Goal: Information Seeking & Learning: Learn about a topic

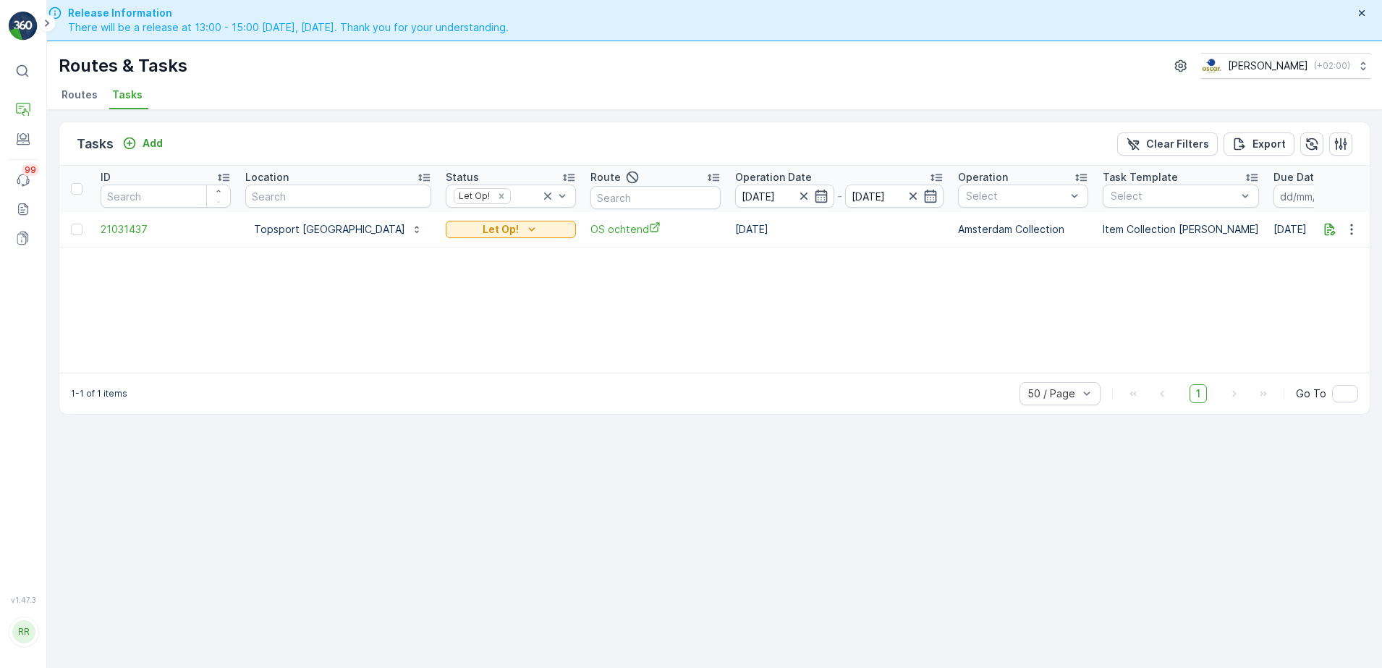
scroll to position [41, 0]
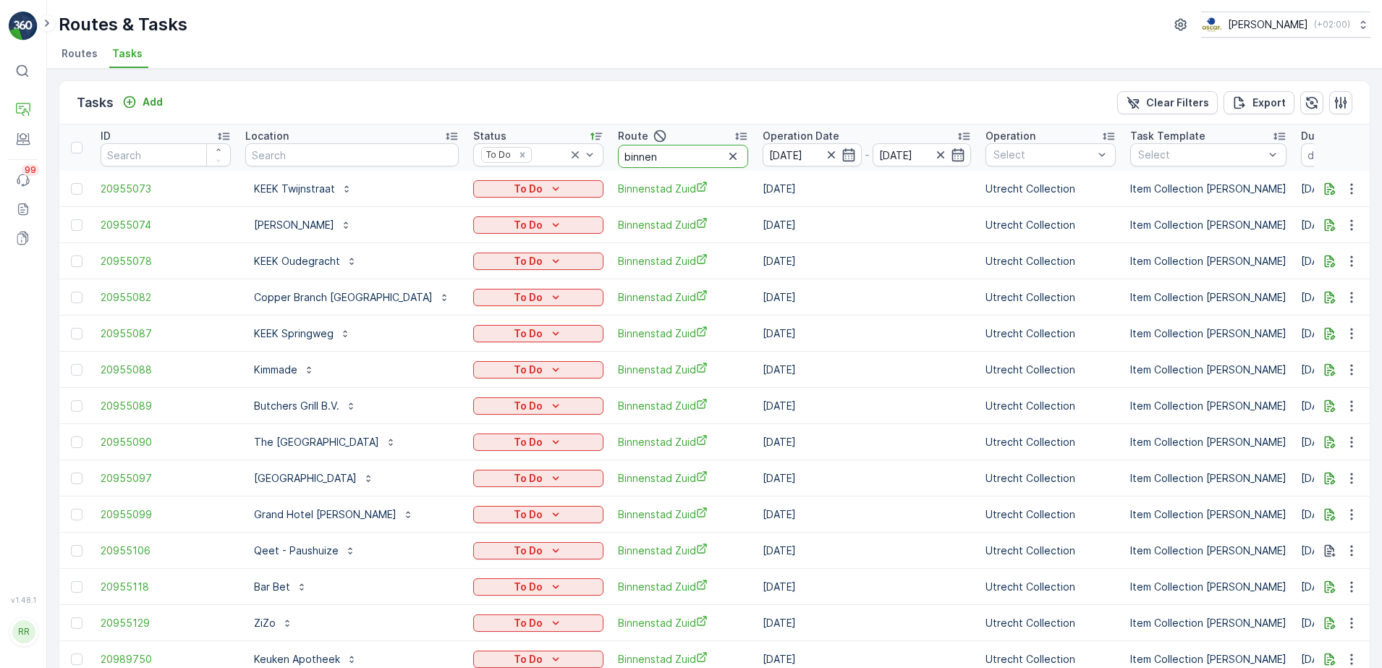
drag, startPoint x: 600, startPoint y: 161, endPoint x: 538, endPoint y: 173, distance: 63.4
click at [538, 173] on table "ID Location Status To Do Route binnen Operation Date 18.08.2025 - 18.08.2025 Op…" at bounding box center [1217, 400] width 2316 height 553
type input "leidse"
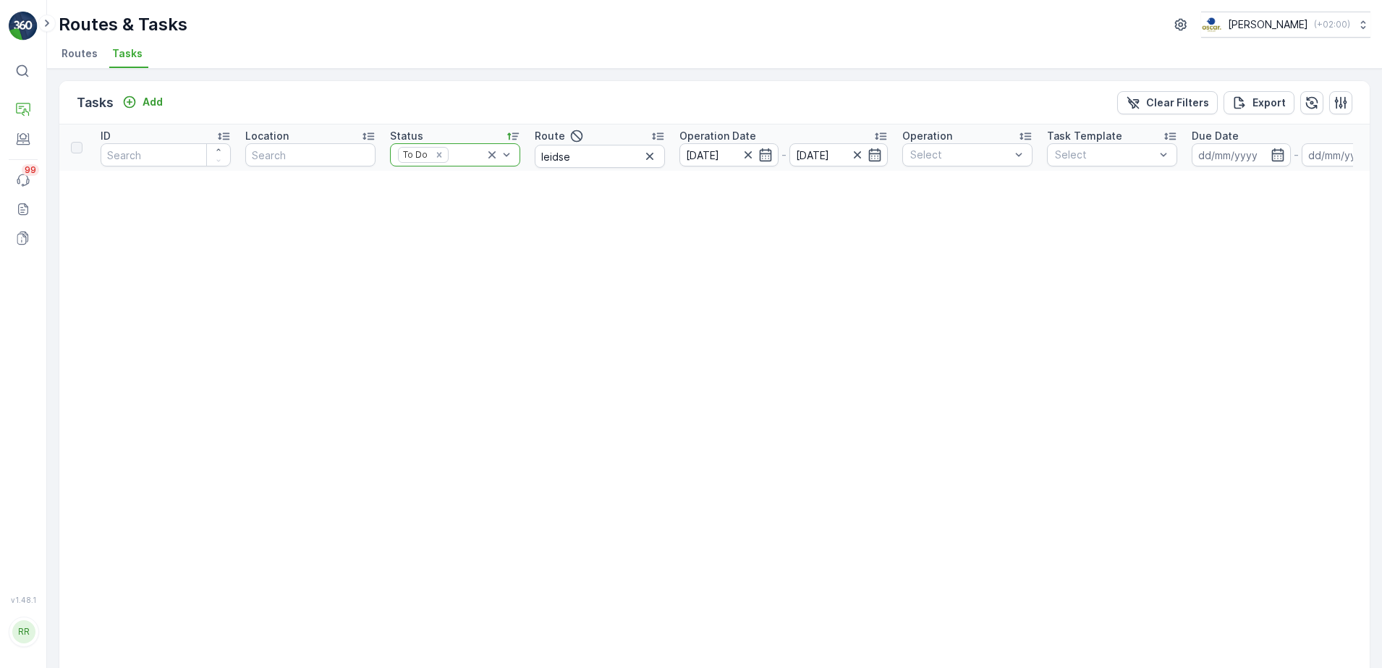
click at [493, 158] on icon at bounding box center [492, 155] width 14 height 14
click at [603, 149] on input "leidse" at bounding box center [600, 156] width 130 height 23
click at [744, 153] on icon "button" at bounding box center [748, 155] width 14 height 14
click at [578, 155] on input "leidse" at bounding box center [600, 156] width 130 height 23
type input "leidsch"
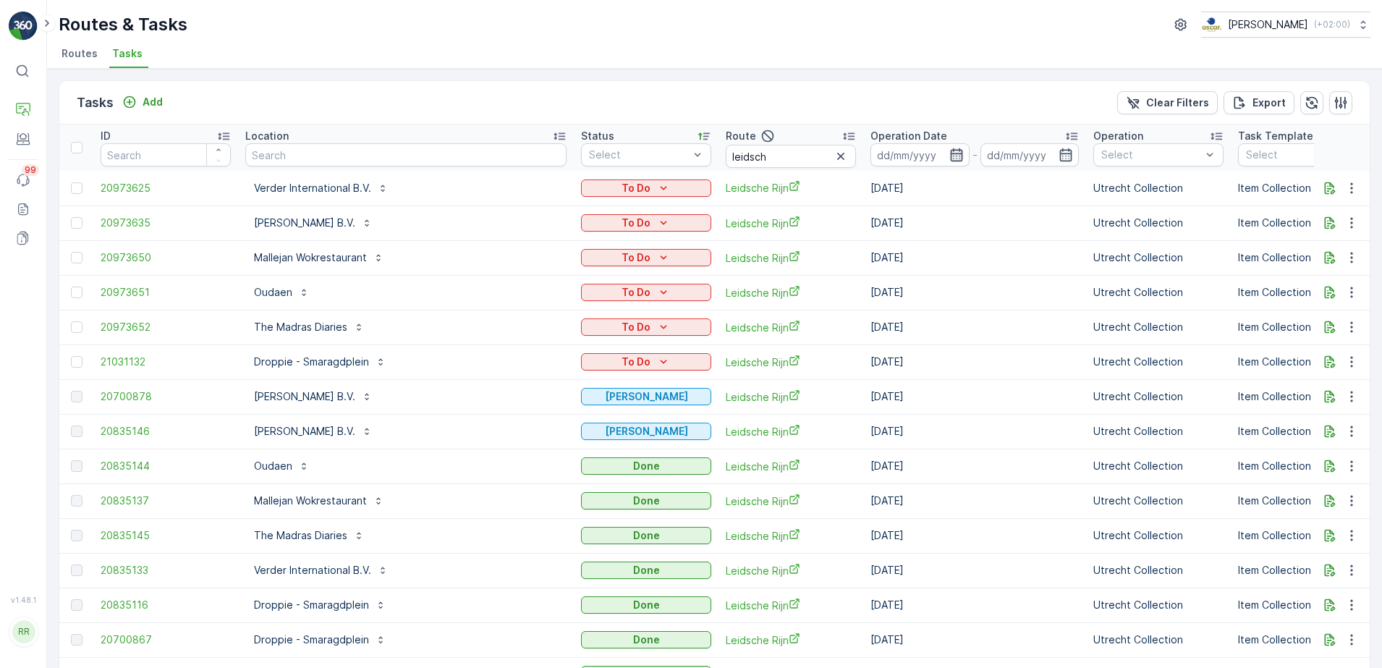
click at [950, 155] on icon "button" at bounding box center [957, 155] width 14 height 14
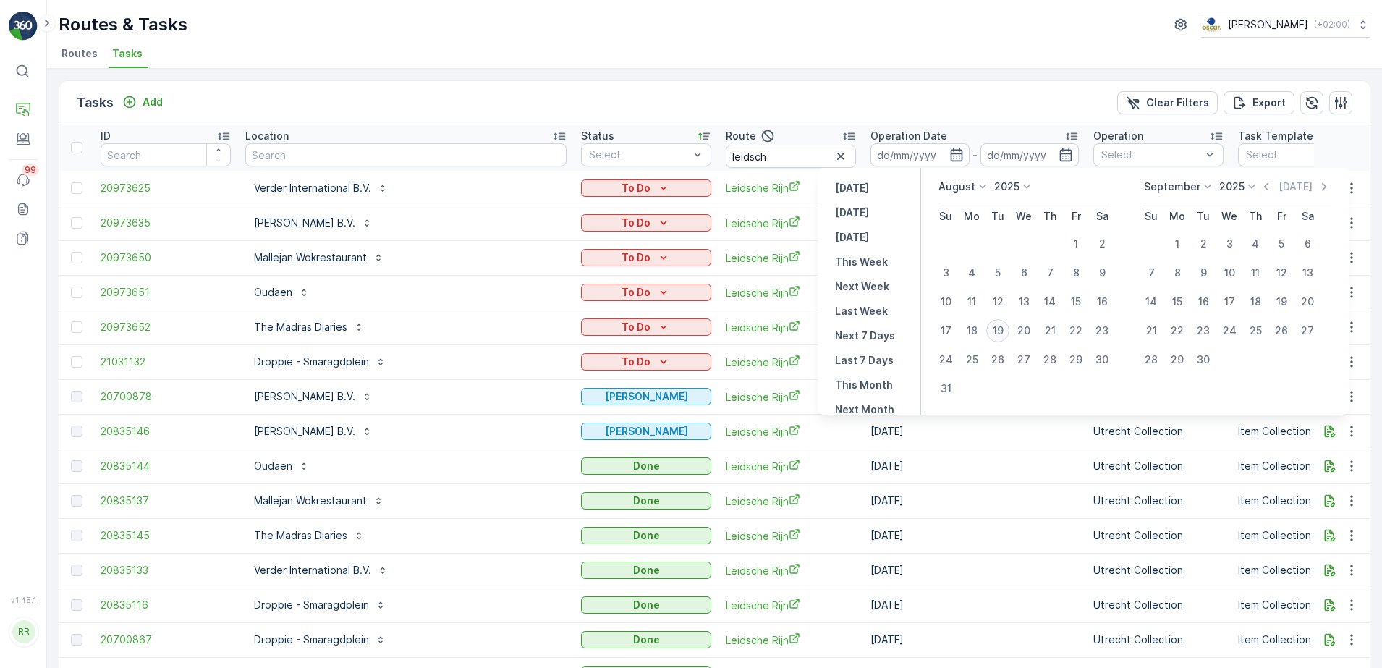
click at [997, 331] on div "19" at bounding box center [998, 330] width 23 height 23
type input "[DATE]"
click at [997, 331] on div "19" at bounding box center [998, 330] width 23 height 23
type input "[DATE]"
click at [997, 331] on div "19" at bounding box center [998, 330] width 23 height 23
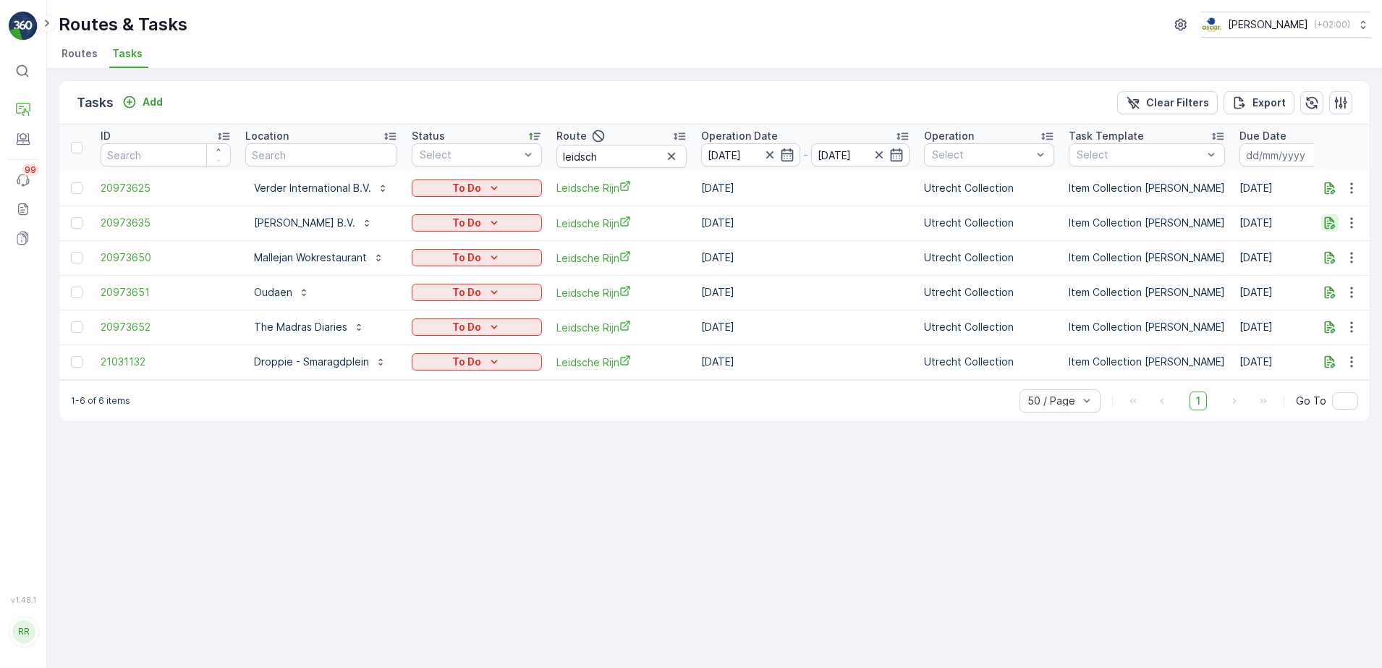
click at [1334, 224] on icon "button" at bounding box center [1330, 223] width 14 height 14
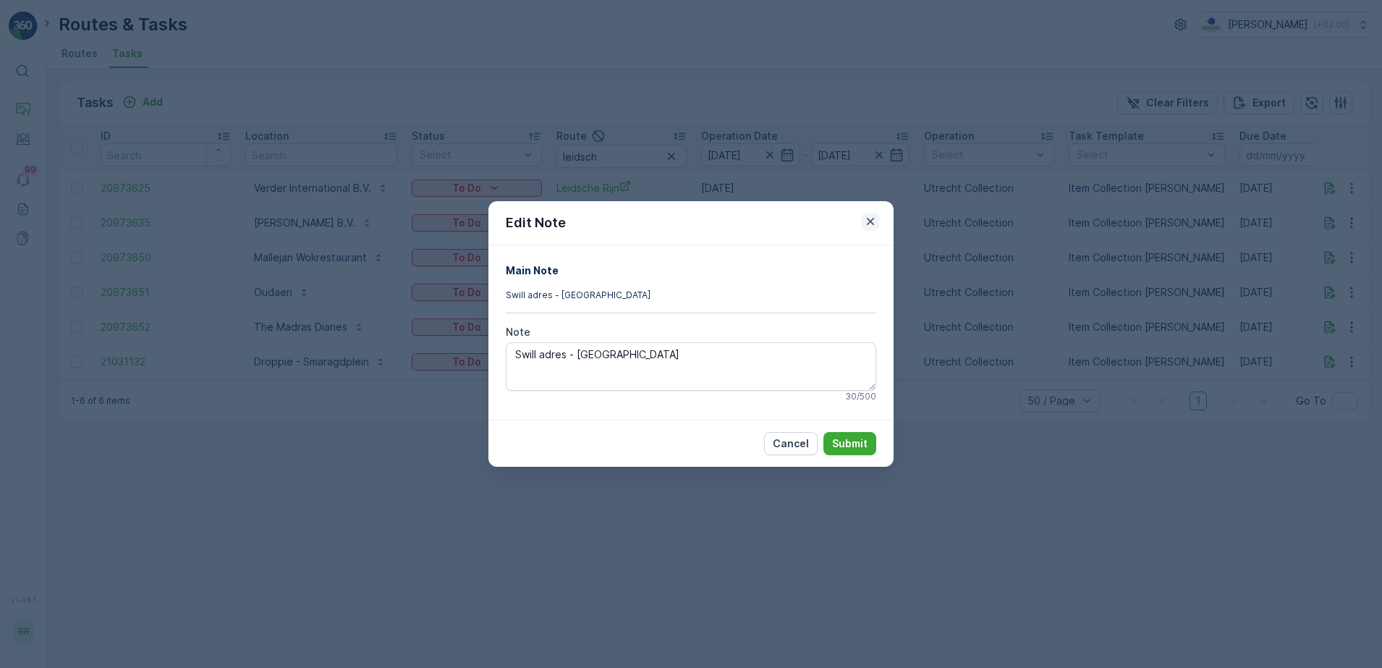
click at [870, 224] on icon "button" at bounding box center [870, 221] width 14 height 14
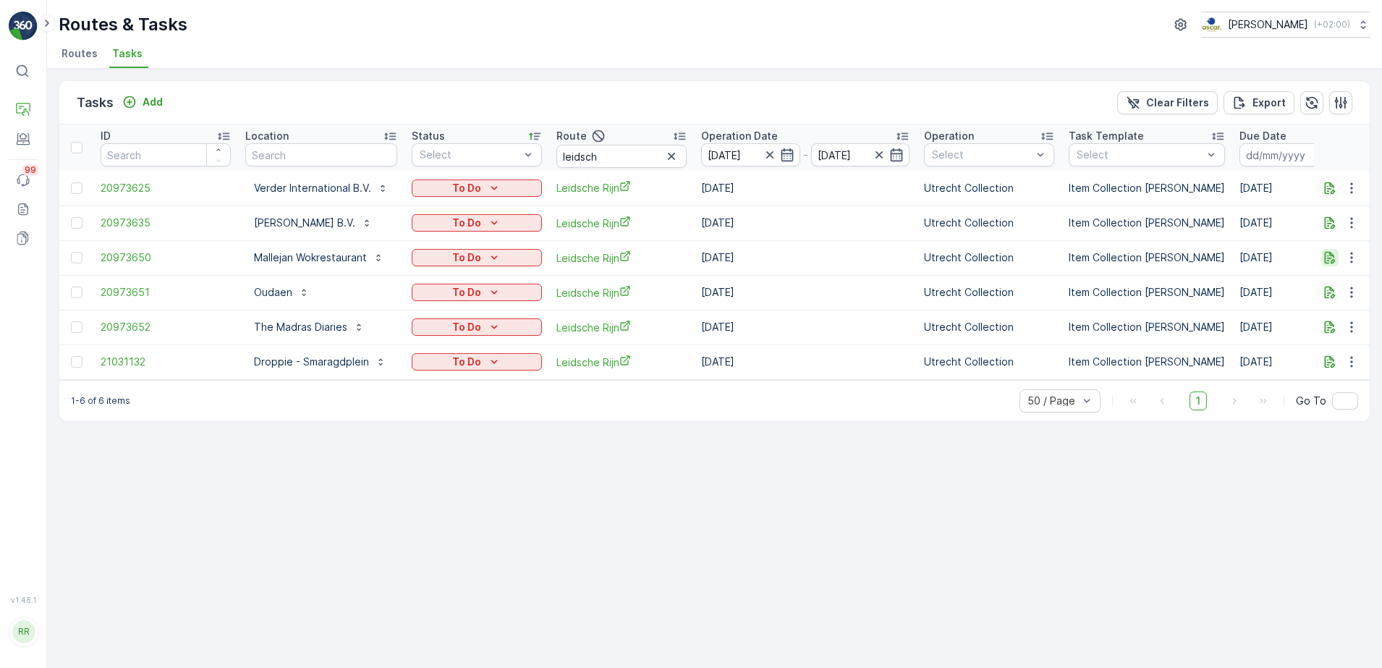
click at [1328, 259] on icon "button" at bounding box center [1330, 257] width 14 height 14
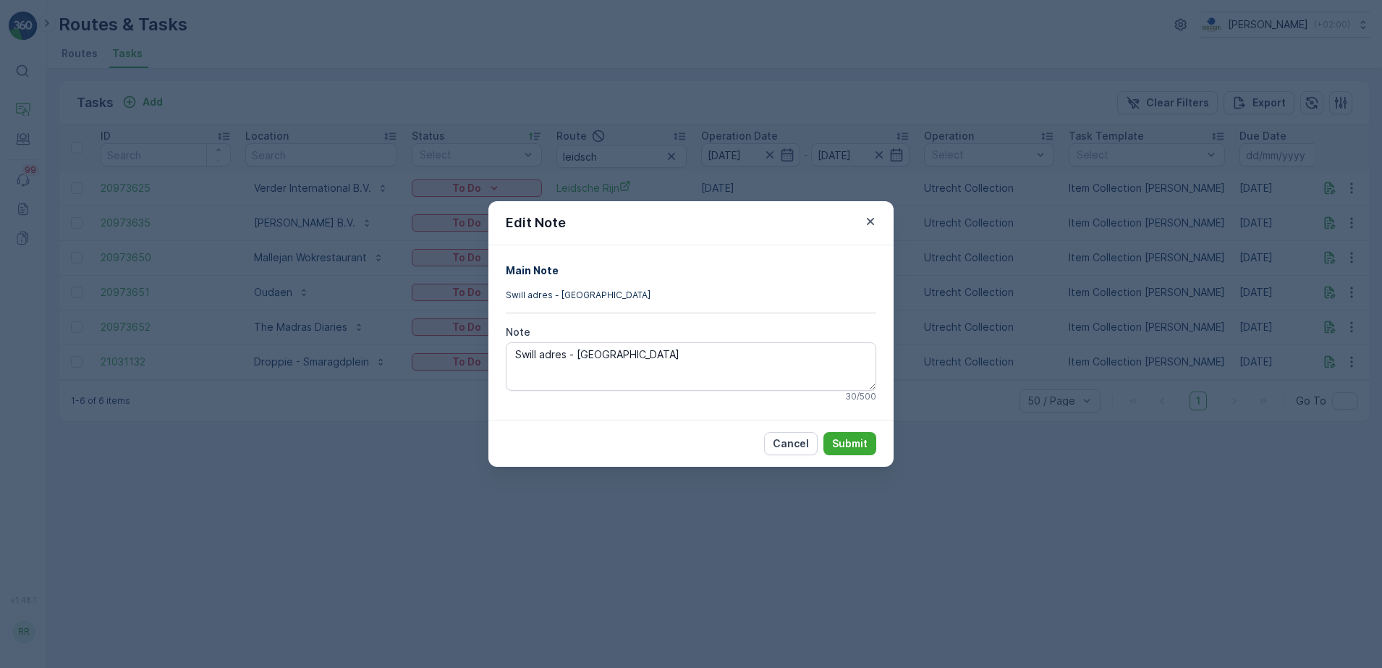
click at [879, 219] on div "Edit Note" at bounding box center [691, 223] width 405 height 44
click at [869, 223] on icon "button" at bounding box center [870, 221] width 7 height 7
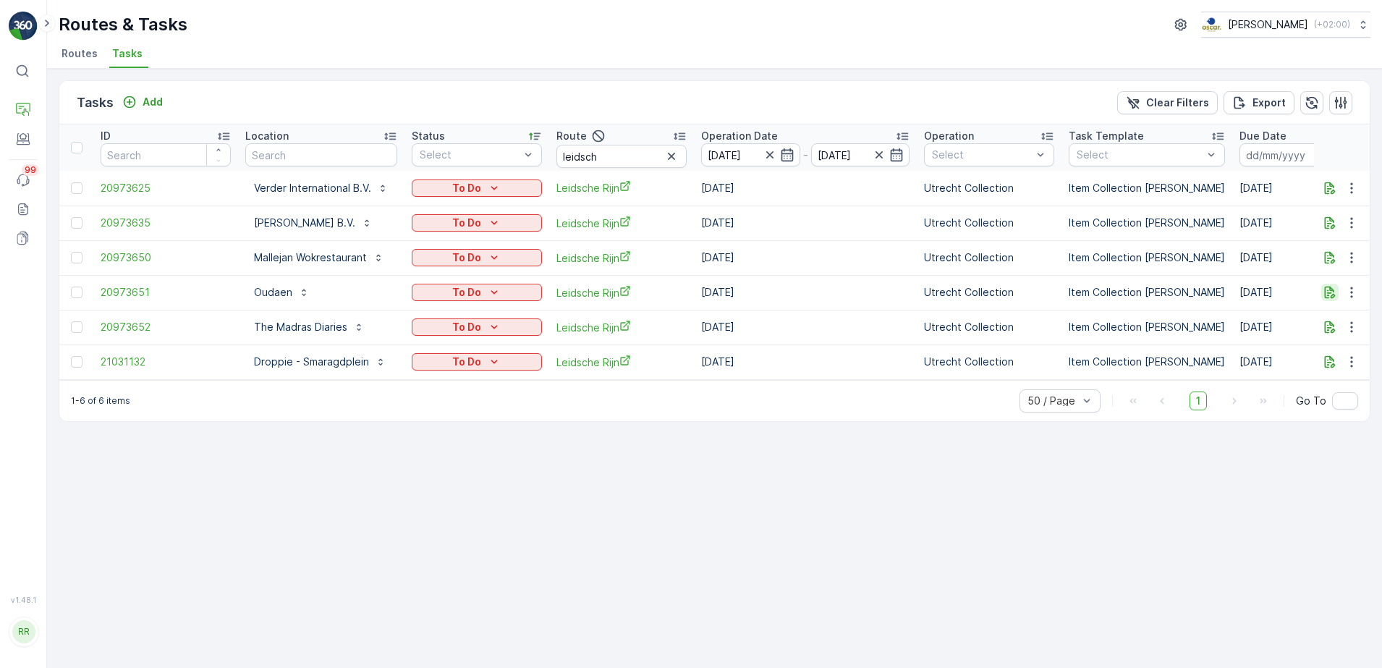
click at [1327, 294] on icon "button" at bounding box center [1330, 292] width 14 height 14
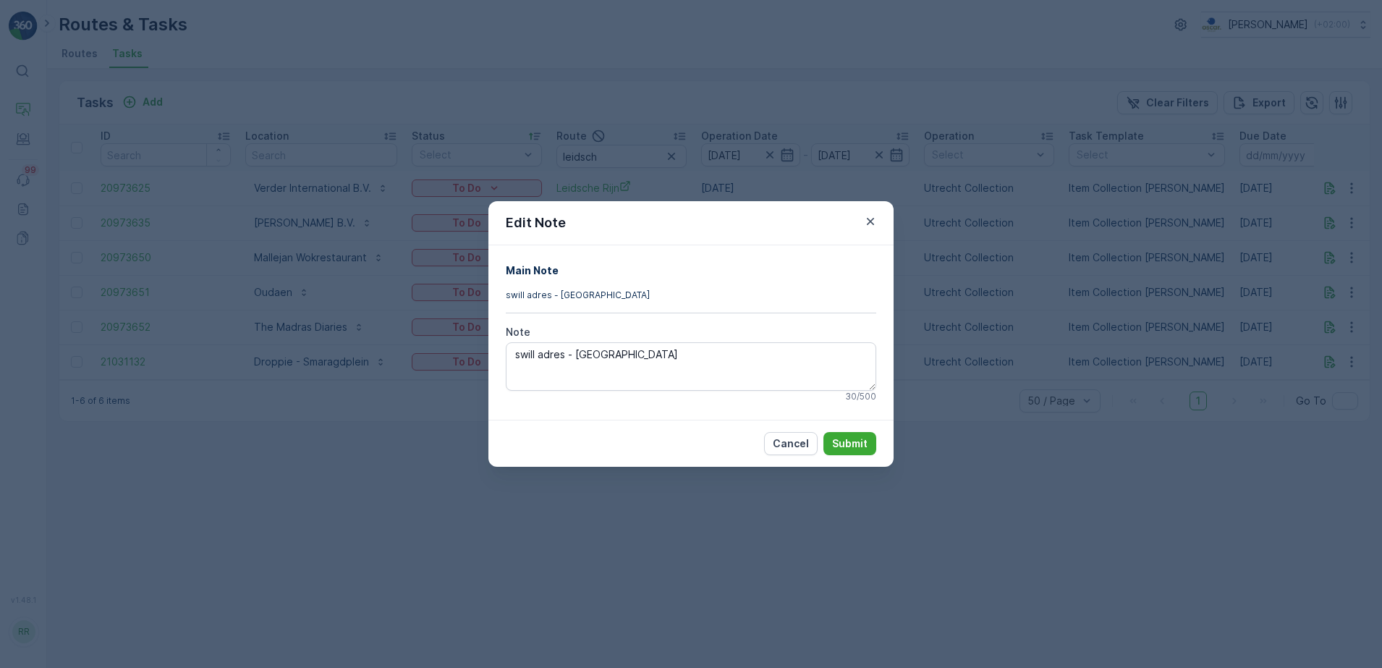
click at [871, 219] on icon "button" at bounding box center [870, 221] width 14 height 14
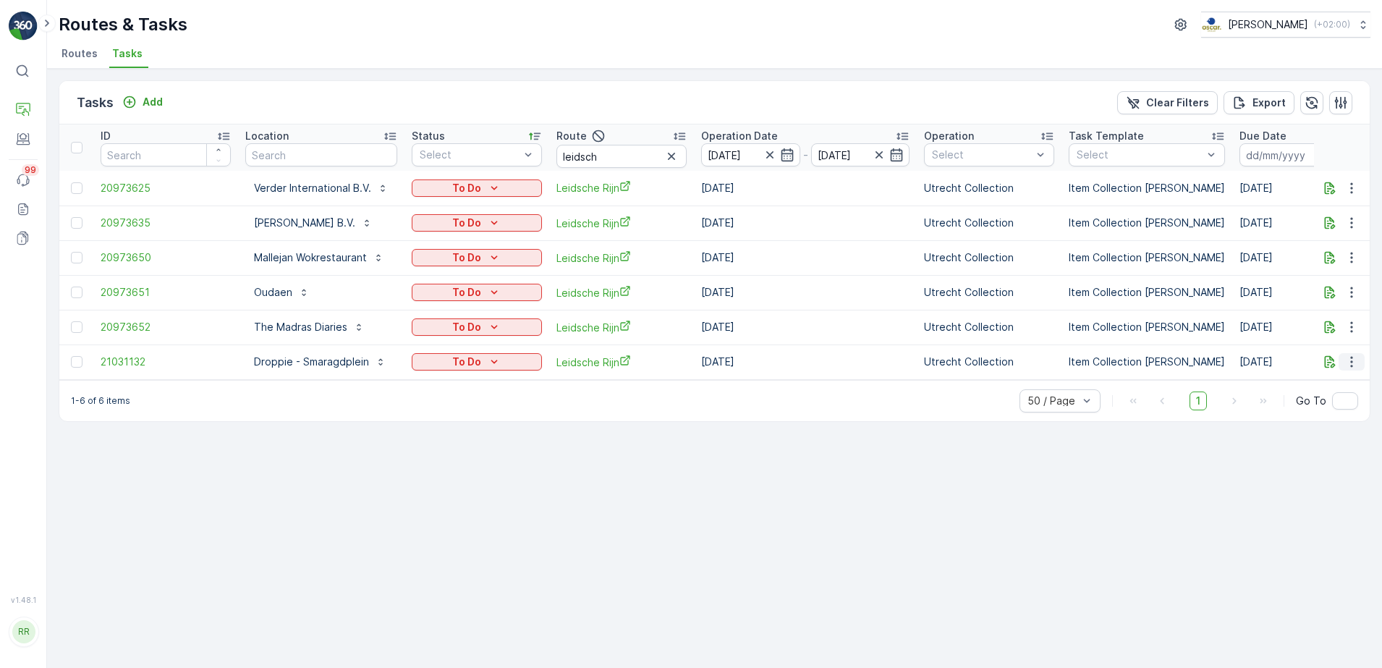
click at [1356, 360] on icon "button" at bounding box center [1352, 362] width 14 height 14
click at [1327, 381] on span "See More Details" at bounding box center [1322, 383] width 84 height 14
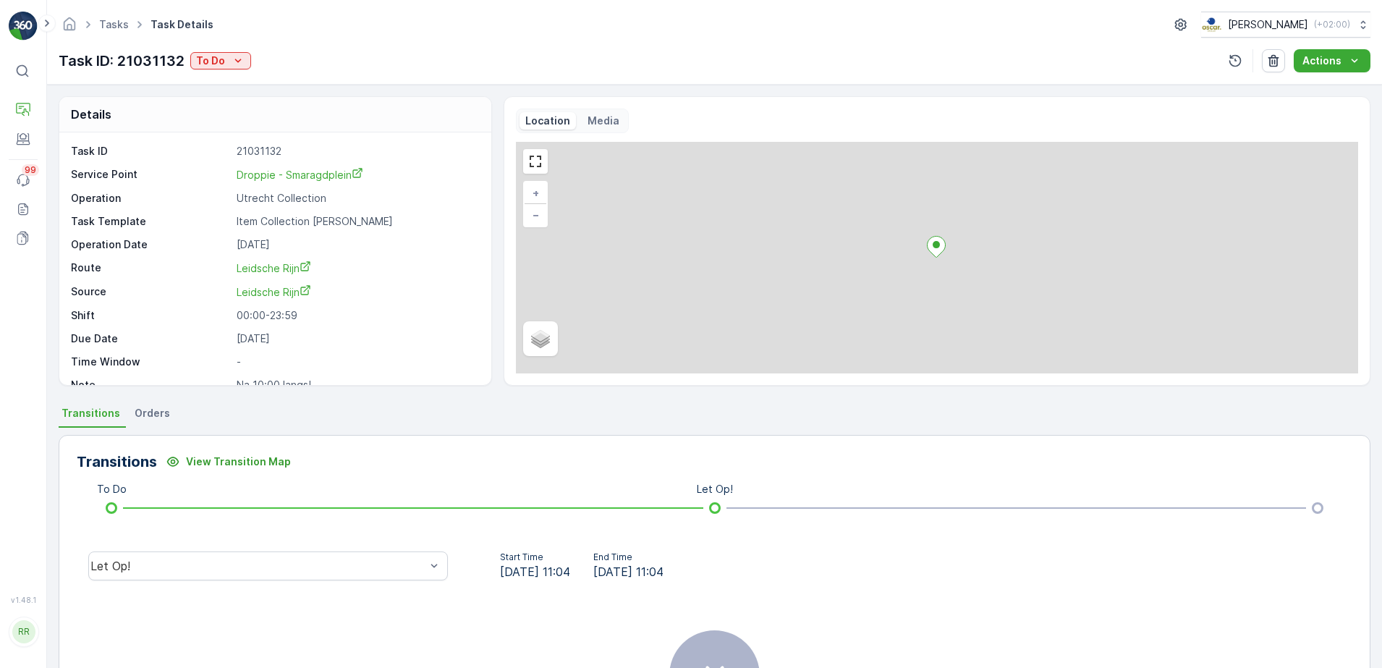
drag, startPoint x: 141, startPoint y: 414, endPoint x: 152, endPoint y: 410, distance: 11.4
click at [142, 414] on span "Orders" at bounding box center [152, 413] width 35 height 14
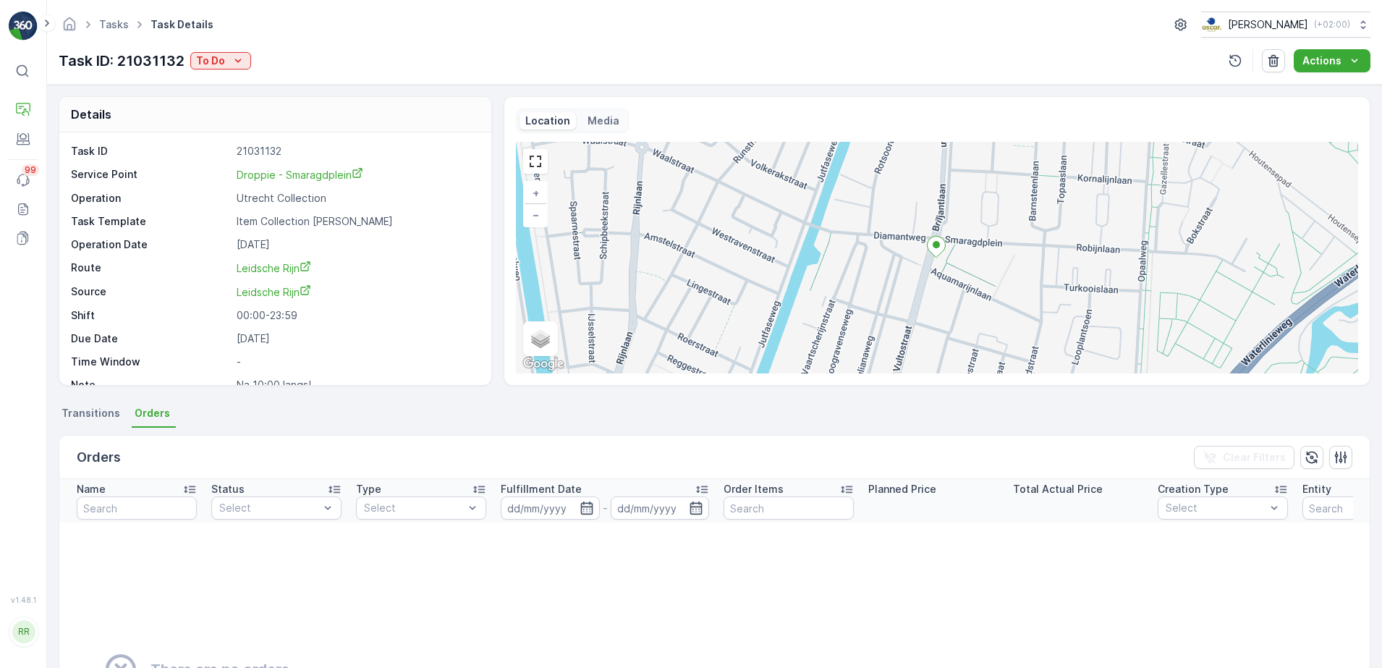
scroll to position [181, 0]
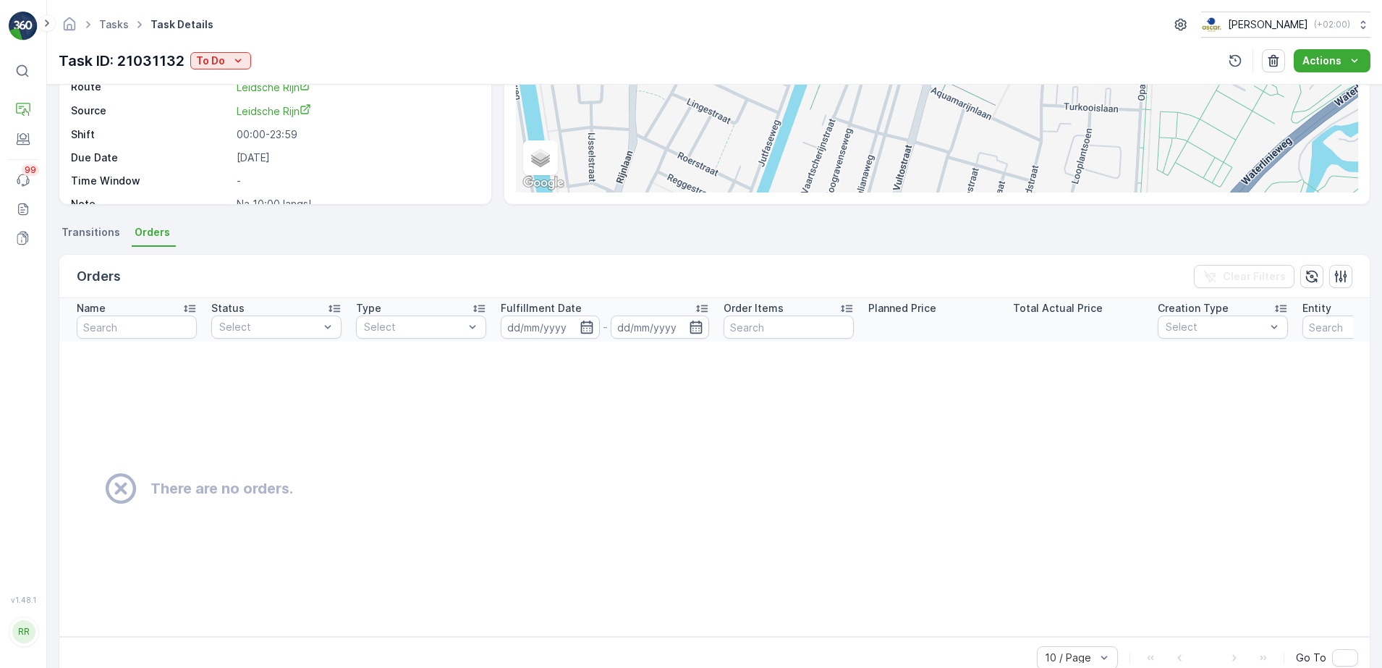
click at [82, 219] on div "Details Task ID 21031132 Service Point Droppie - Smaragdplein Operation Utrecht…" at bounding box center [714, 376] width 1335 height 583
click at [91, 230] on span "Transitions" at bounding box center [91, 232] width 59 height 14
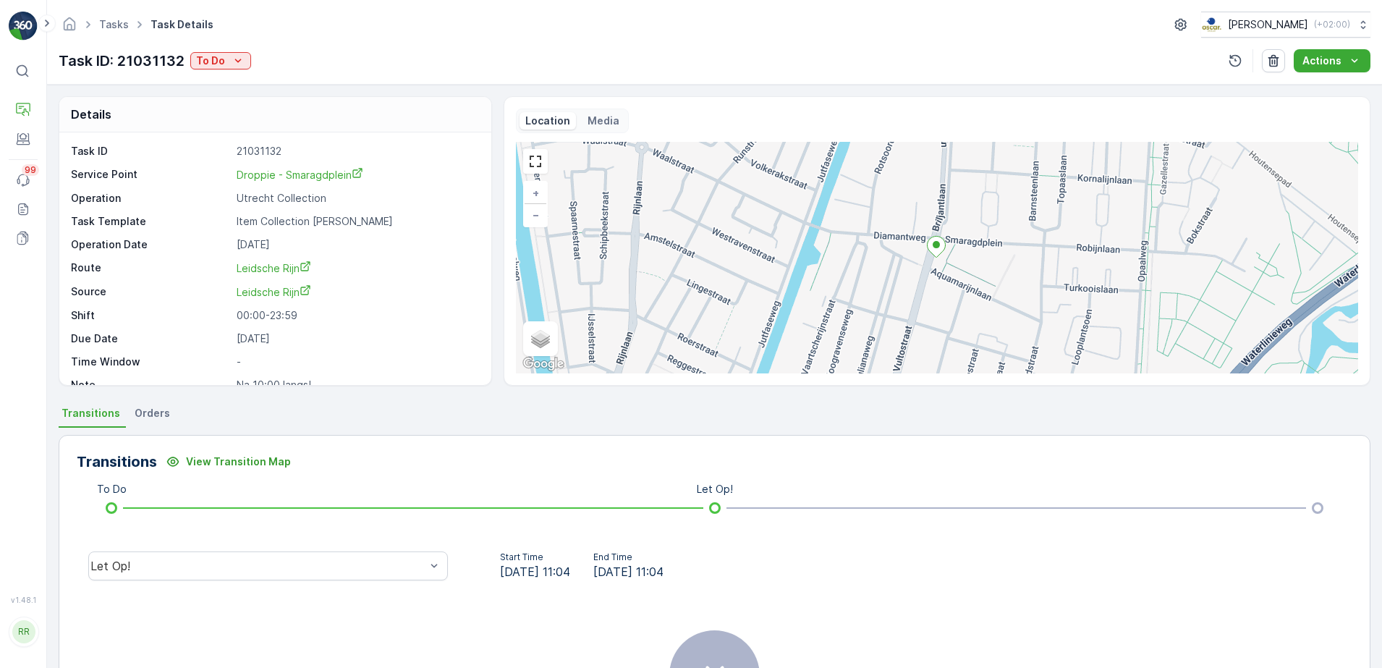
scroll to position [19, 0]
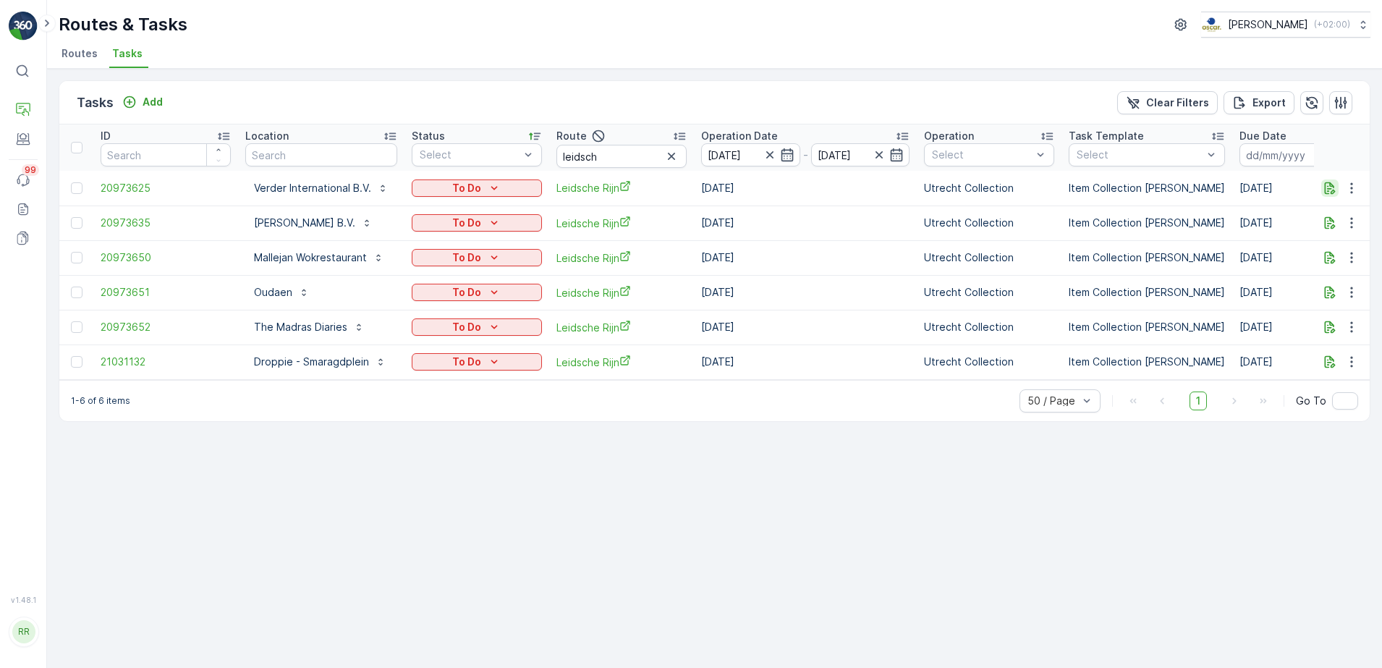
click at [1324, 187] on icon "button" at bounding box center [1330, 188] width 14 height 14
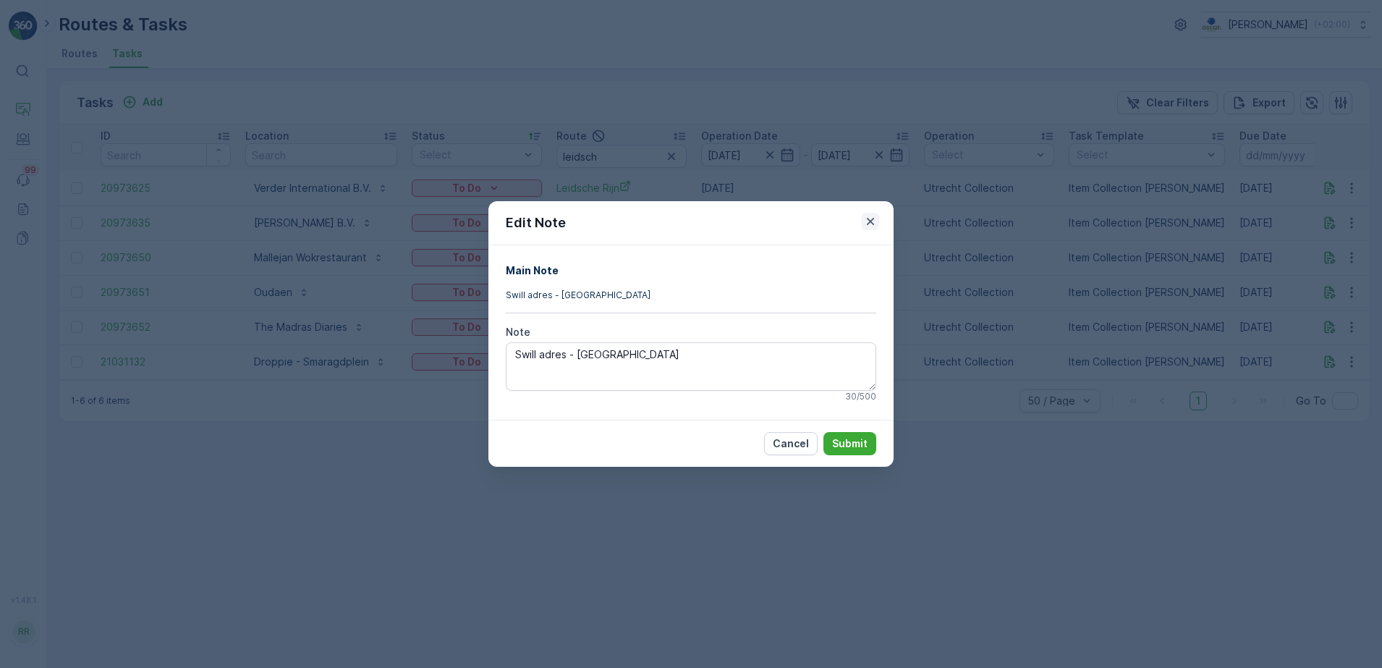
click at [874, 225] on icon "button" at bounding box center [870, 221] width 14 height 14
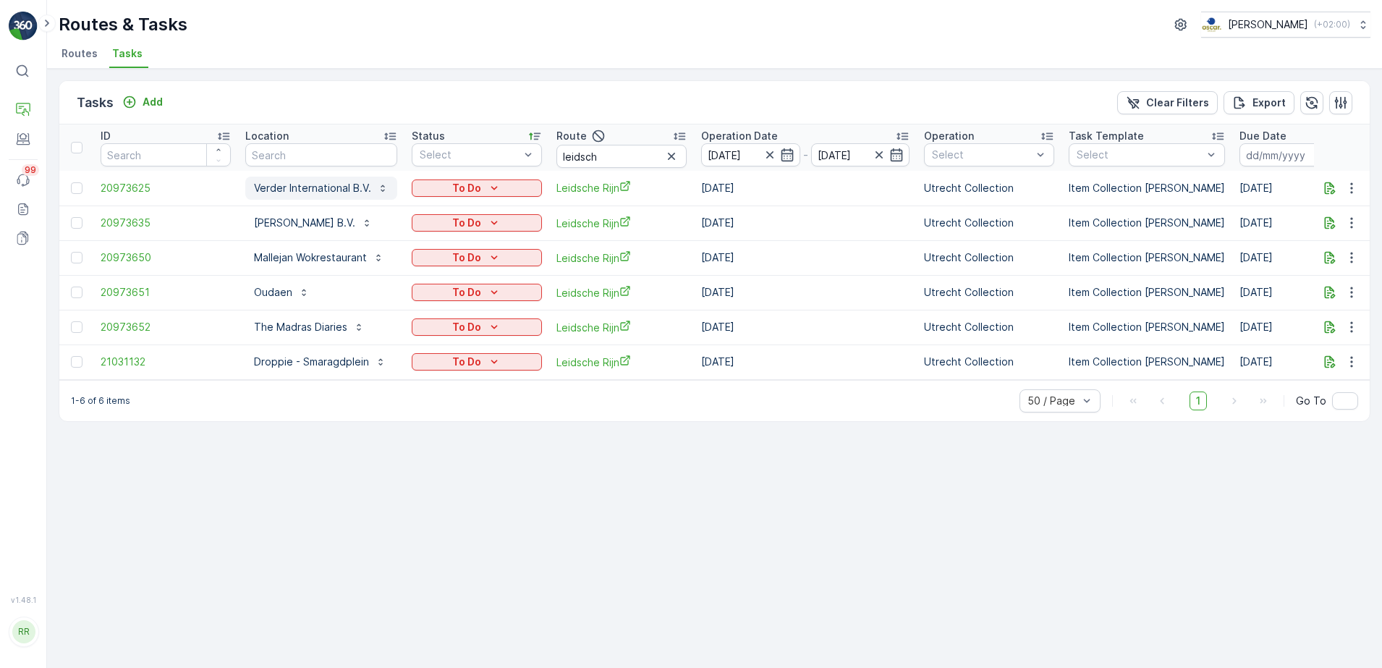
click at [348, 193] on p "Verder International B.V." at bounding box center [312, 188] width 117 height 14
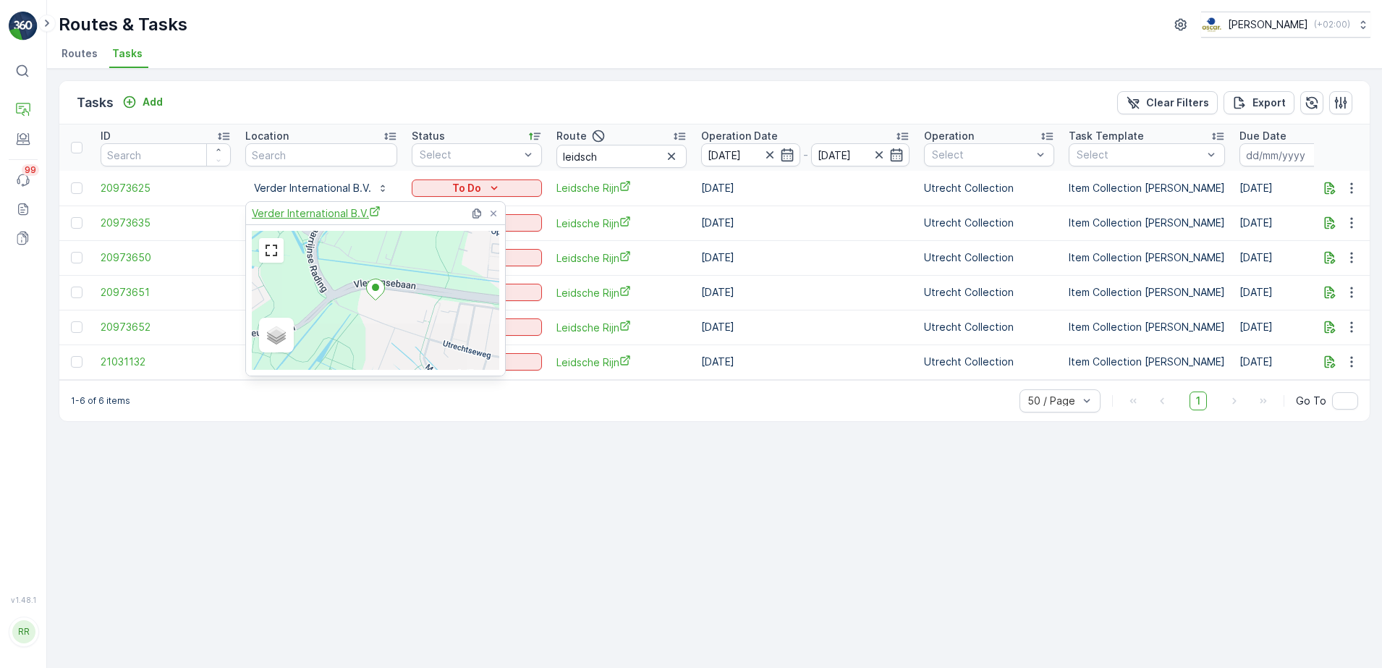
click at [355, 214] on span "Verder International B.V." at bounding box center [316, 213] width 129 height 15
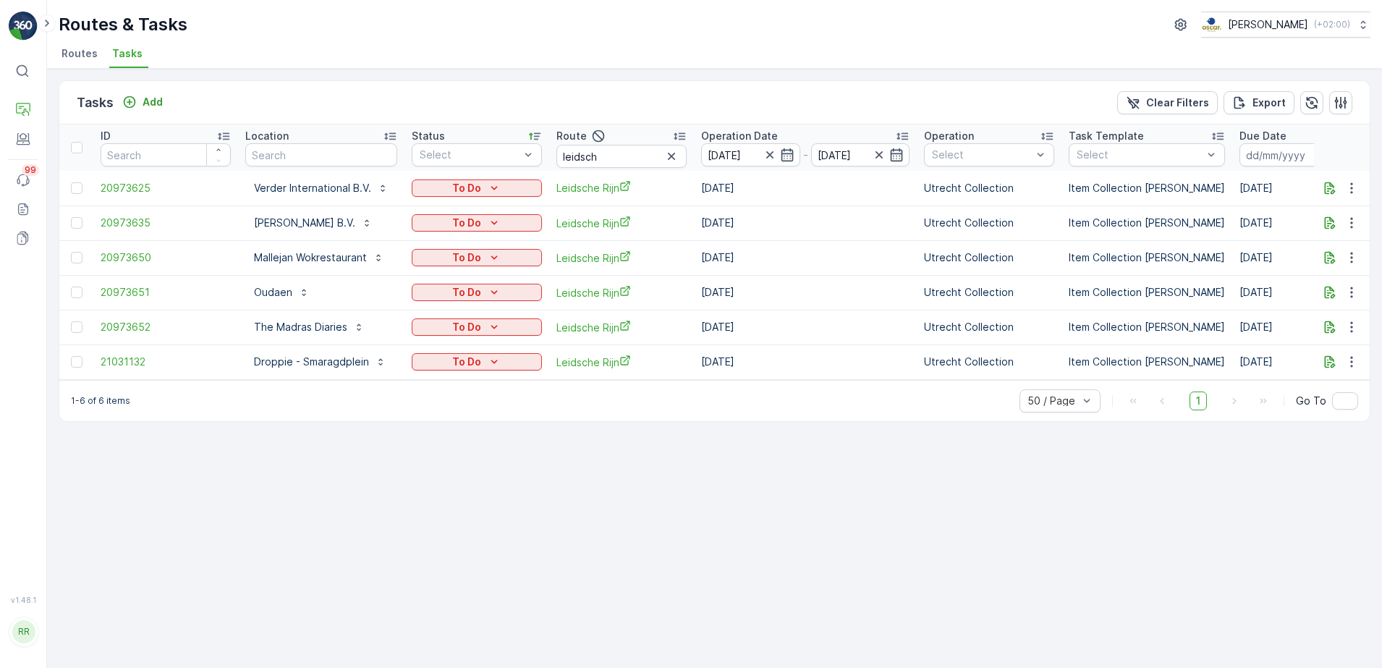
click at [528, 101] on div "Tasks Add Clear Filters Export" at bounding box center [714, 102] width 1311 height 43
click at [1355, 188] on icon "button" at bounding box center [1352, 188] width 14 height 14
click at [1348, 163] on th at bounding box center [1342, 147] width 56 height 46
click at [1353, 226] on icon "button" at bounding box center [1352, 223] width 14 height 14
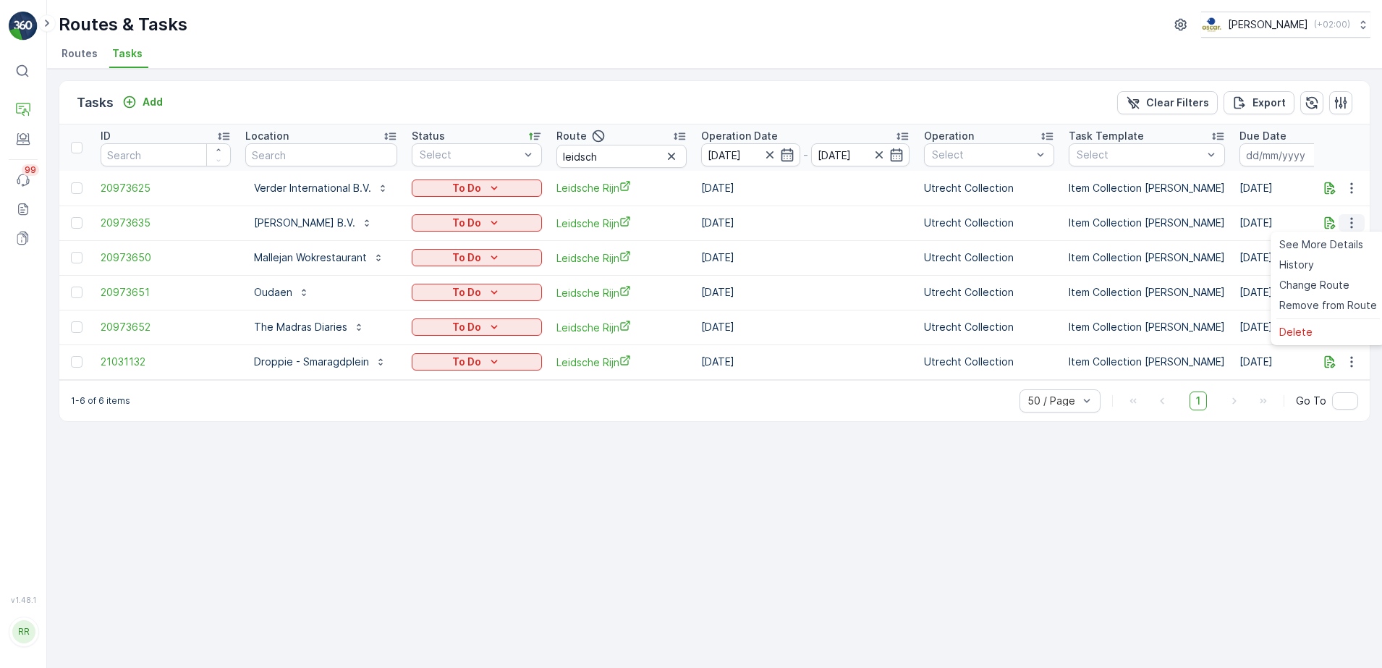
click at [1353, 226] on icon "button" at bounding box center [1352, 223] width 14 height 14
click at [1373, 208] on div "Tasks Add Clear Filters Export ID Location Status Select Route leidsch Operatio…" at bounding box center [714, 368] width 1335 height 599
click at [1355, 216] on icon "button" at bounding box center [1352, 223] width 14 height 14
click at [1339, 241] on span "See More Details" at bounding box center [1322, 244] width 84 height 14
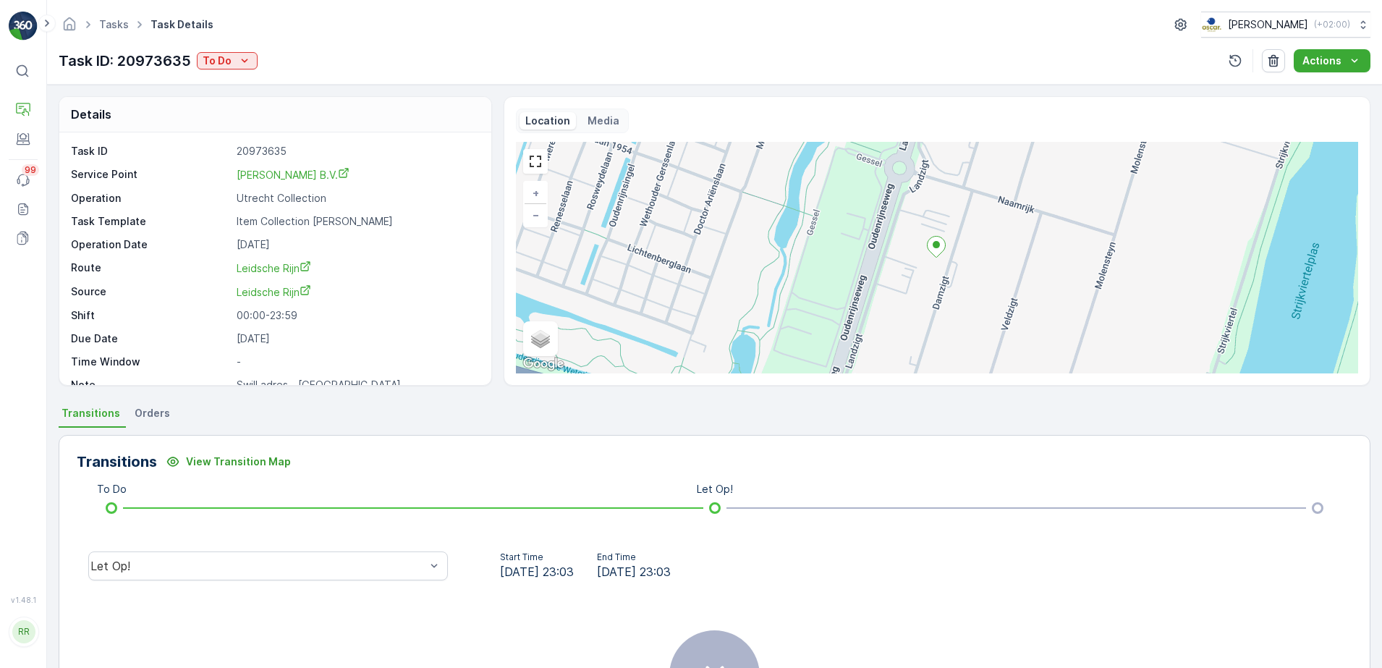
click at [153, 415] on span "Orders" at bounding box center [152, 413] width 35 height 14
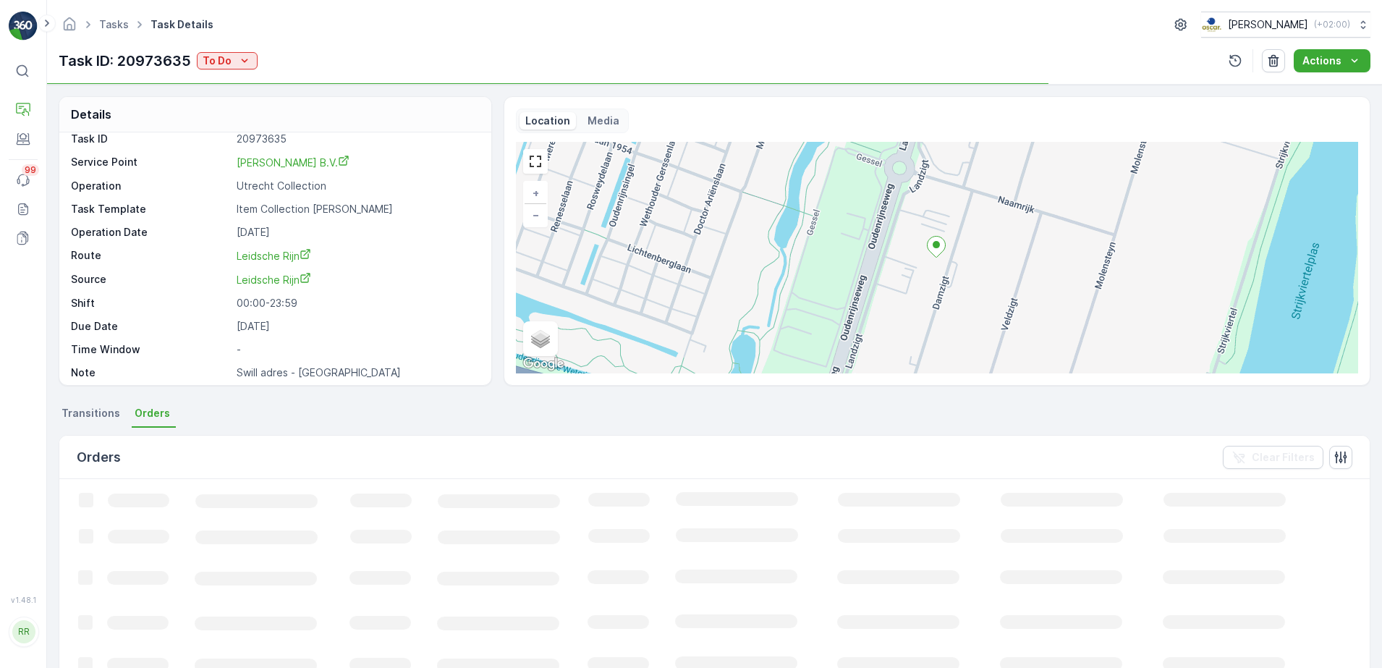
scroll to position [19, 0]
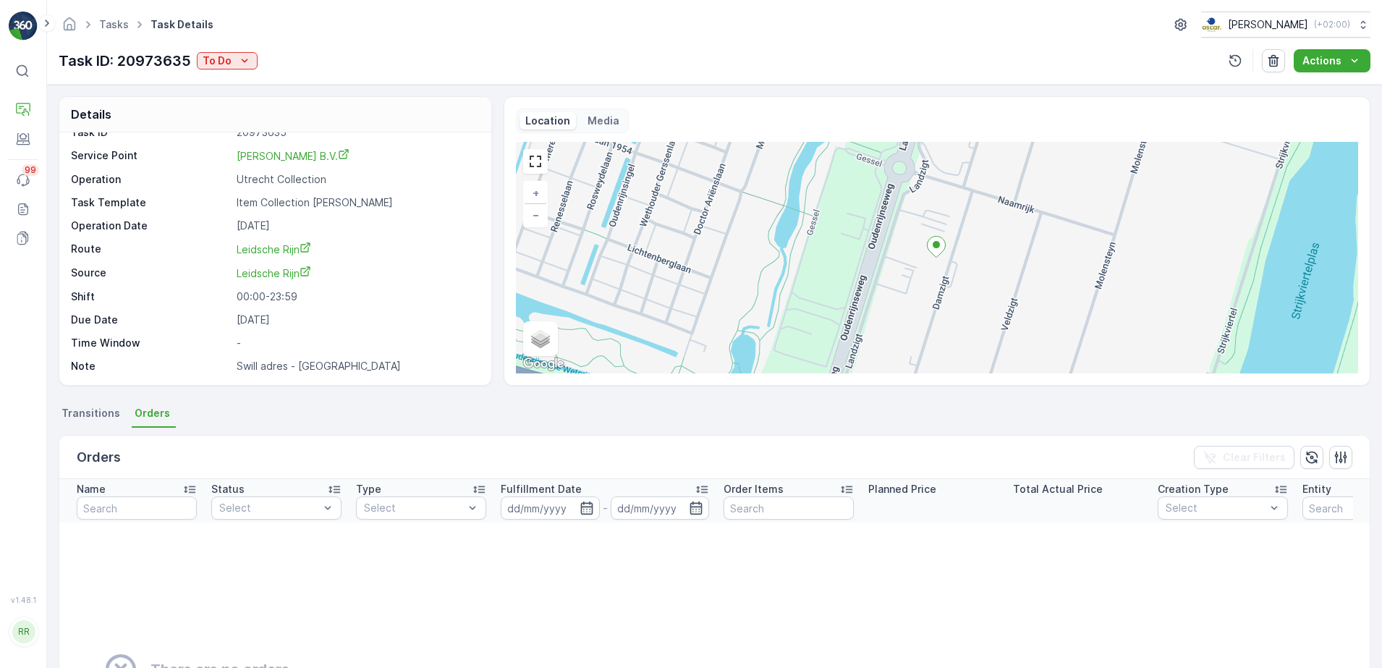
click at [79, 415] on span "Transitions" at bounding box center [91, 413] width 59 height 14
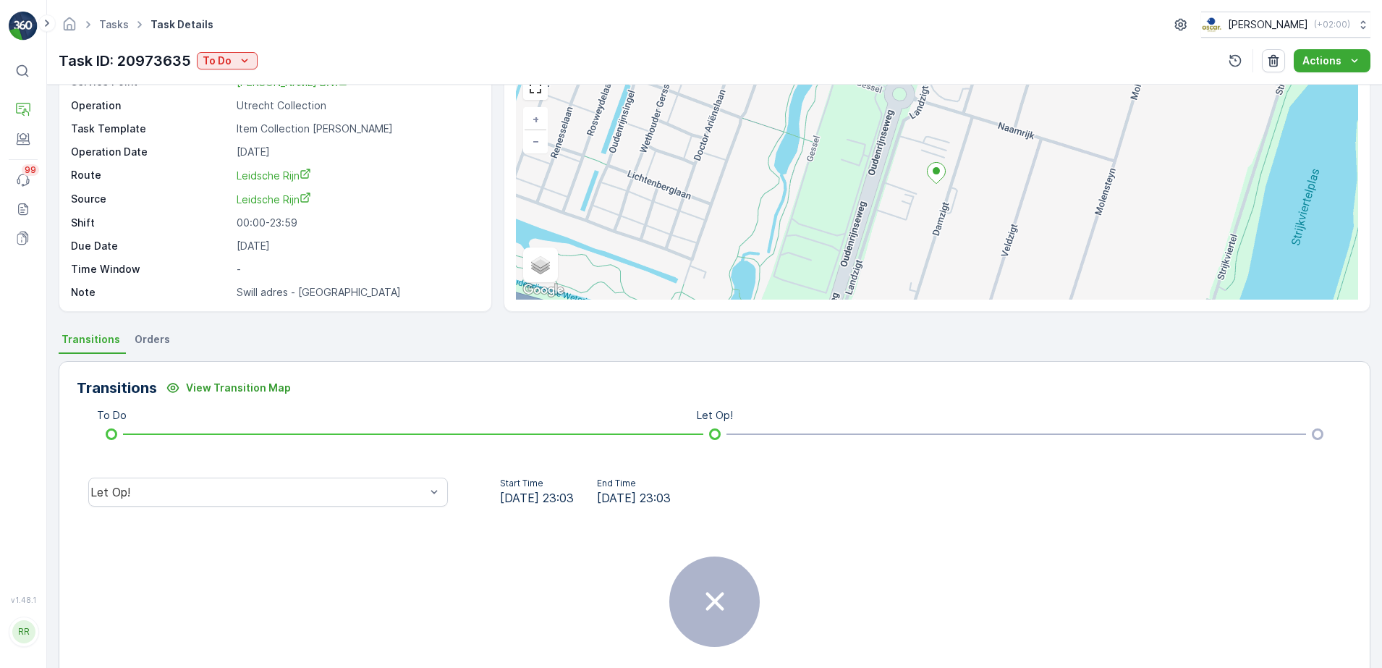
scroll to position [172, 0]
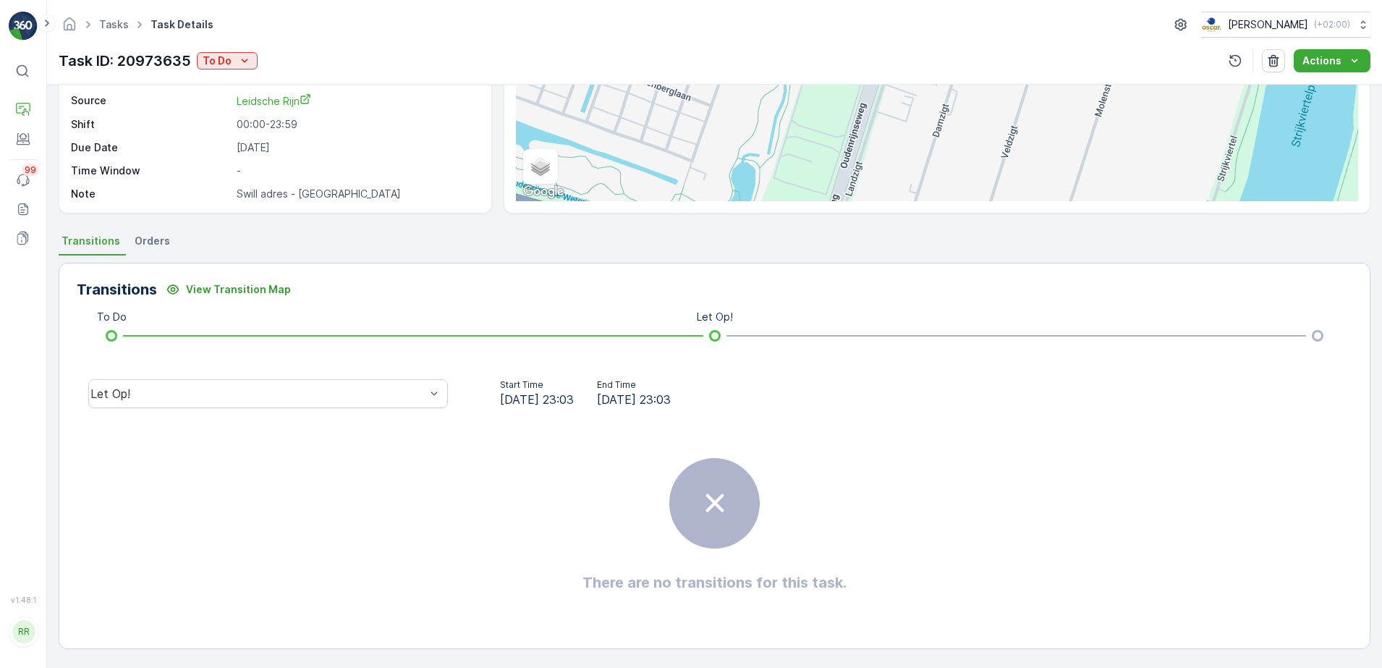
click at [148, 243] on span "Orders" at bounding box center [152, 241] width 35 height 14
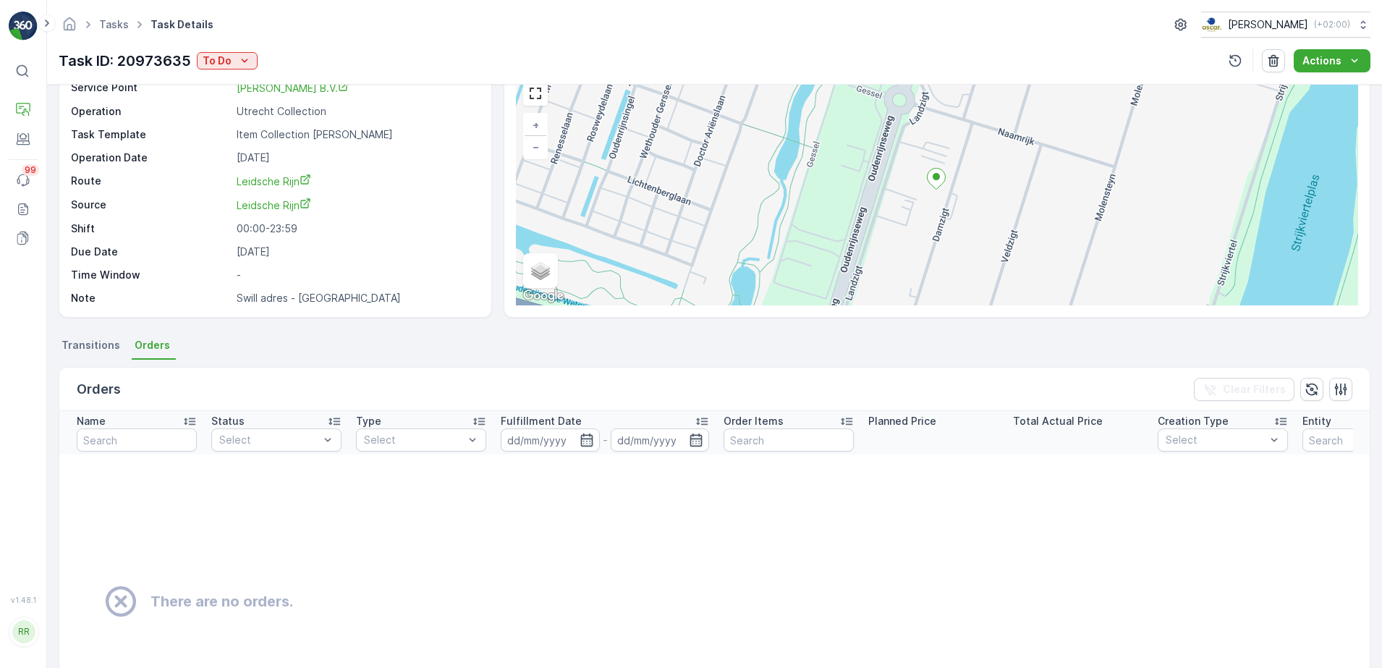
scroll to position [0, 0]
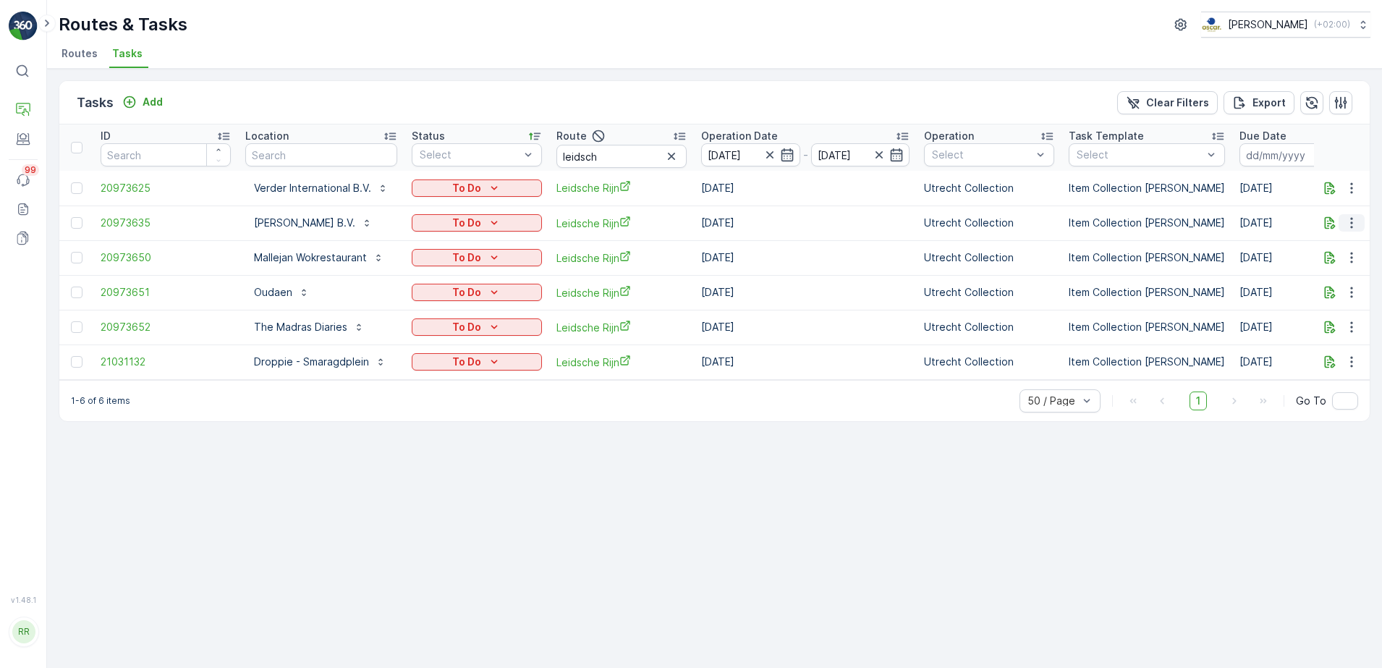
click at [1353, 227] on icon "button" at bounding box center [1352, 223] width 14 height 14
click at [1328, 242] on span "See More Details" at bounding box center [1322, 244] width 84 height 14
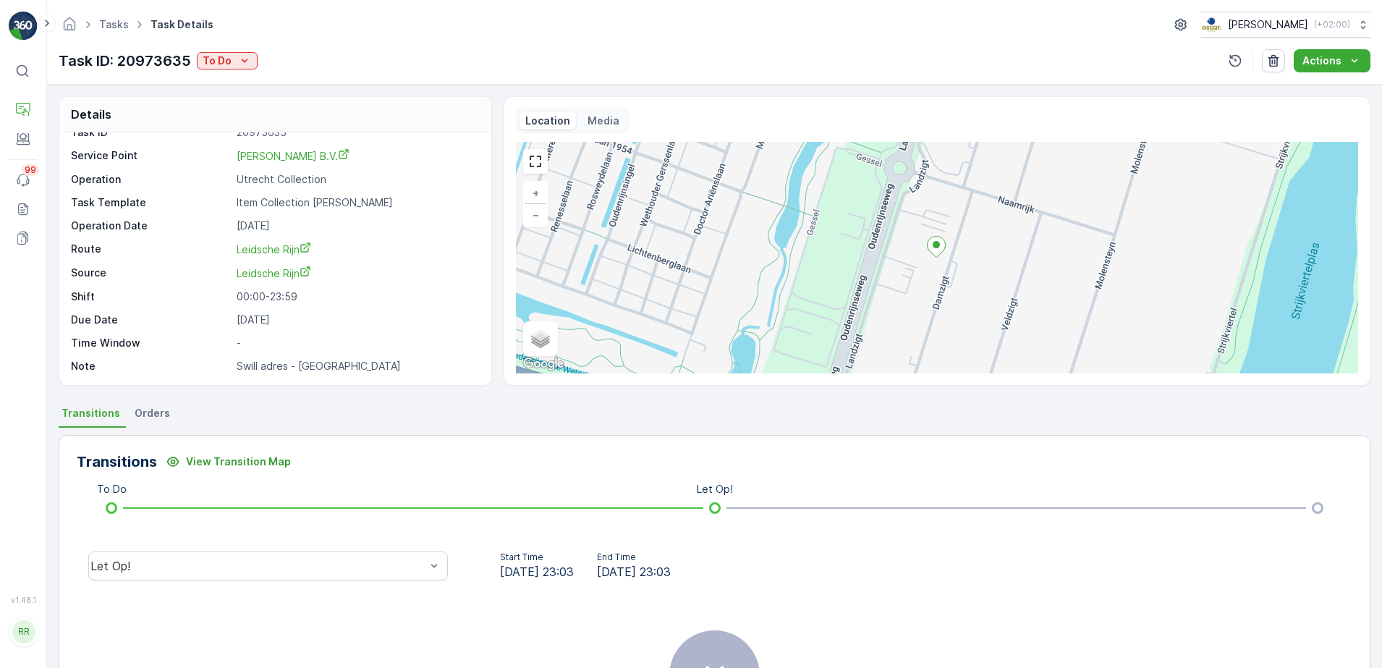
scroll to position [90, 0]
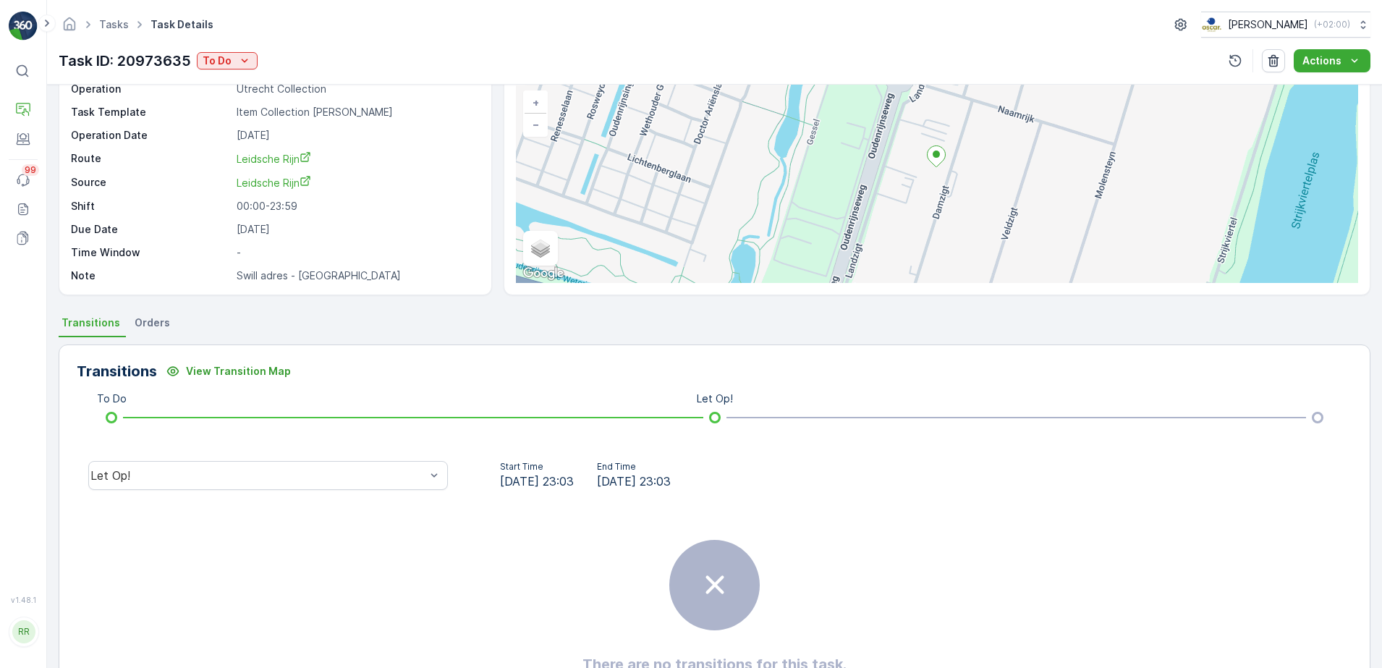
click at [144, 331] on li "Orders" at bounding box center [154, 325] width 44 height 25
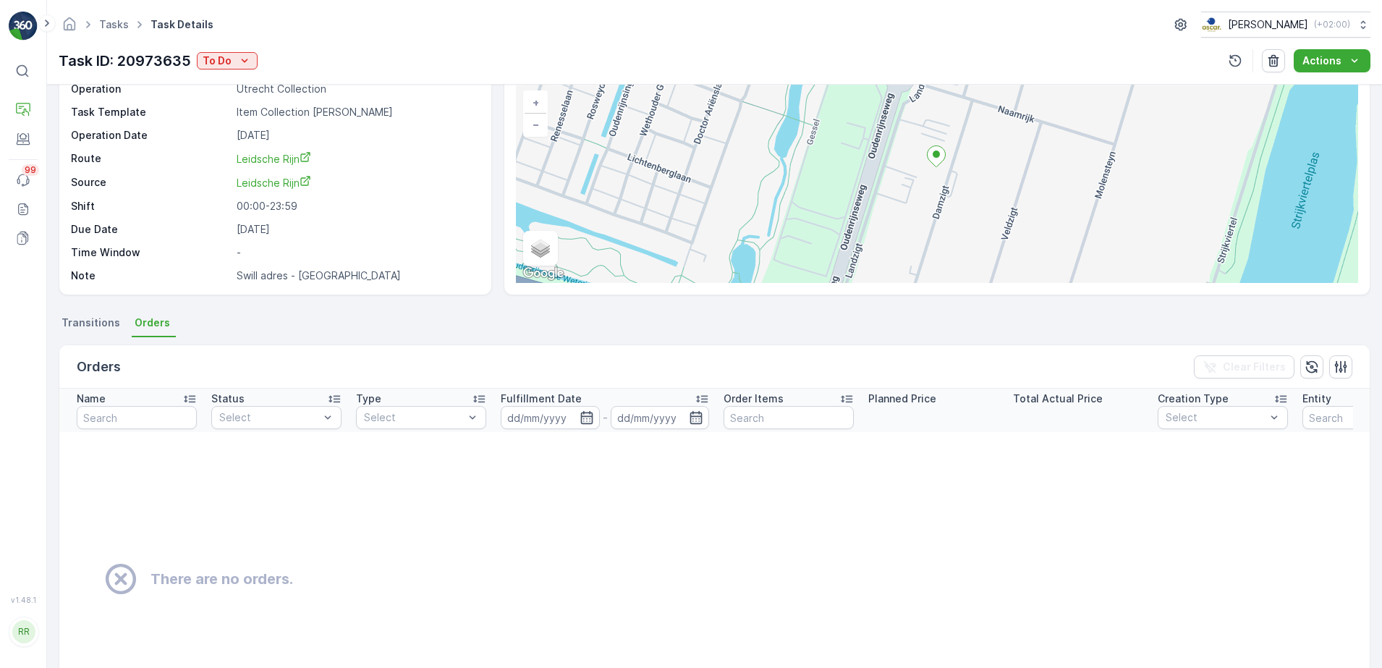
click at [97, 327] on span "Transitions" at bounding box center [91, 323] width 59 height 14
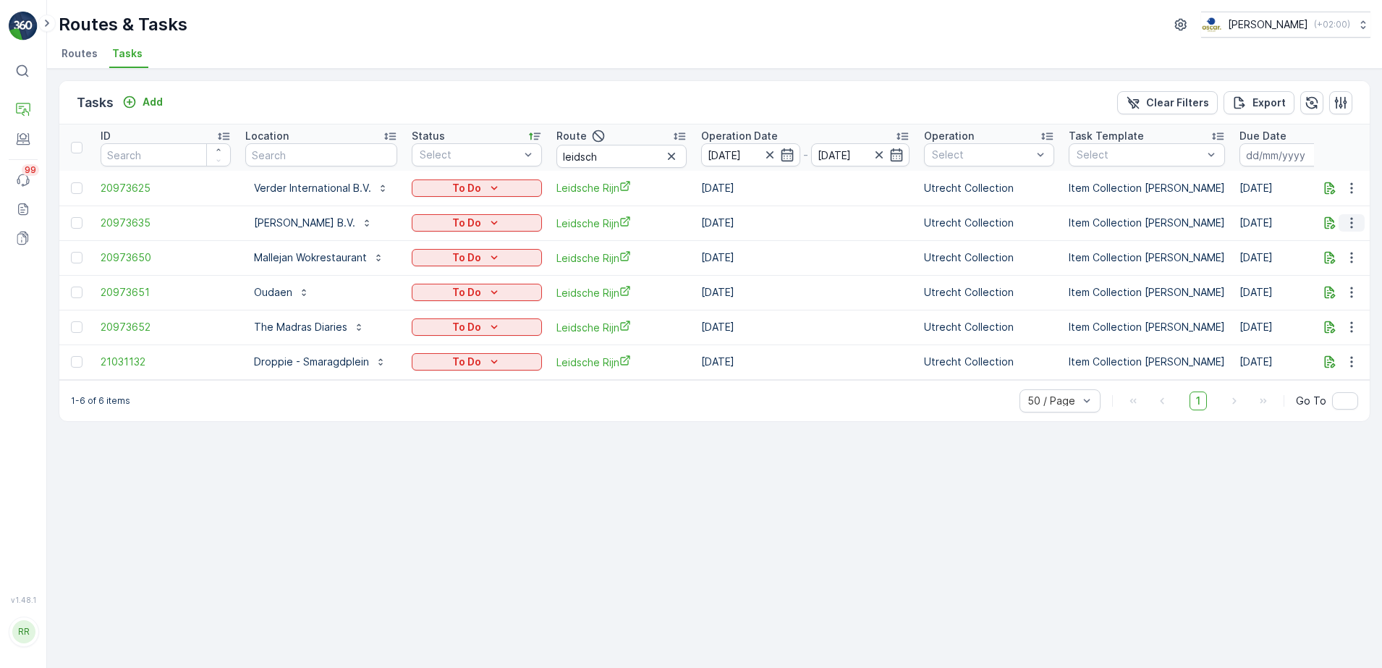
click at [1354, 224] on icon "button" at bounding box center [1352, 223] width 14 height 14
click at [1304, 263] on span "History" at bounding box center [1297, 265] width 35 height 14
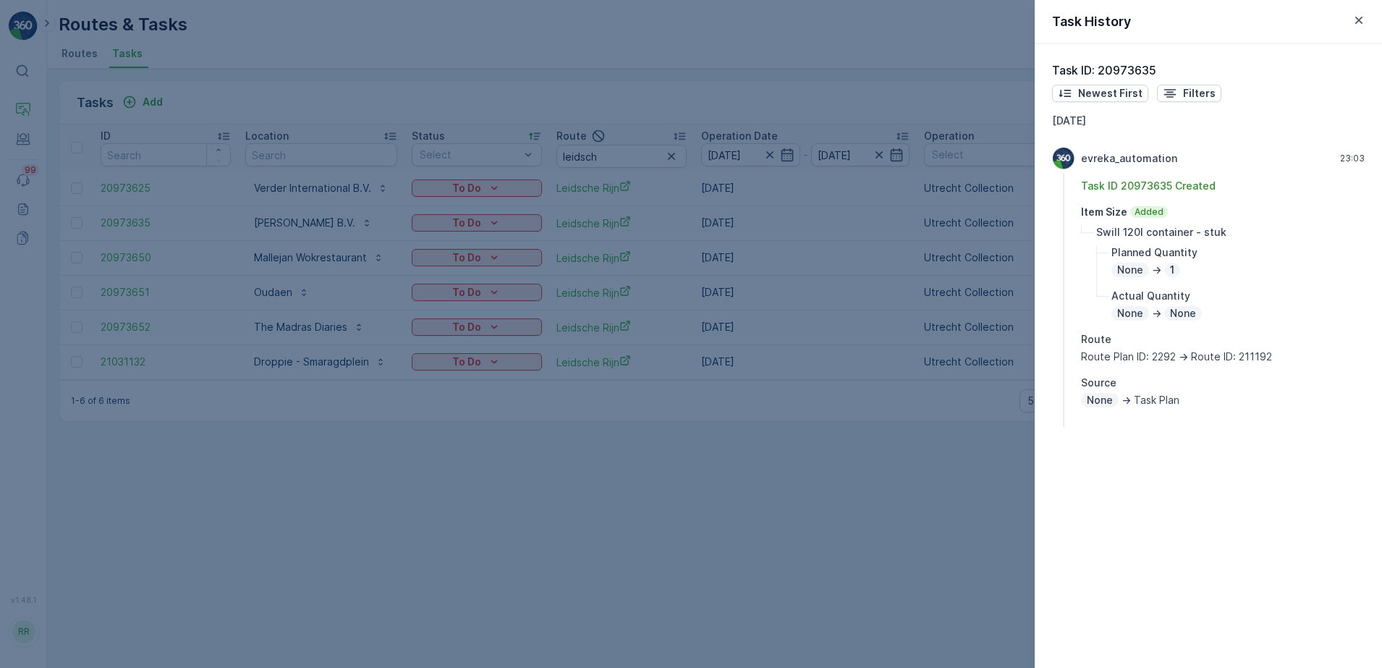
click at [983, 510] on div at bounding box center [691, 334] width 1382 height 668
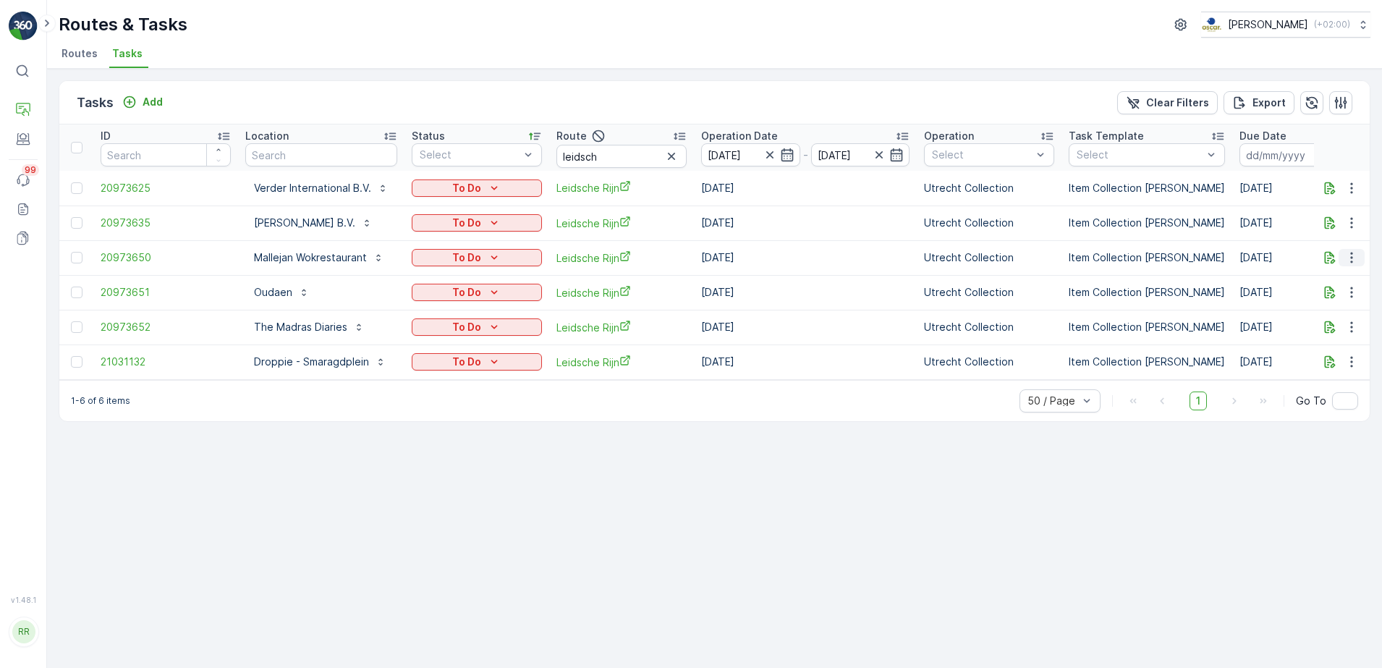
click at [1352, 253] on icon "button" at bounding box center [1352, 258] width 2 height 11
click at [1322, 297] on div "History" at bounding box center [1328, 300] width 109 height 20
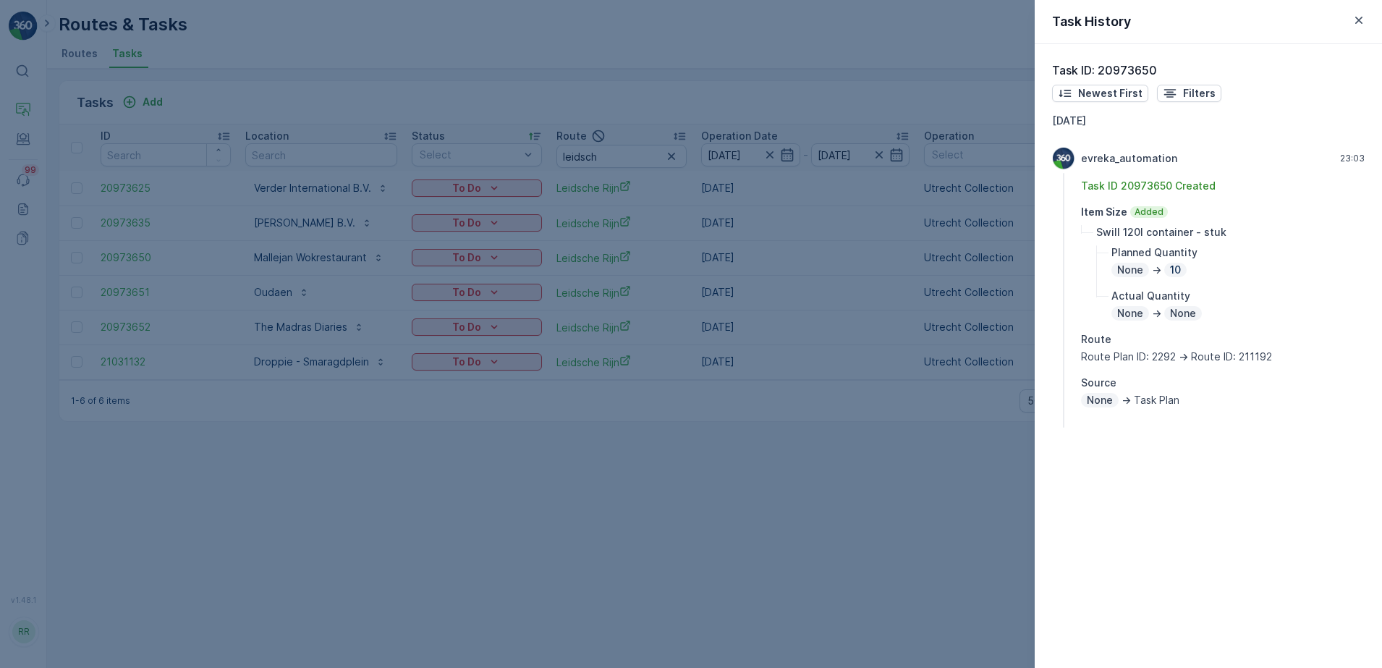
drag, startPoint x: 863, startPoint y: 463, endPoint x: 984, endPoint y: 426, distance: 125.7
click at [865, 462] on div at bounding box center [691, 334] width 1382 height 668
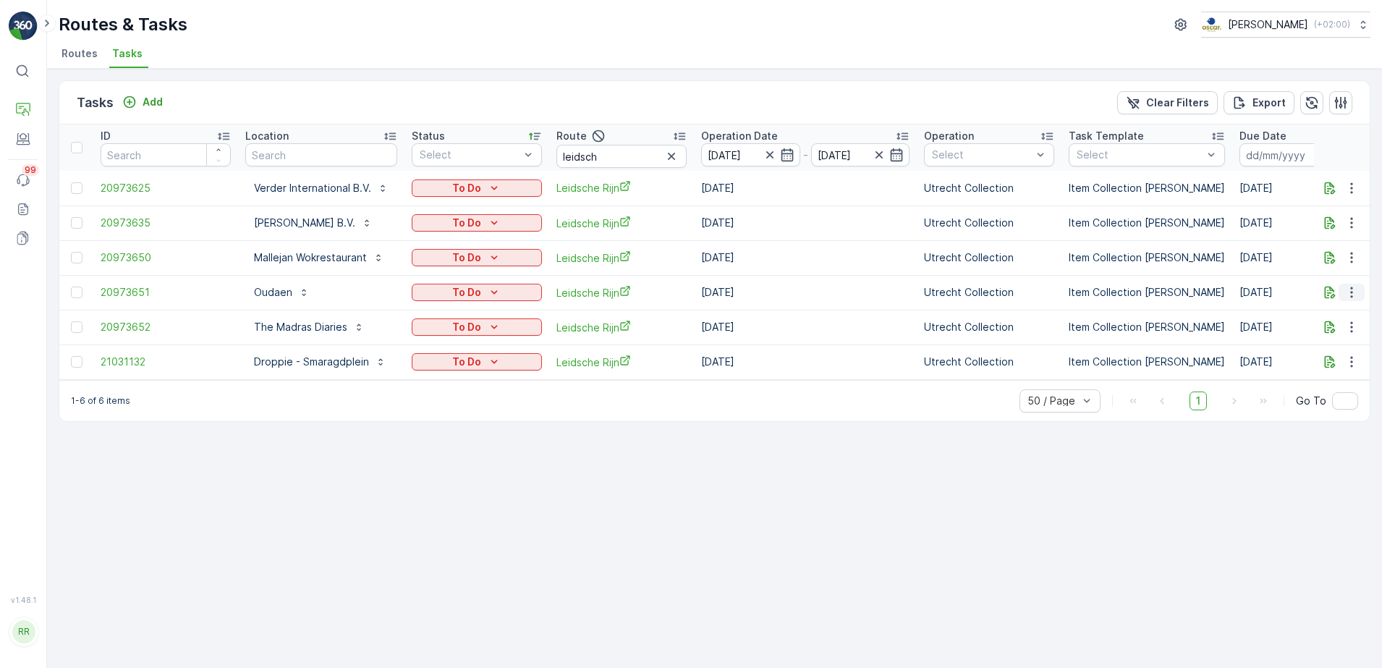
click at [1351, 292] on icon "button" at bounding box center [1352, 292] width 2 height 11
click at [1325, 311] on span "See More Details" at bounding box center [1322, 314] width 84 height 14
click at [1353, 290] on icon "button" at bounding box center [1352, 292] width 14 height 14
click at [1324, 335] on div "History" at bounding box center [1328, 334] width 109 height 20
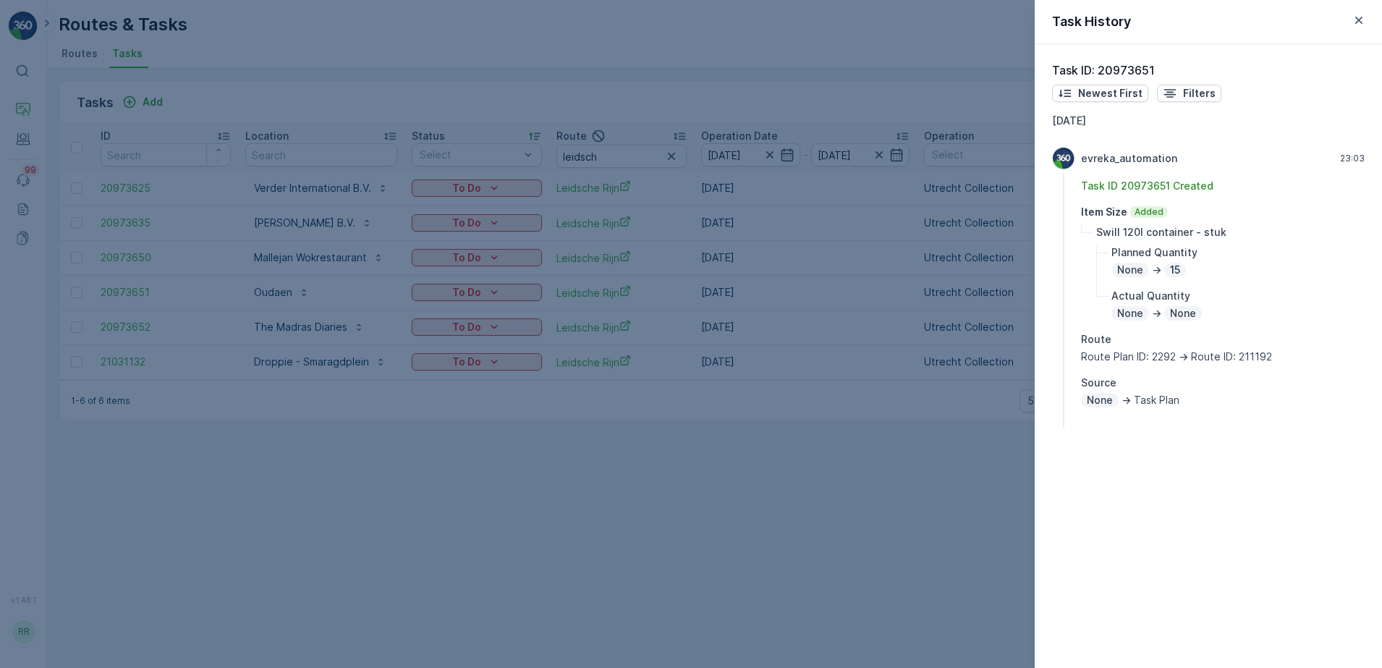
click at [932, 499] on div at bounding box center [691, 334] width 1382 height 668
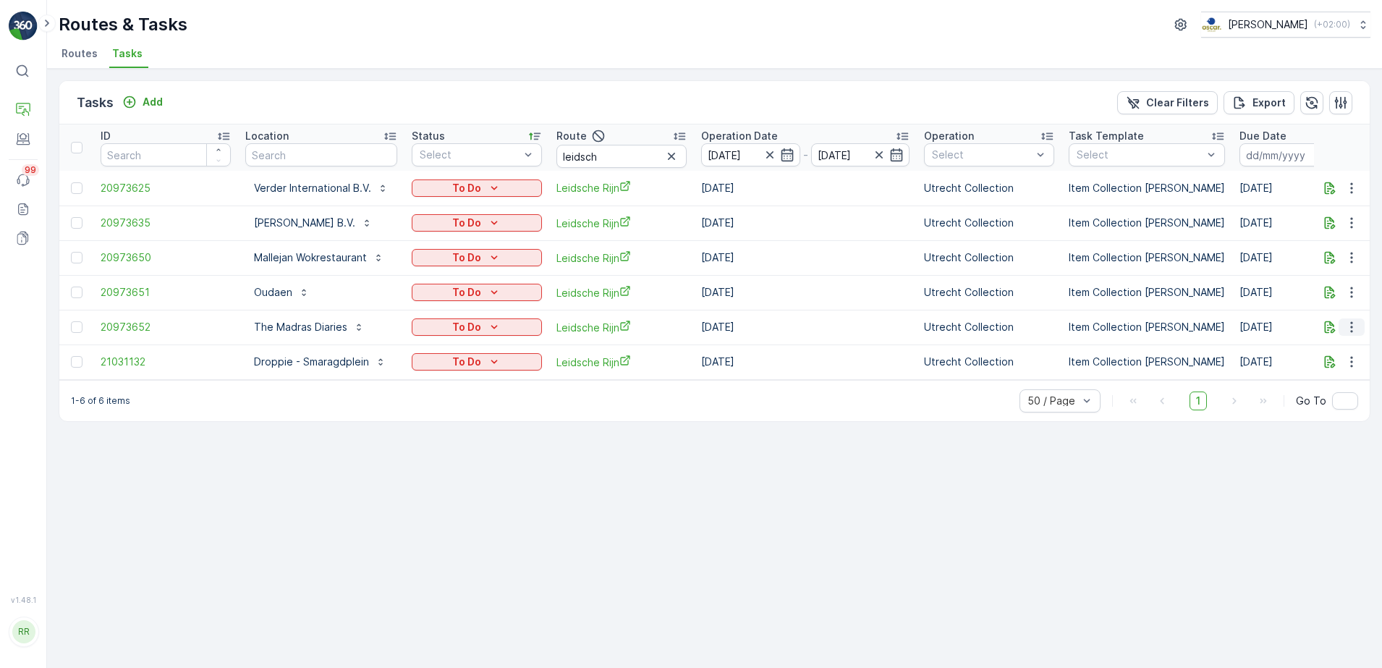
click at [1357, 324] on icon "button" at bounding box center [1352, 327] width 14 height 14
click at [1318, 366] on div "History" at bounding box center [1328, 369] width 109 height 20
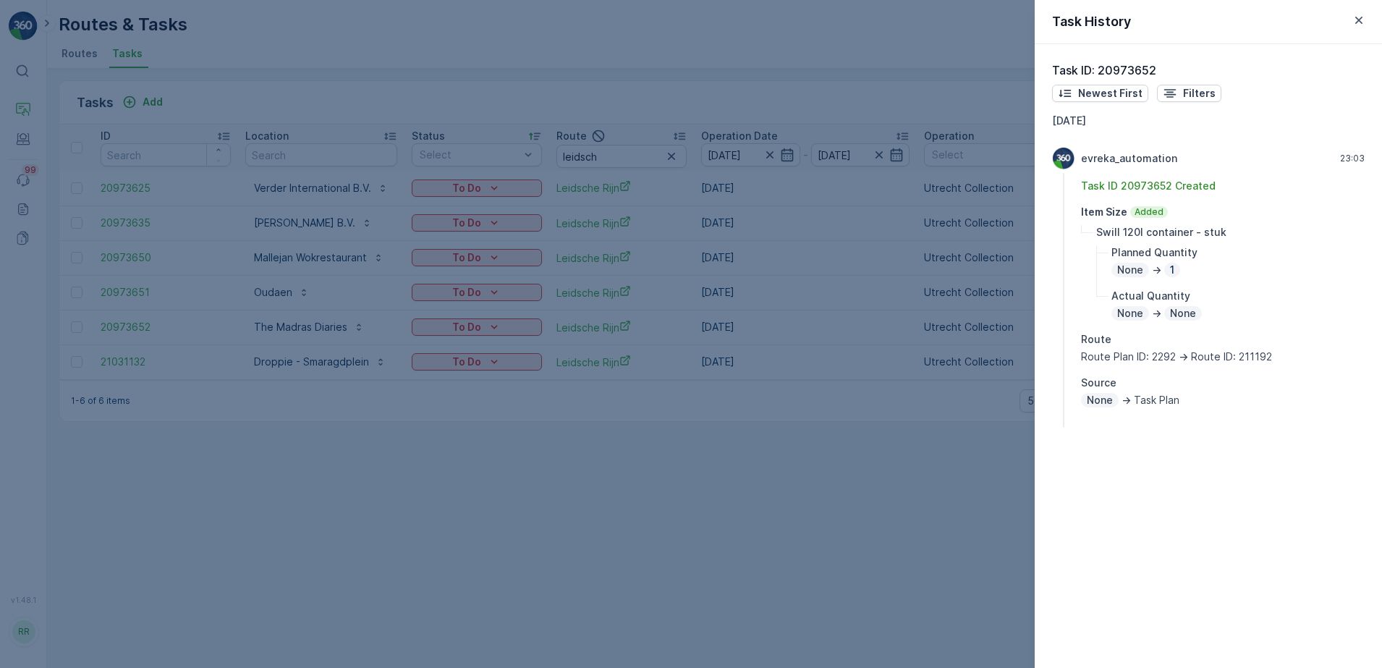
click at [929, 503] on div at bounding box center [691, 334] width 1382 height 668
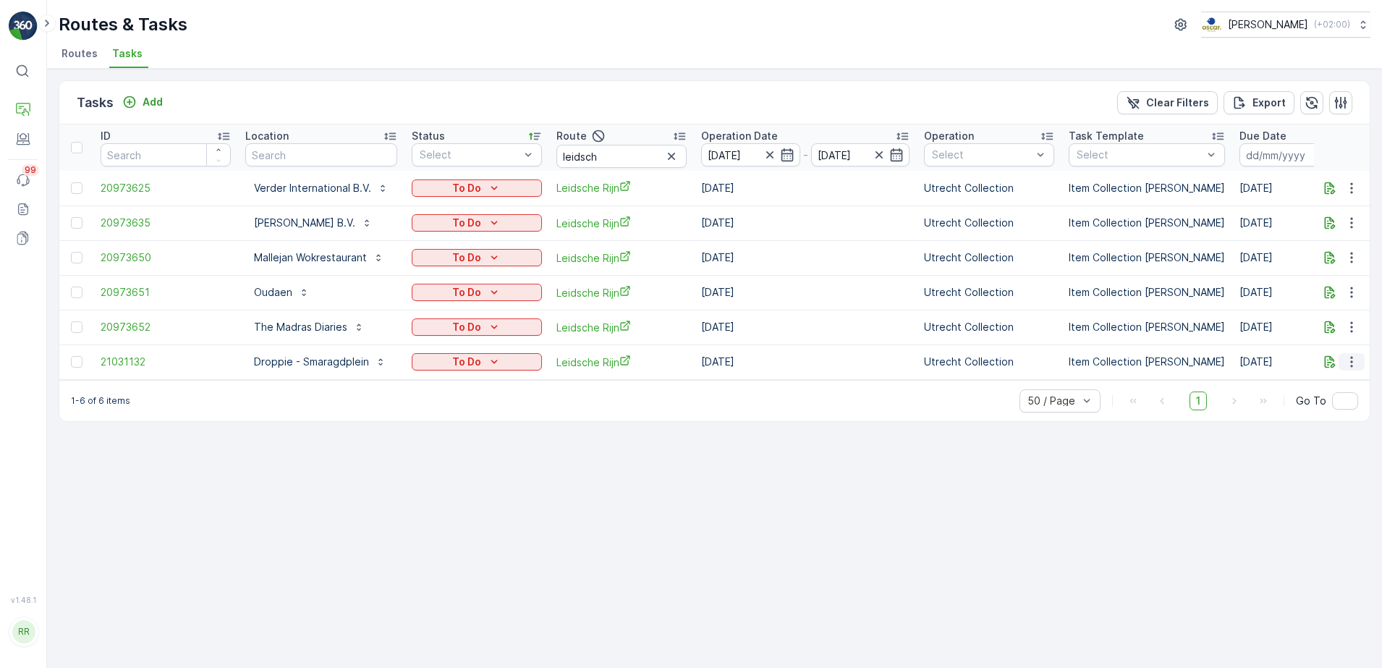
click at [1357, 364] on icon "button" at bounding box center [1352, 362] width 14 height 14
click at [869, 562] on div "Tasks Add Clear Filters Export ID Location Status Select Route leidsch Operatio…" at bounding box center [714, 368] width 1335 height 599
click at [1345, 292] on icon "button" at bounding box center [1352, 292] width 14 height 14
click at [1046, 31] on div "Routes & Tasks Oscar Circulair ( +02:00 )" at bounding box center [715, 25] width 1312 height 26
drag, startPoint x: 617, startPoint y: 164, endPoint x: 520, endPoint y: 170, distance: 96.4
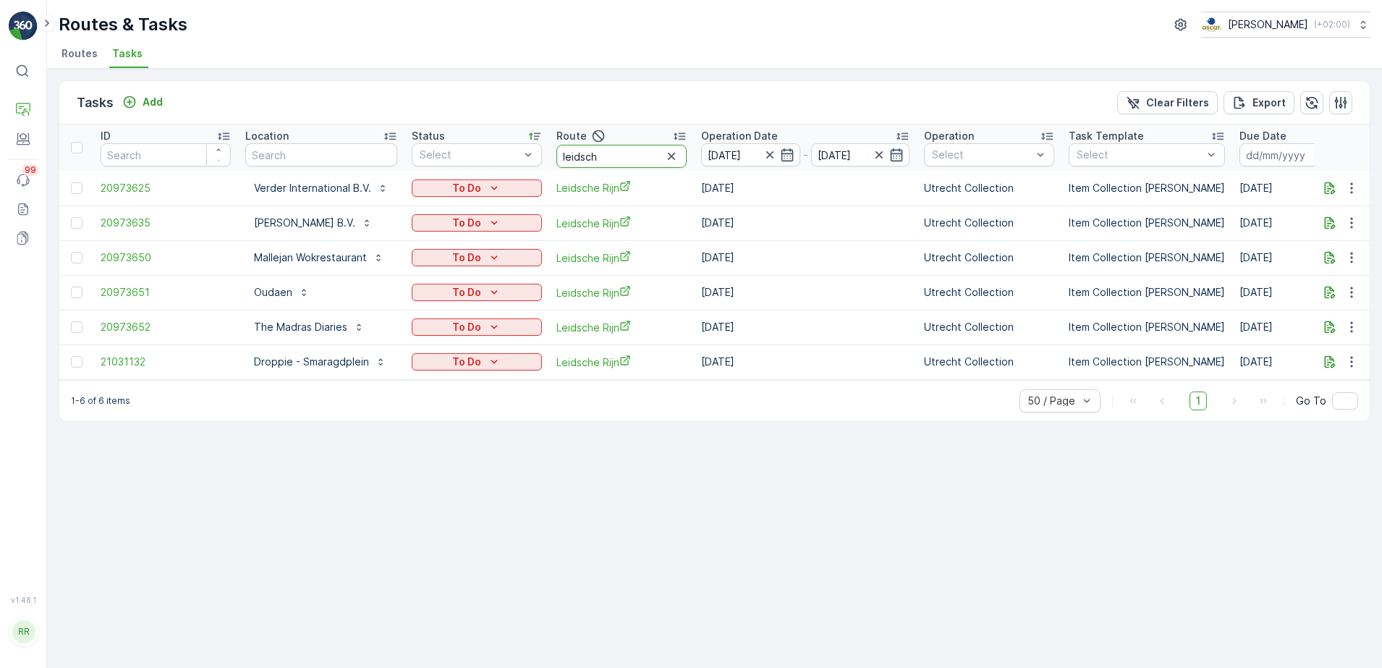
click at [523, 164] on tr "ID Location Status Select Route leidsch Operation Date 19.08.2025 - 19.08.2025 …" at bounding box center [1186, 147] width 2255 height 46
type input "ger"
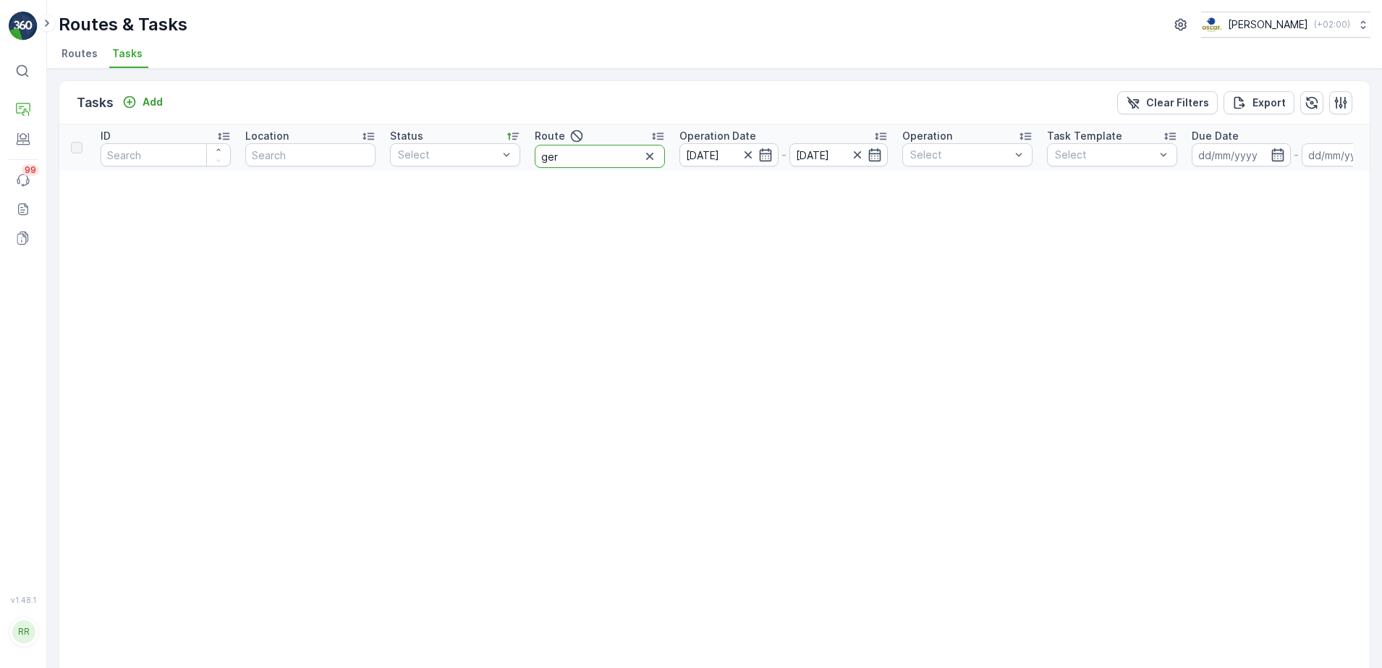
drag, startPoint x: 593, startPoint y: 161, endPoint x: 533, endPoint y: 159, distance: 60.1
click at [533, 159] on th "Route ger" at bounding box center [600, 147] width 145 height 46
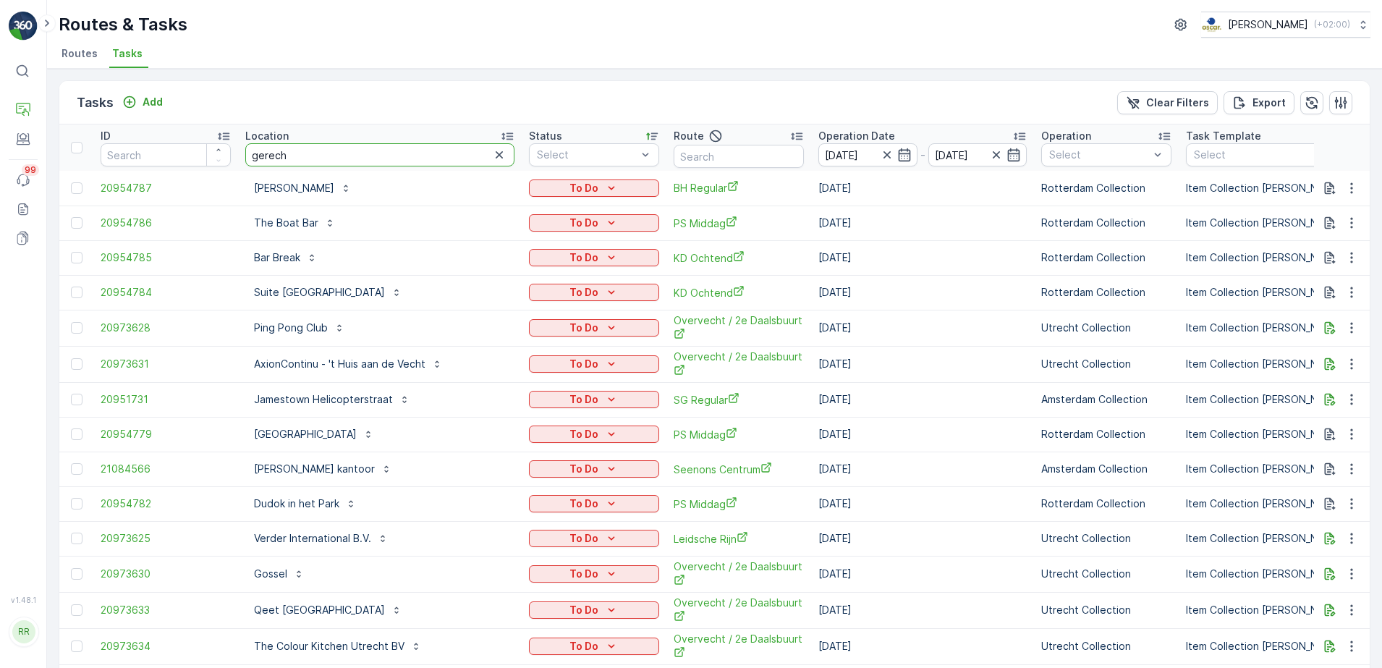
type input "gerecht"
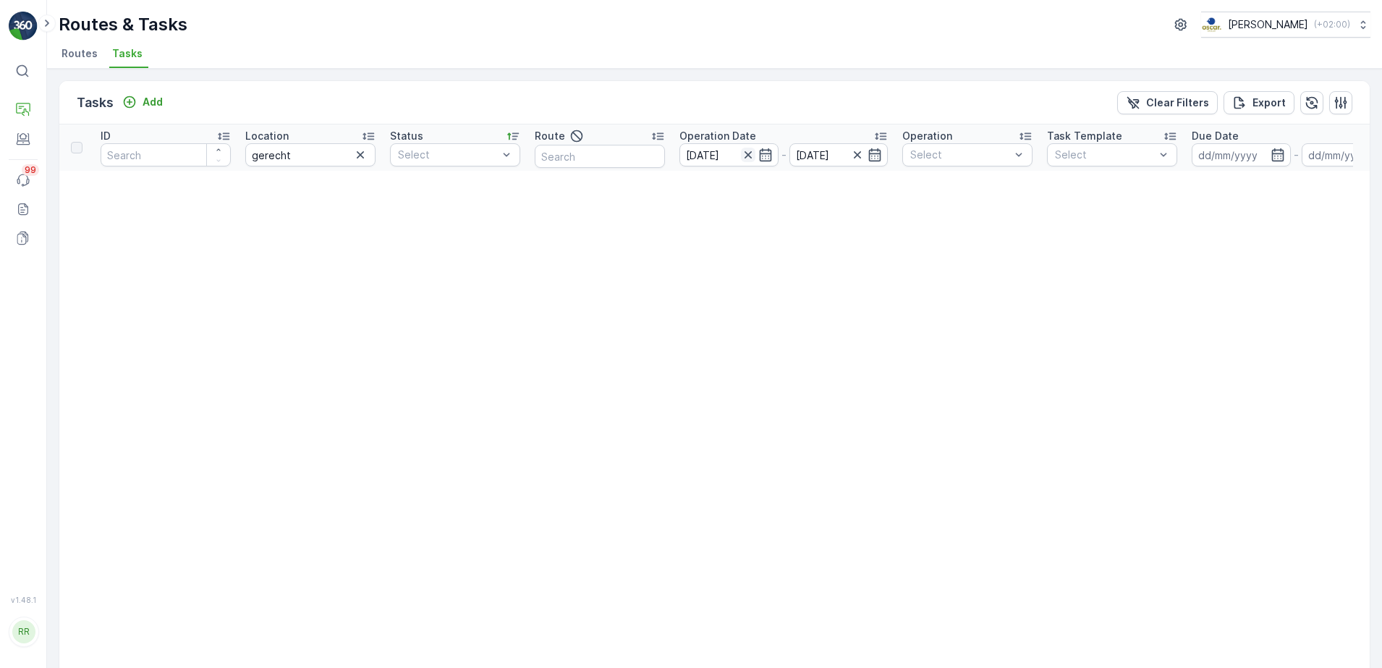
click at [752, 157] on icon "button" at bounding box center [748, 155] width 14 height 14
click at [341, 161] on input "gerecht" at bounding box center [310, 154] width 130 height 23
type input "gerechtshof"
drag, startPoint x: 330, startPoint y: 159, endPoint x: 194, endPoint y: 173, distance: 136.8
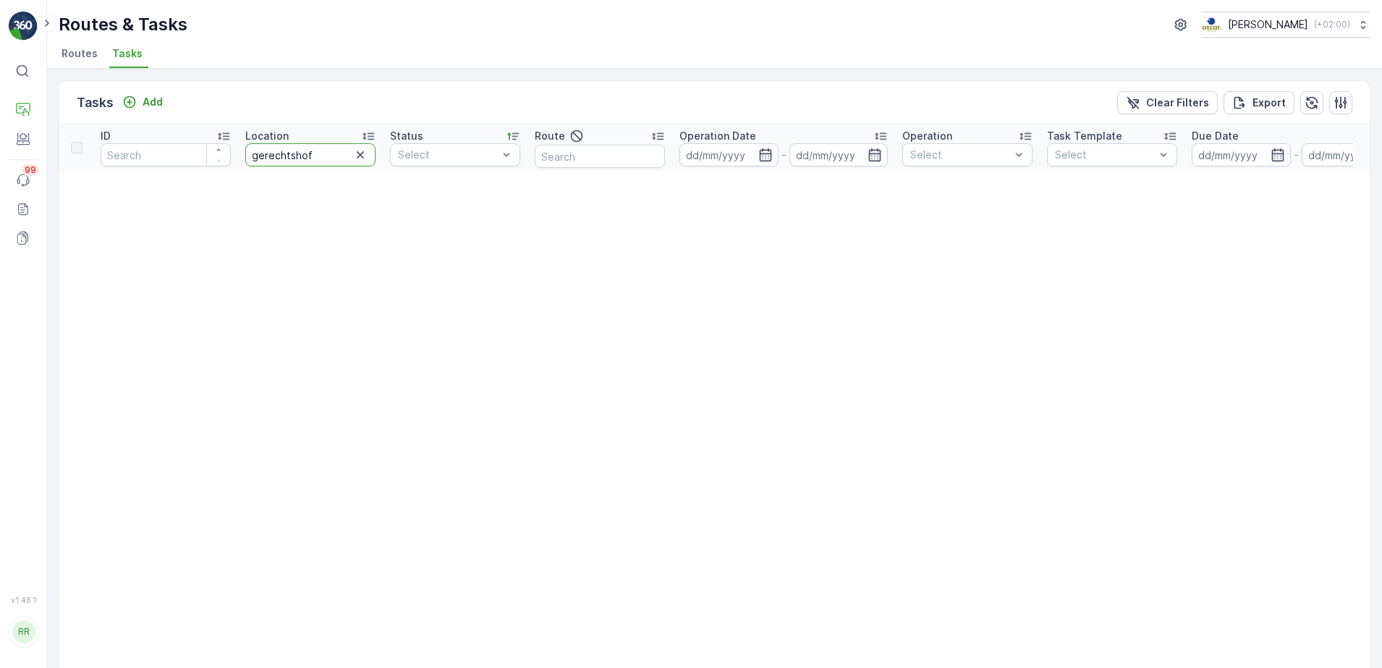
click at [328, 157] on input "gerechtshof" at bounding box center [310, 154] width 130 height 23
type input "rechtbank"
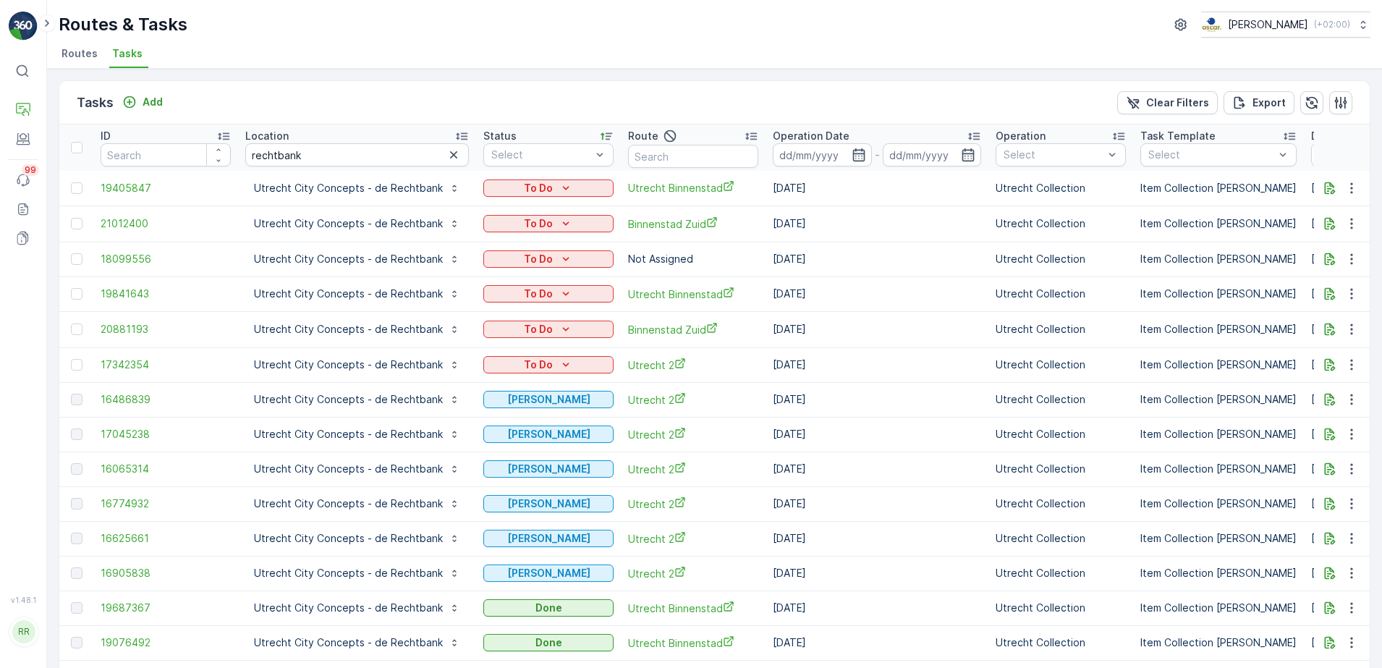
click at [318, 157] on input "rechtbank" at bounding box center [357, 154] width 224 height 23
click at [208, 154] on tr "ID Location rechtbank Status Select Route Operation Date - Operation Select Tas…" at bounding box center [1222, 147] width 2326 height 46
type input "kazerne"
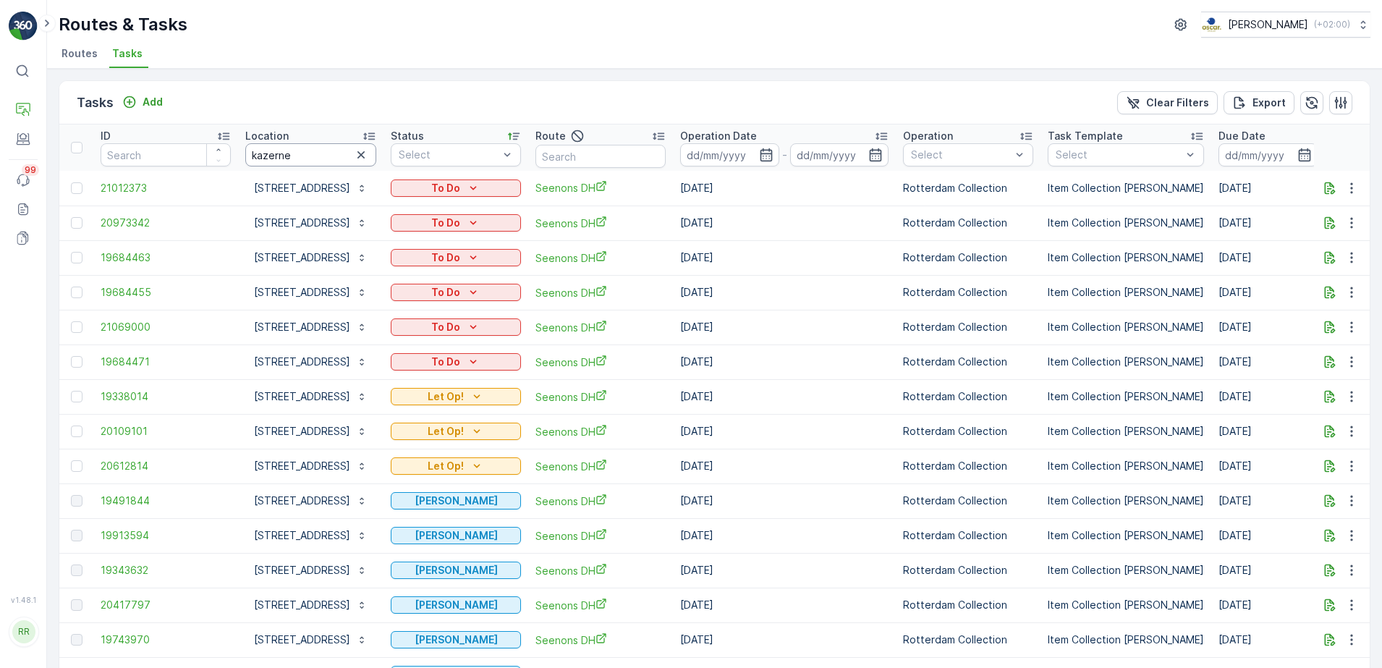
click at [320, 150] on input "kazerne" at bounding box center [310, 154] width 131 height 23
type input "k"
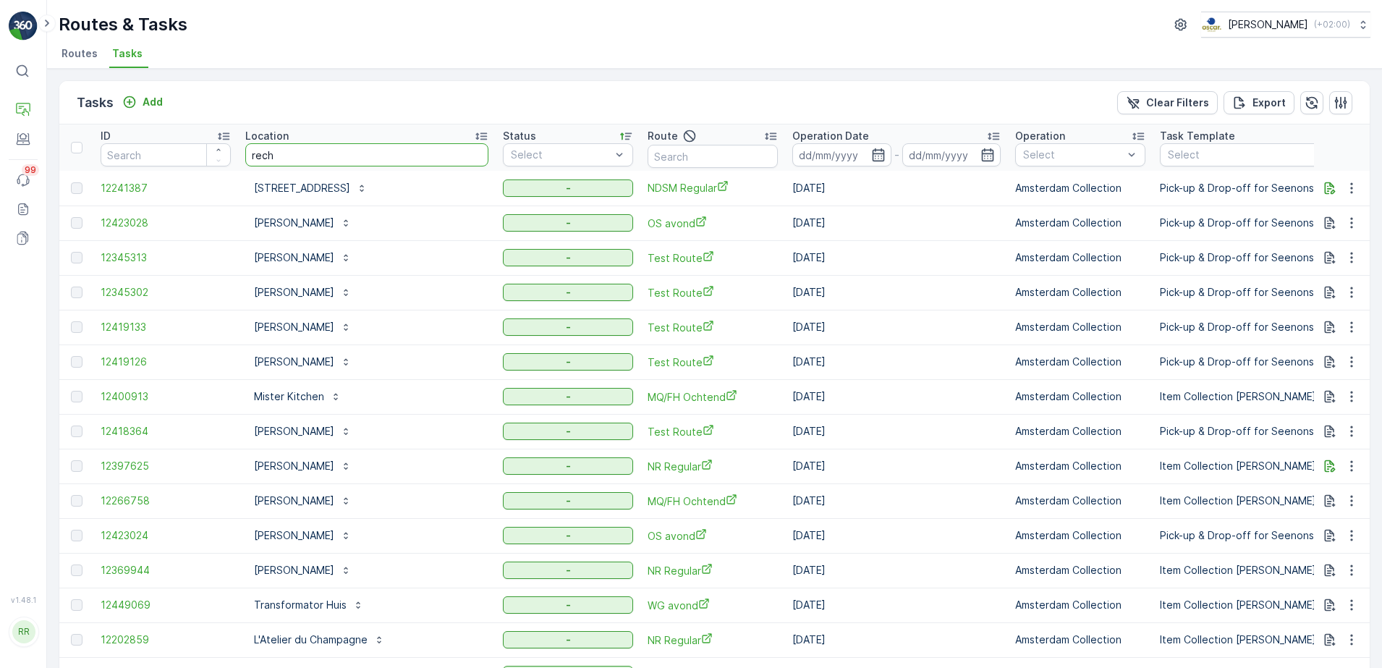
type input "recht"
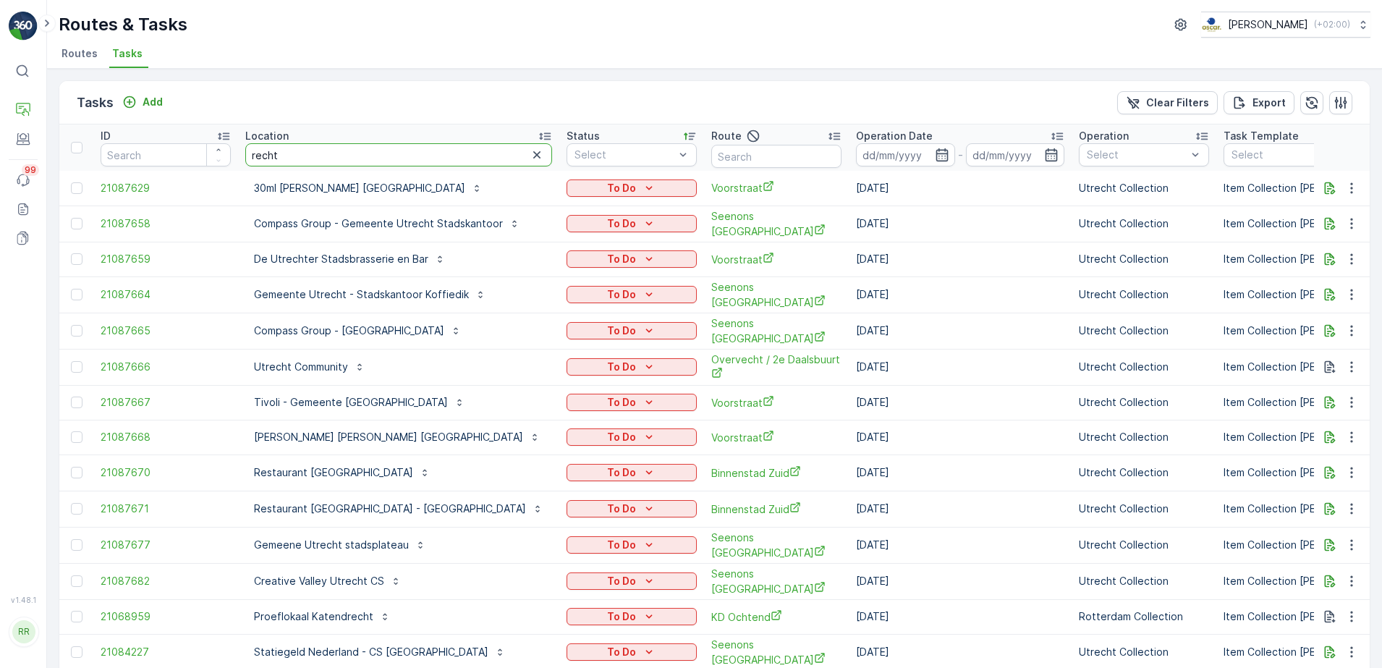
click at [342, 144] on input "recht" at bounding box center [398, 154] width 307 height 23
type input "rechtbank"
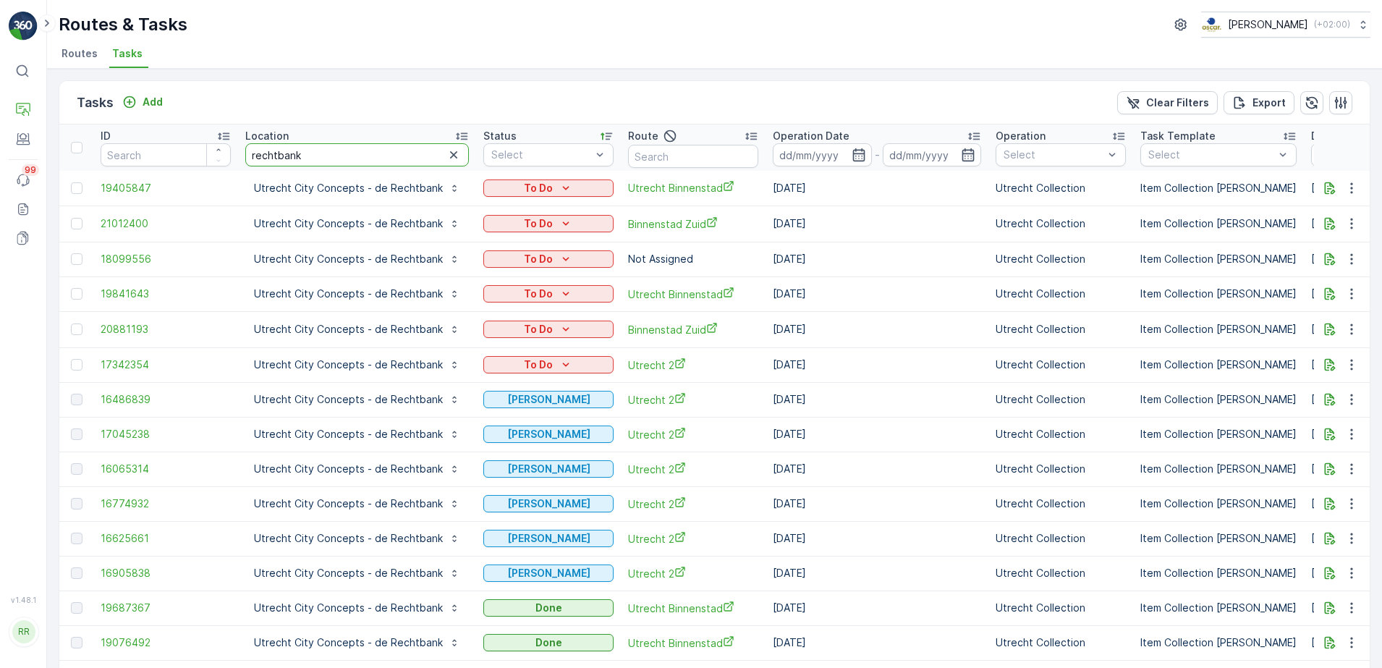
drag, startPoint x: 308, startPoint y: 153, endPoint x: 159, endPoint y: 157, distance: 149.1
click at [161, 157] on tr "ID Location rechtbank Status Select Route Operation Date - Operation Select Tas…" at bounding box center [1222, 147] width 2326 height 46
type input "ijdok"
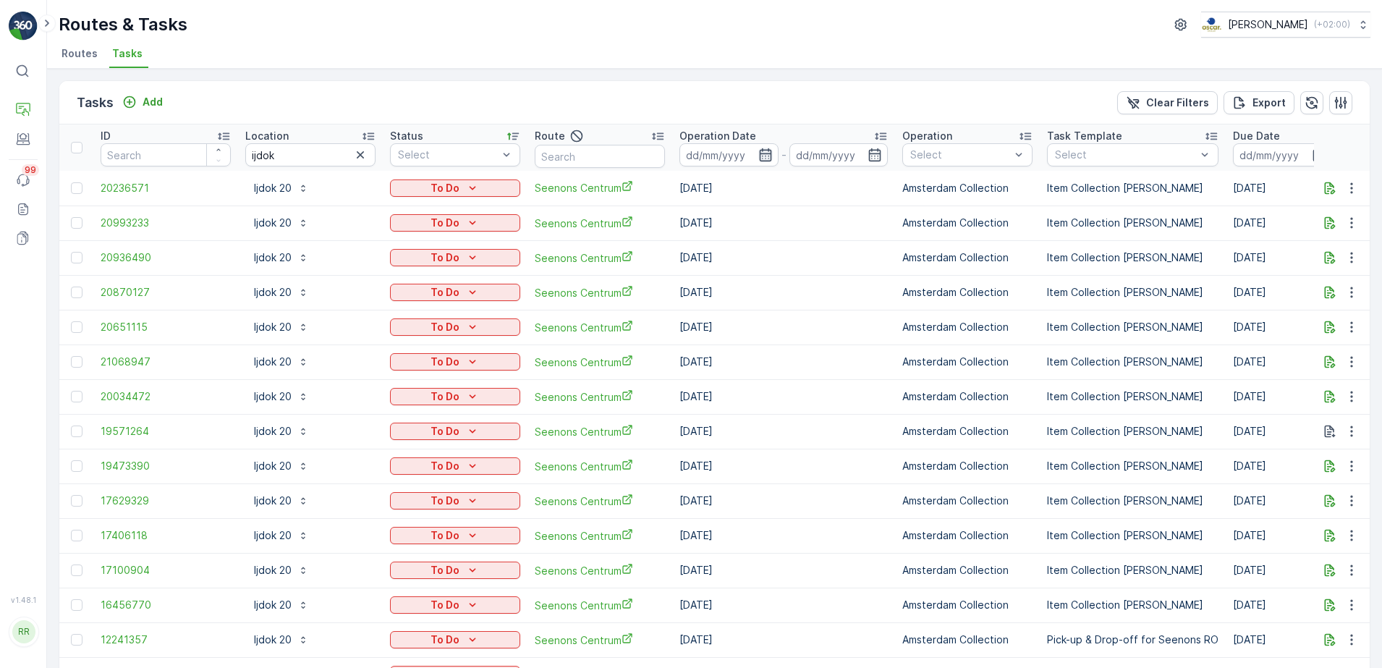
click at [764, 155] on icon "button" at bounding box center [766, 155] width 14 height 14
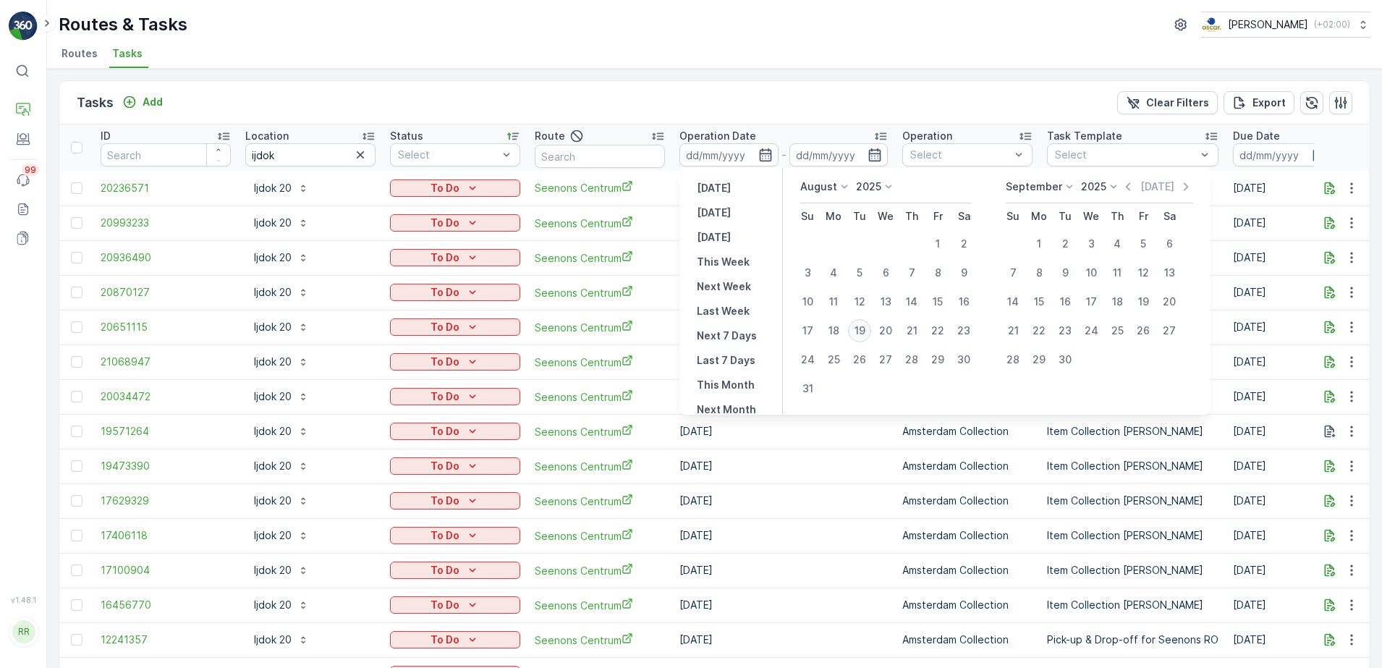
click at [861, 331] on div "19" at bounding box center [859, 330] width 23 height 23
type input "[DATE]"
click at [861, 331] on div "19" at bounding box center [859, 330] width 23 height 23
type input "[DATE]"
click at [861, 331] on div "19" at bounding box center [859, 330] width 23 height 23
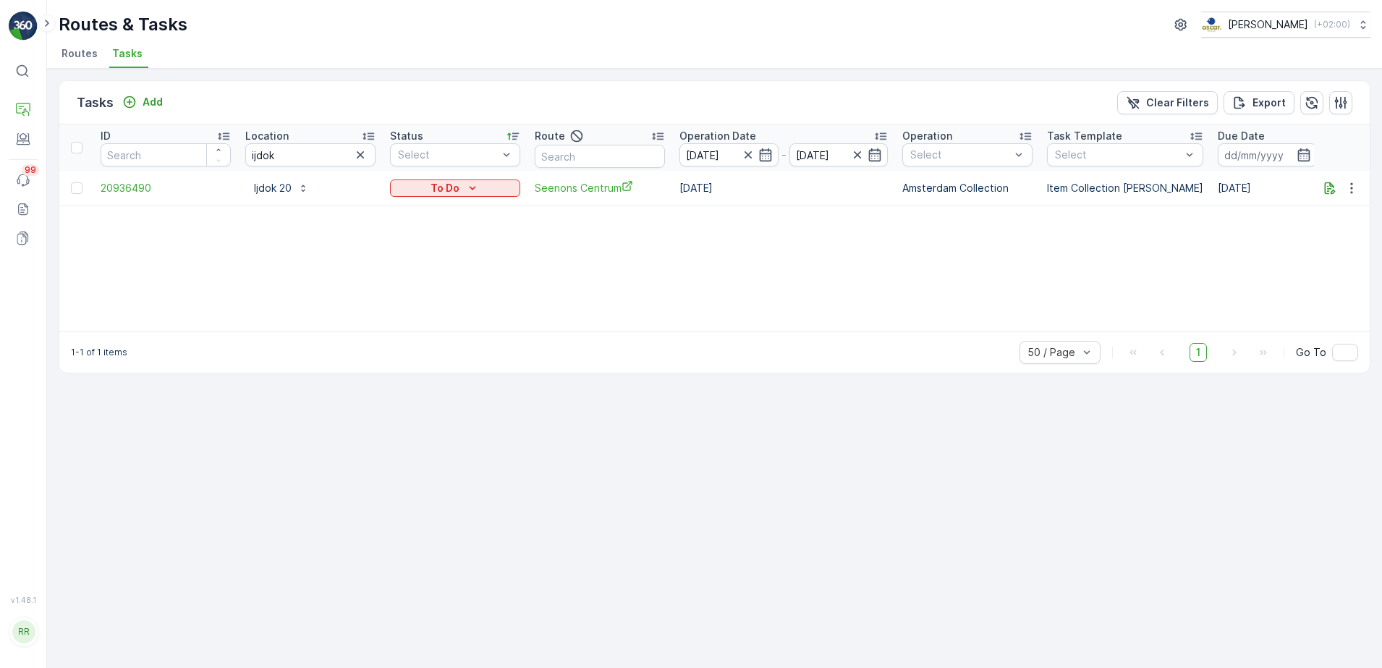
click at [834, 561] on div "Tasks Add Clear Filters Export ID Location ijdok Status Select Route Operation …" at bounding box center [714, 368] width 1335 height 599
click at [764, 156] on icon "button" at bounding box center [766, 155] width 14 height 14
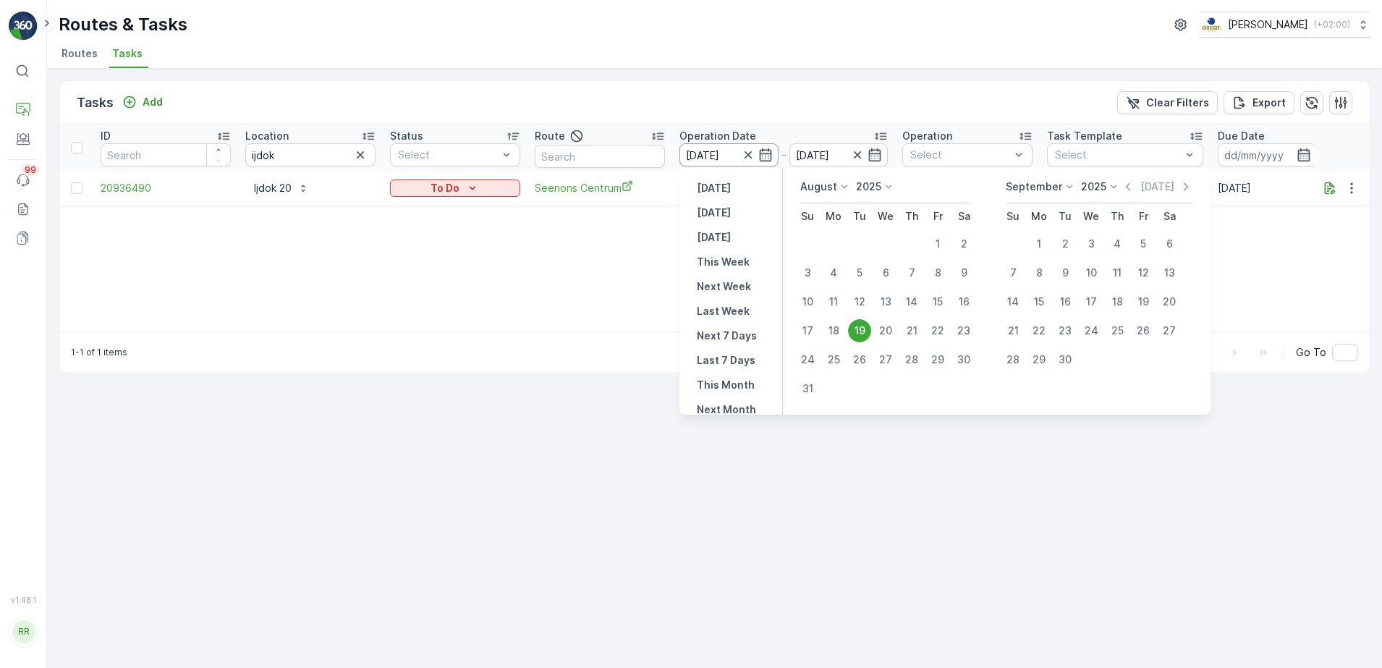
click at [740, 159] on input "[DATE]" at bounding box center [729, 154] width 99 height 23
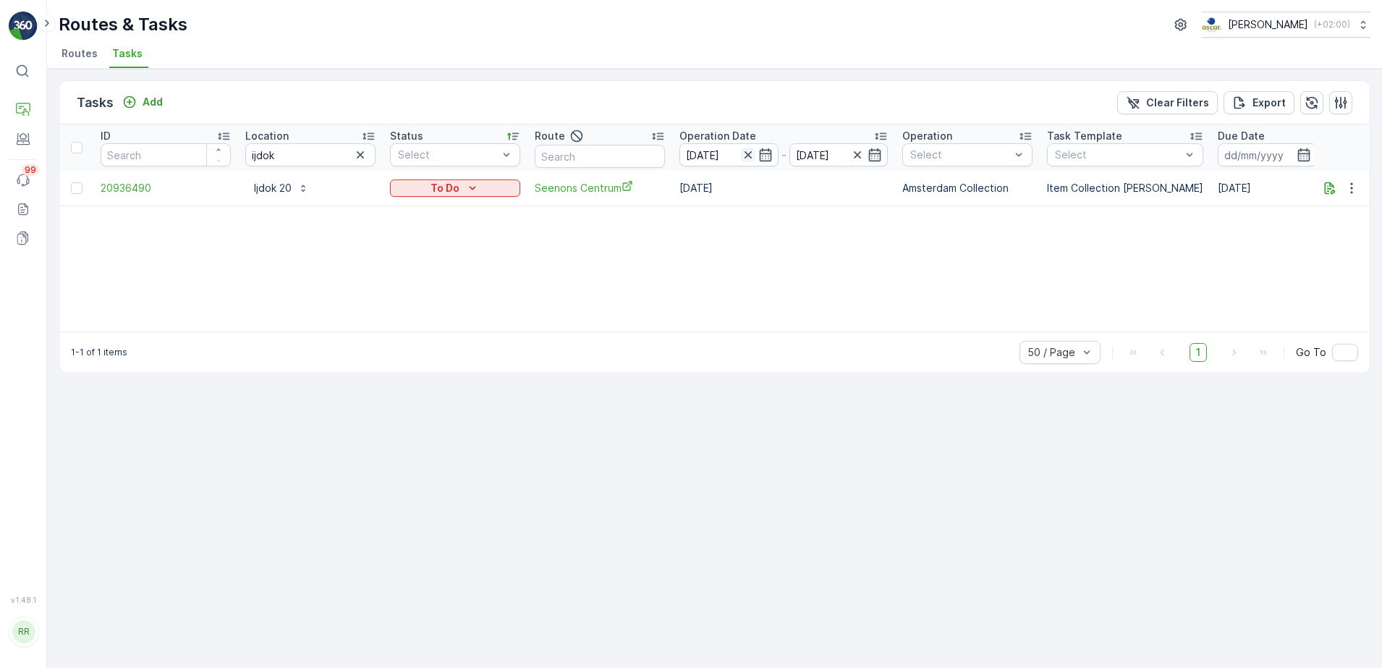
click at [745, 156] on icon "button" at bounding box center [748, 155] width 14 height 14
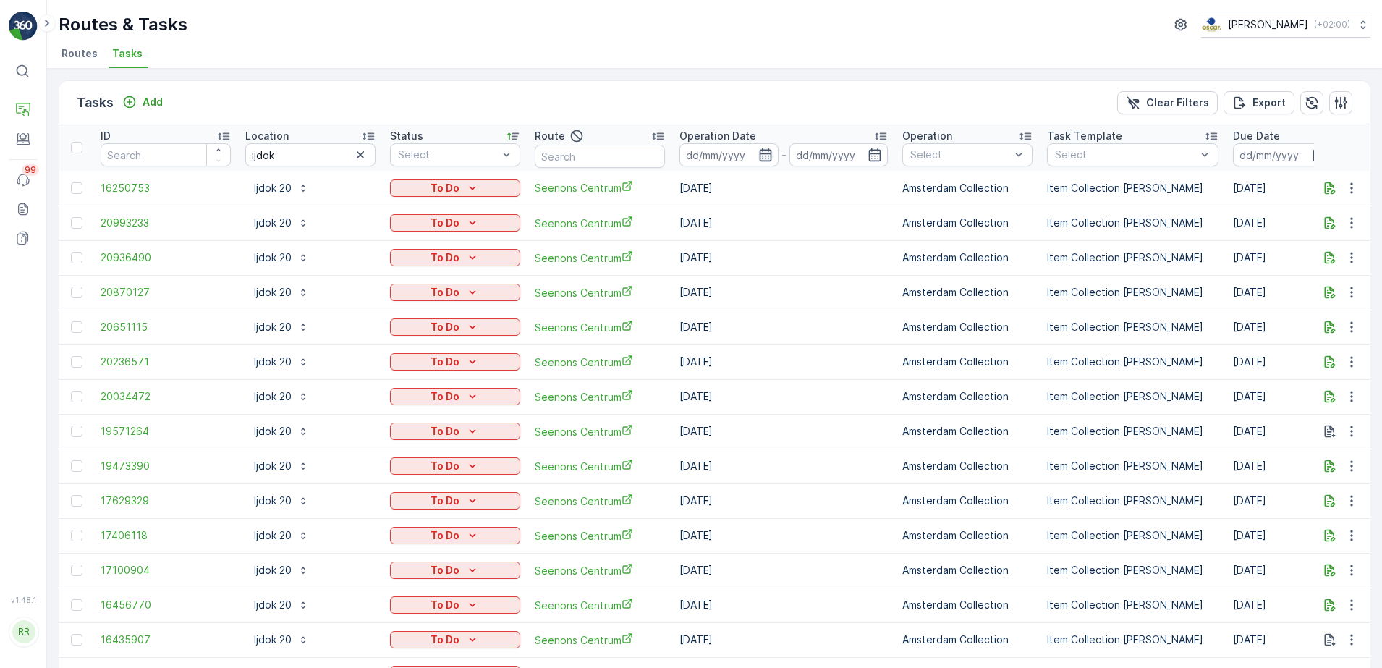
click at [761, 151] on icon "button" at bounding box center [766, 155] width 14 height 14
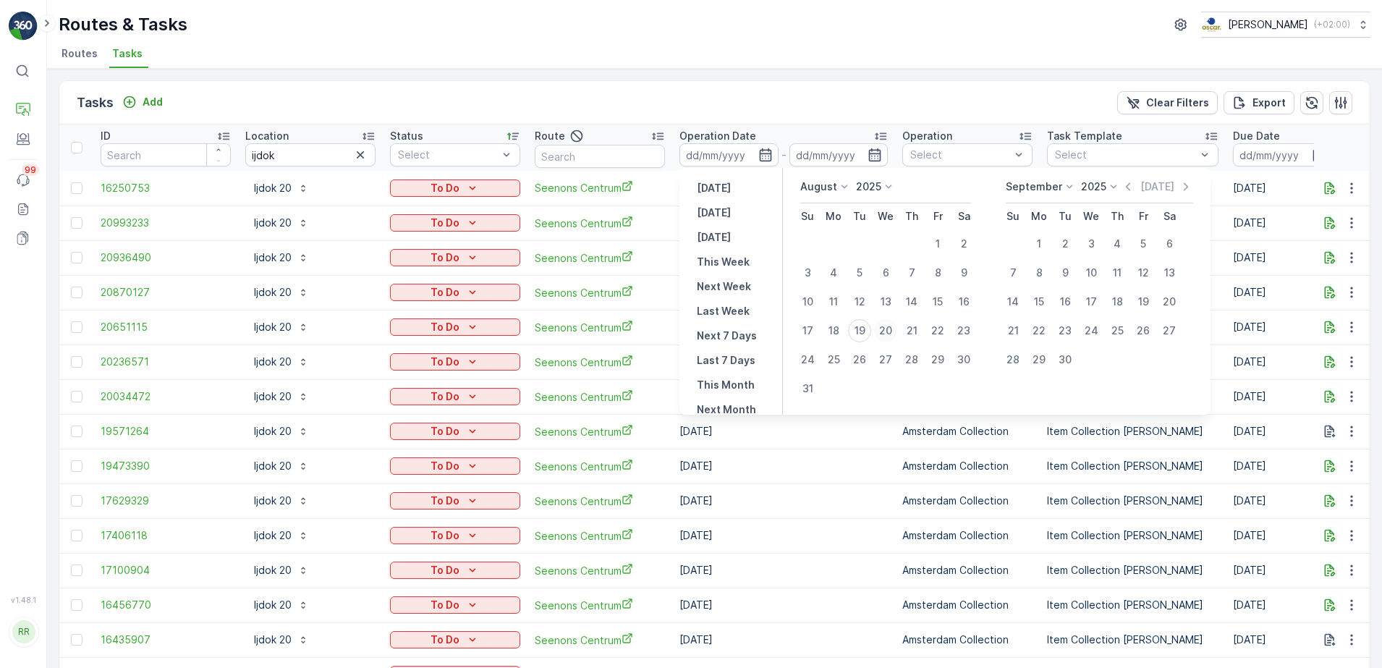
click at [888, 326] on div "20" at bounding box center [885, 330] width 23 height 23
type input "[DATE]"
click at [910, 329] on div "21" at bounding box center [911, 330] width 23 height 23
type input "[DATE]"
click at [882, 330] on div "20" at bounding box center [885, 330] width 23 height 23
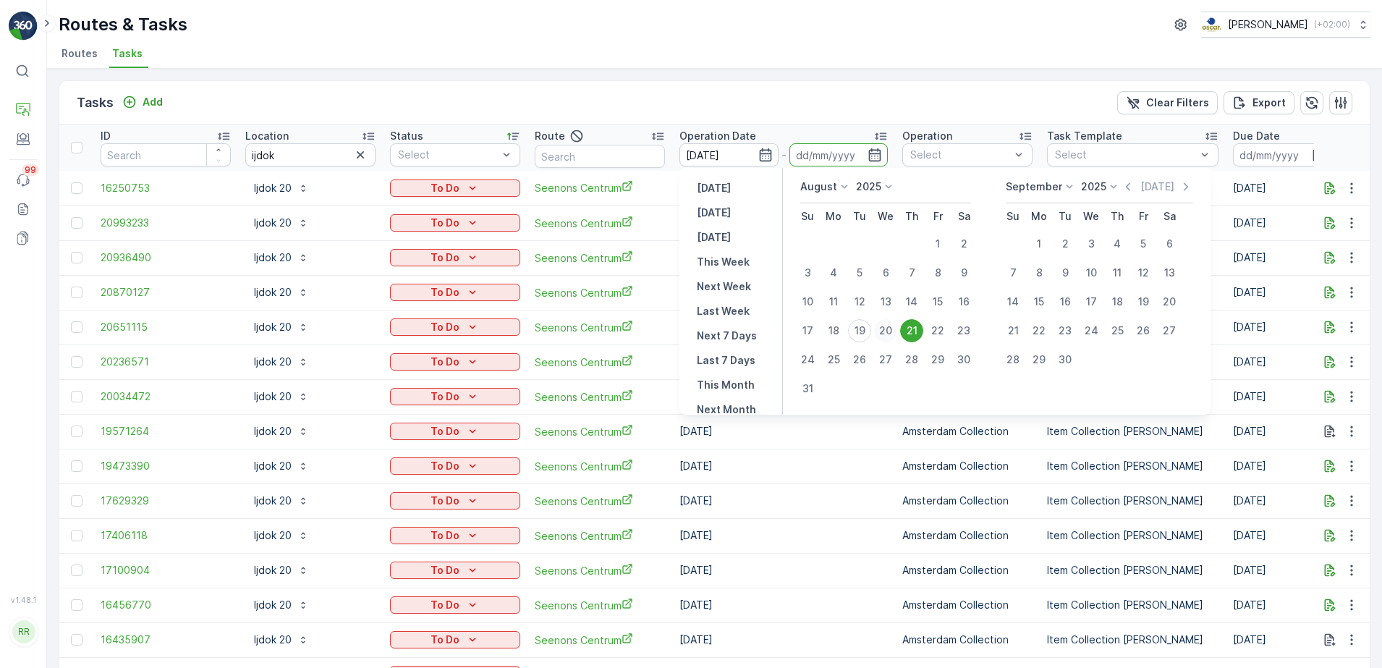
type input "[DATE]"
click at [905, 331] on div "21" at bounding box center [911, 330] width 23 height 23
type input "[DATE]"
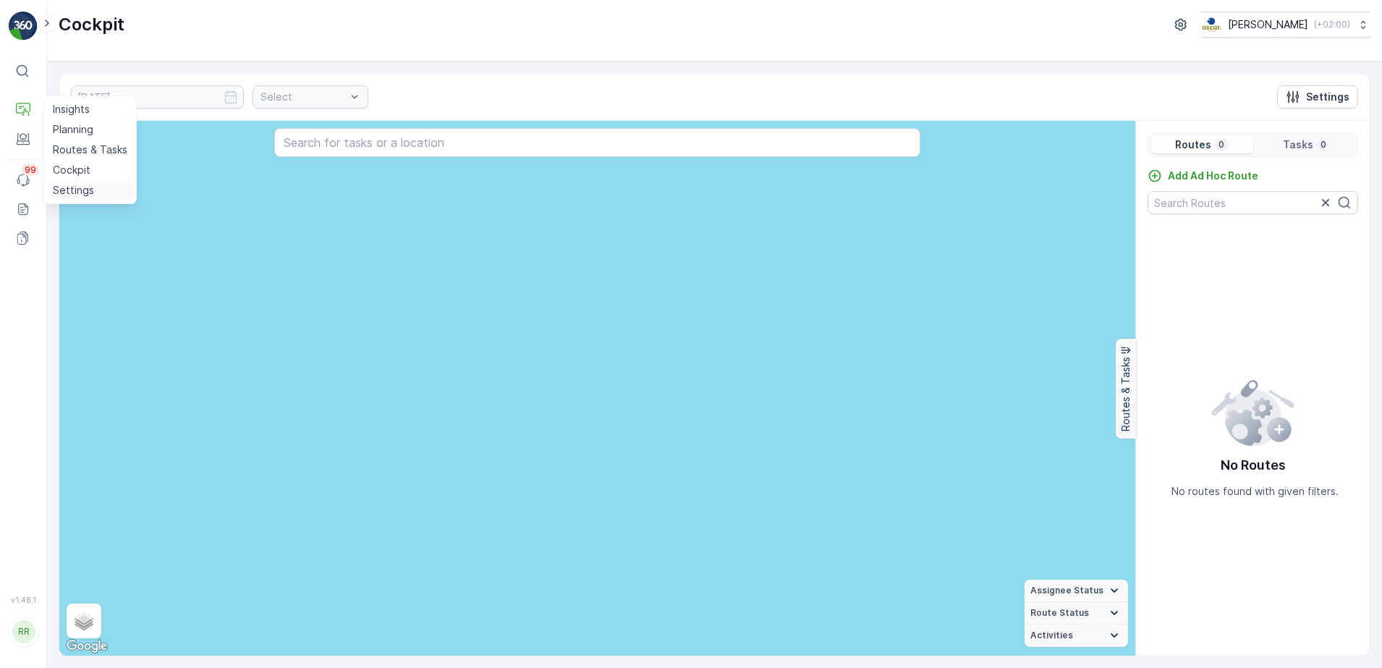
drag, startPoint x: 80, startPoint y: 172, endPoint x: 112, endPoint y: 179, distance: 32.7
click at [80, 172] on p "Cockpit" at bounding box center [72, 170] width 38 height 14
click at [85, 114] on p "Insights" at bounding box center [71, 109] width 37 height 14
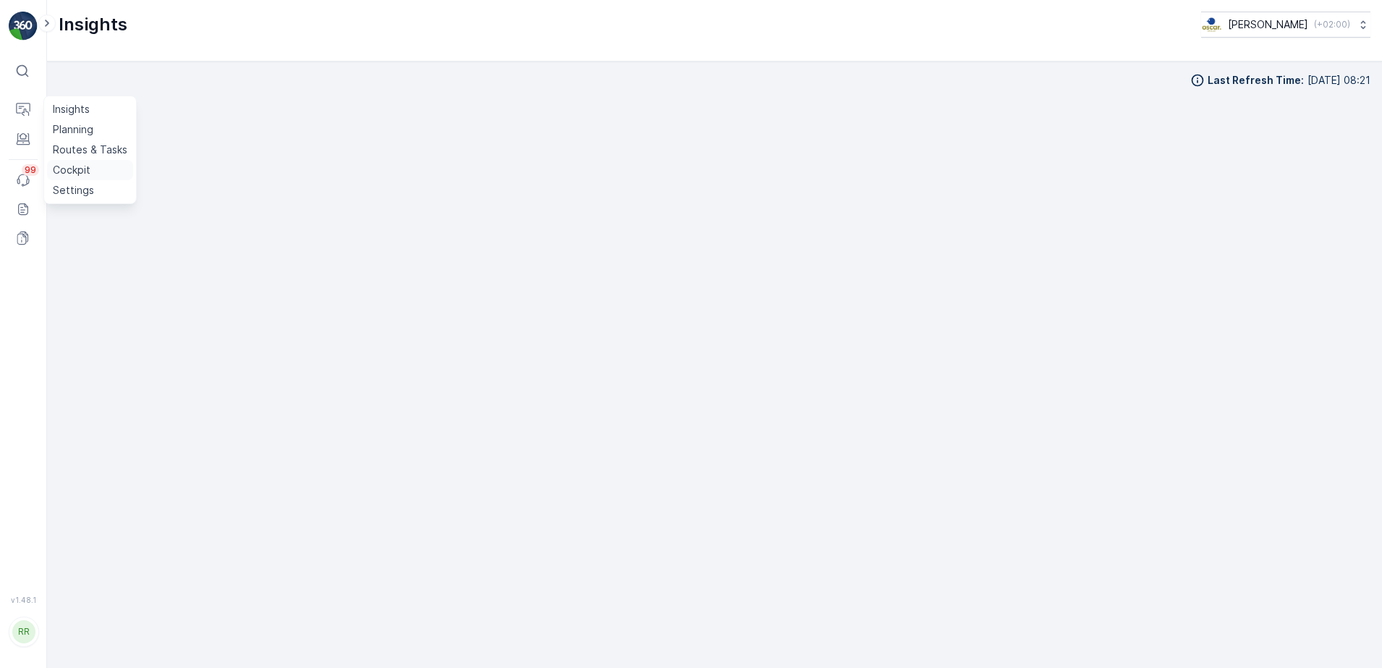
click at [71, 169] on p "Cockpit" at bounding box center [72, 170] width 38 height 14
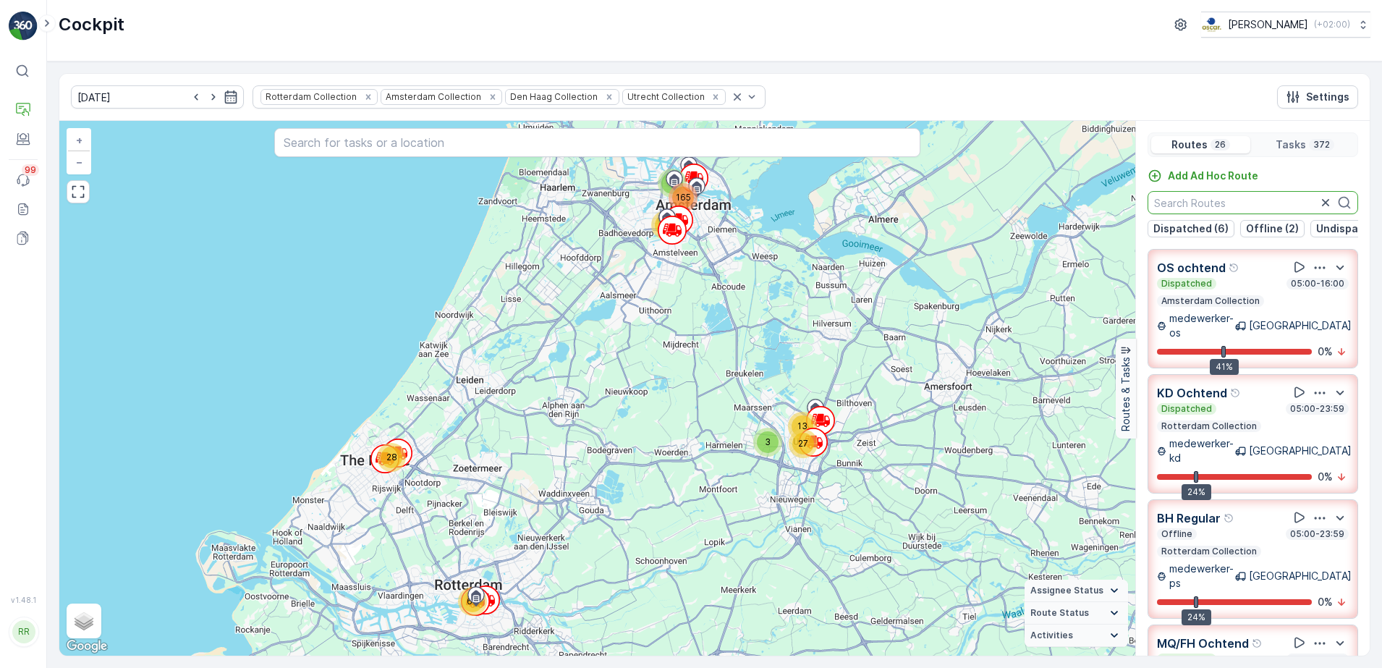
click at [1242, 203] on input "text" at bounding box center [1253, 202] width 211 height 23
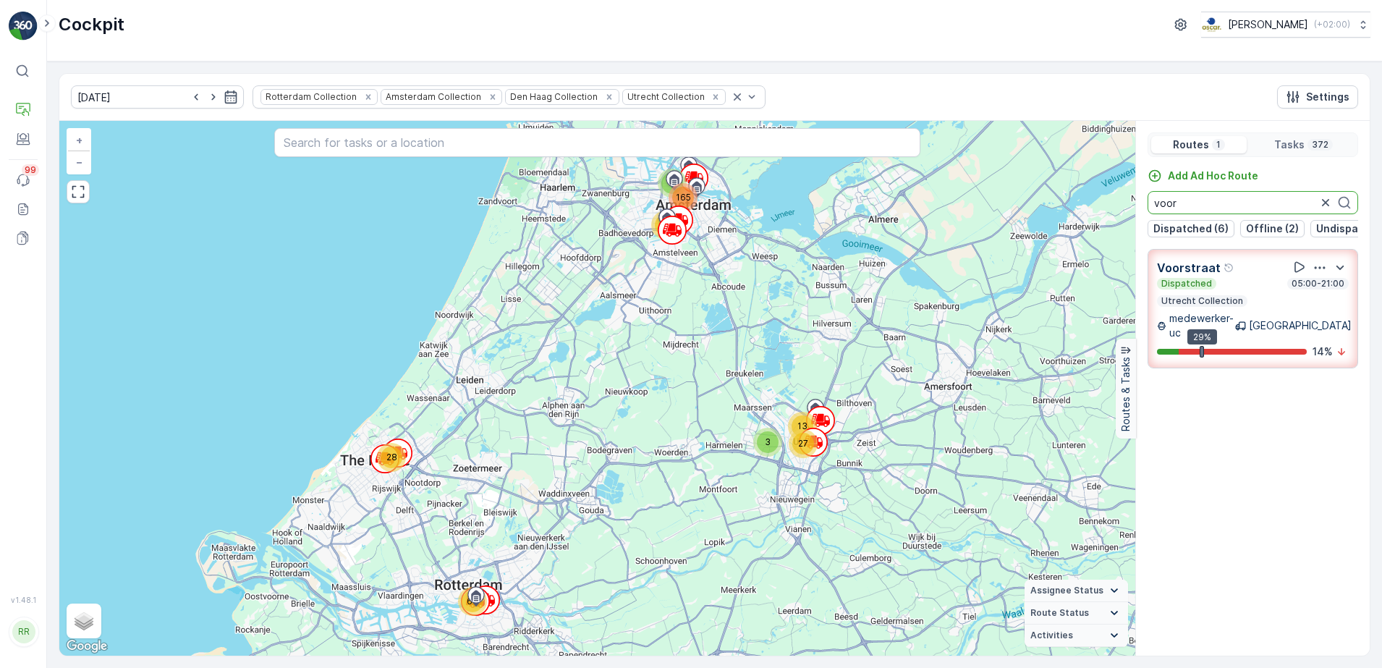
type input "voor"
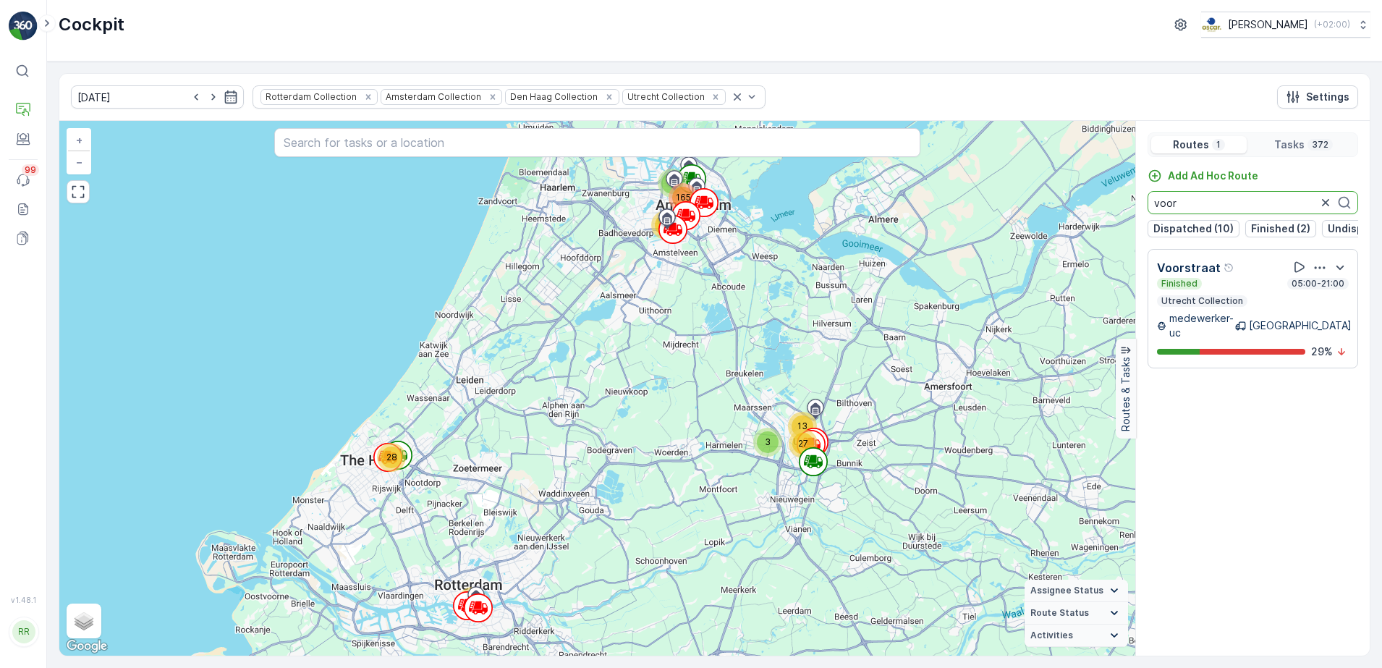
drag, startPoint x: 1190, startPoint y: 201, endPoint x: 1139, endPoint y: 204, distance: 51.5
click at [1139, 204] on div "Add Ad Hoc Route voor Dispatched (10) Finished (2) Undispatched (13) Upcoming (…" at bounding box center [1253, 203] width 234 height 69
click at [1331, 198] on icon "button" at bounding box center [1326, 202] width 14 height 14
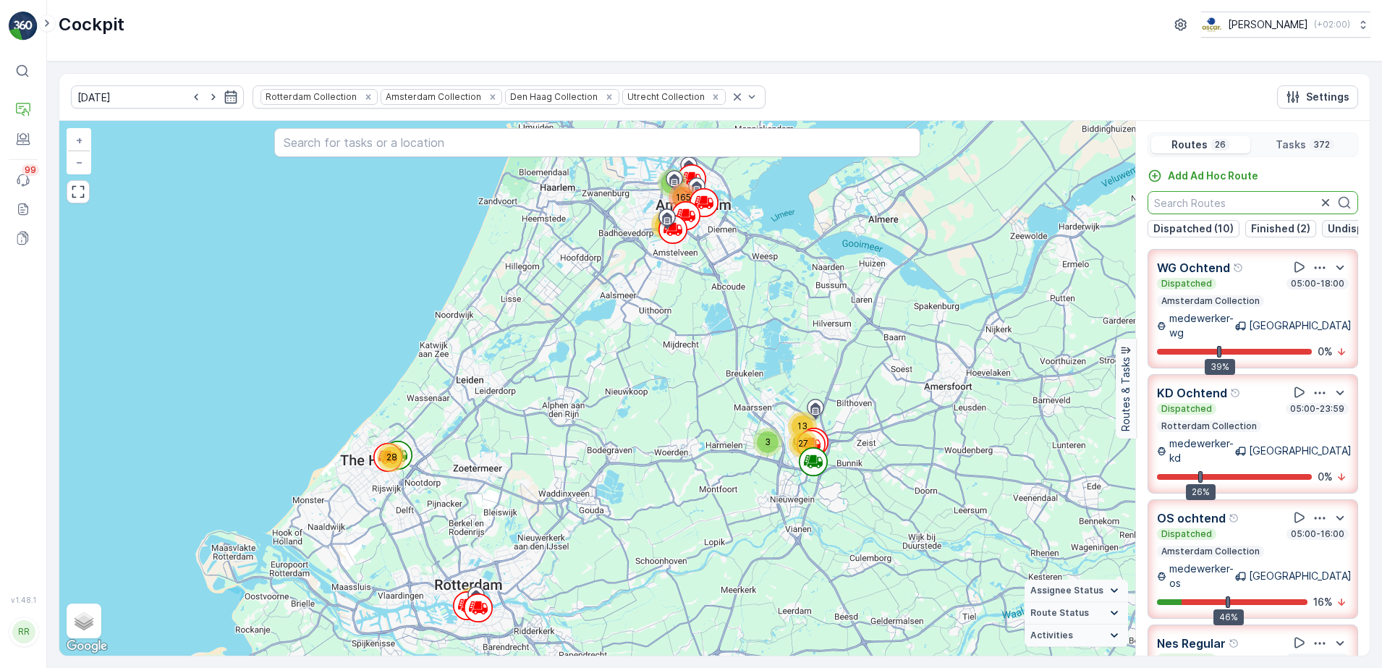
click at [1331, 227] on p "Undispatched (13)" at bounding box center [1374, 228] width 93 height 14
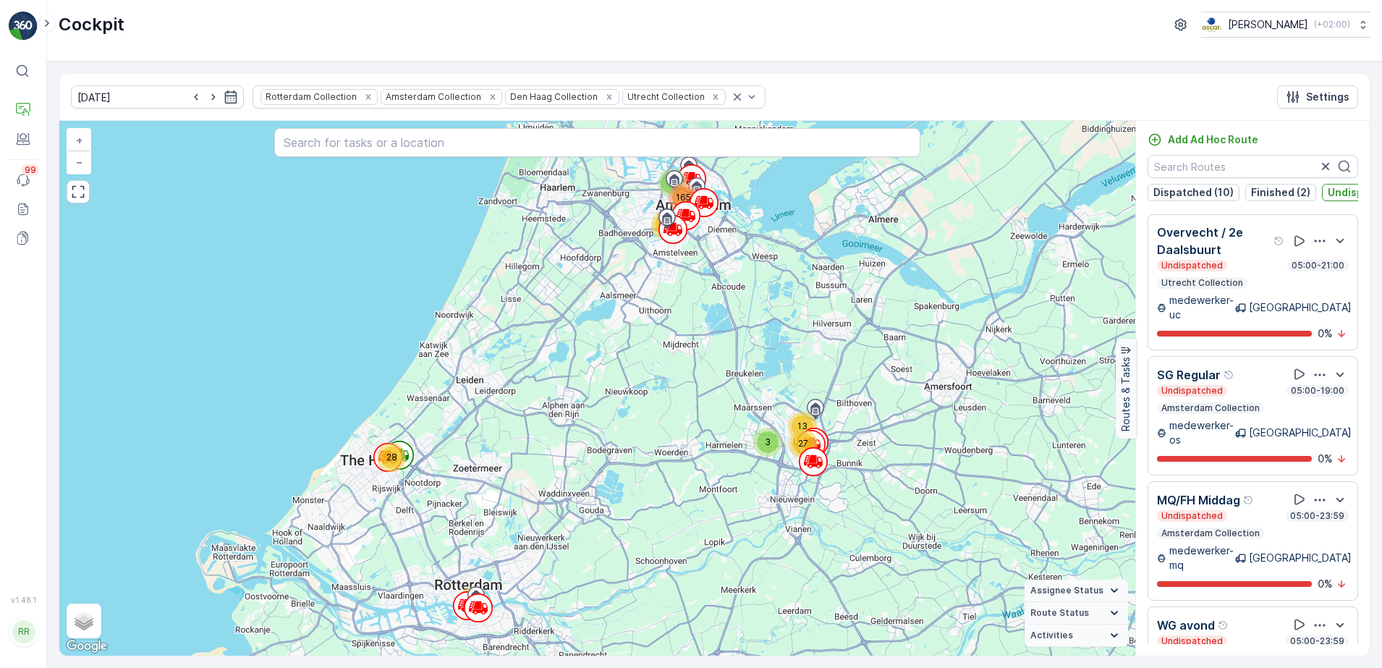
scroll to position [33, 0]
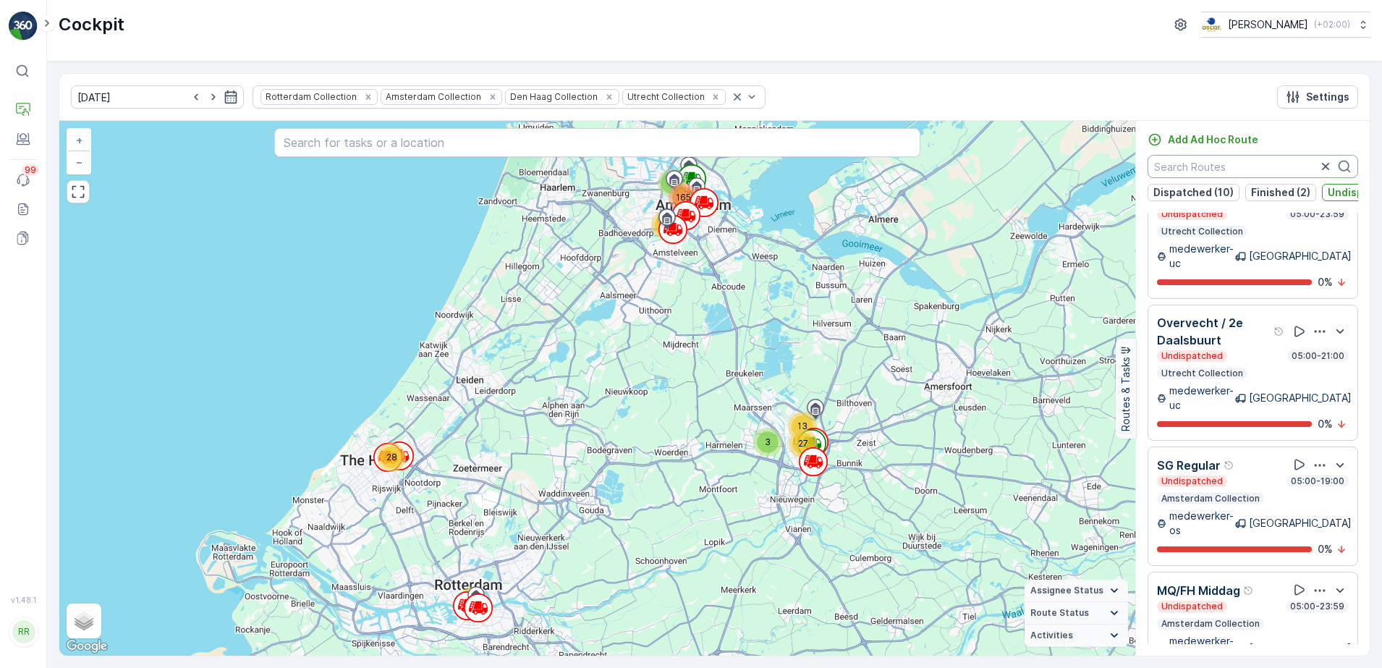
click at [1235, 163] on input "text" at bounding box center [1253, 166] width 211 height 23
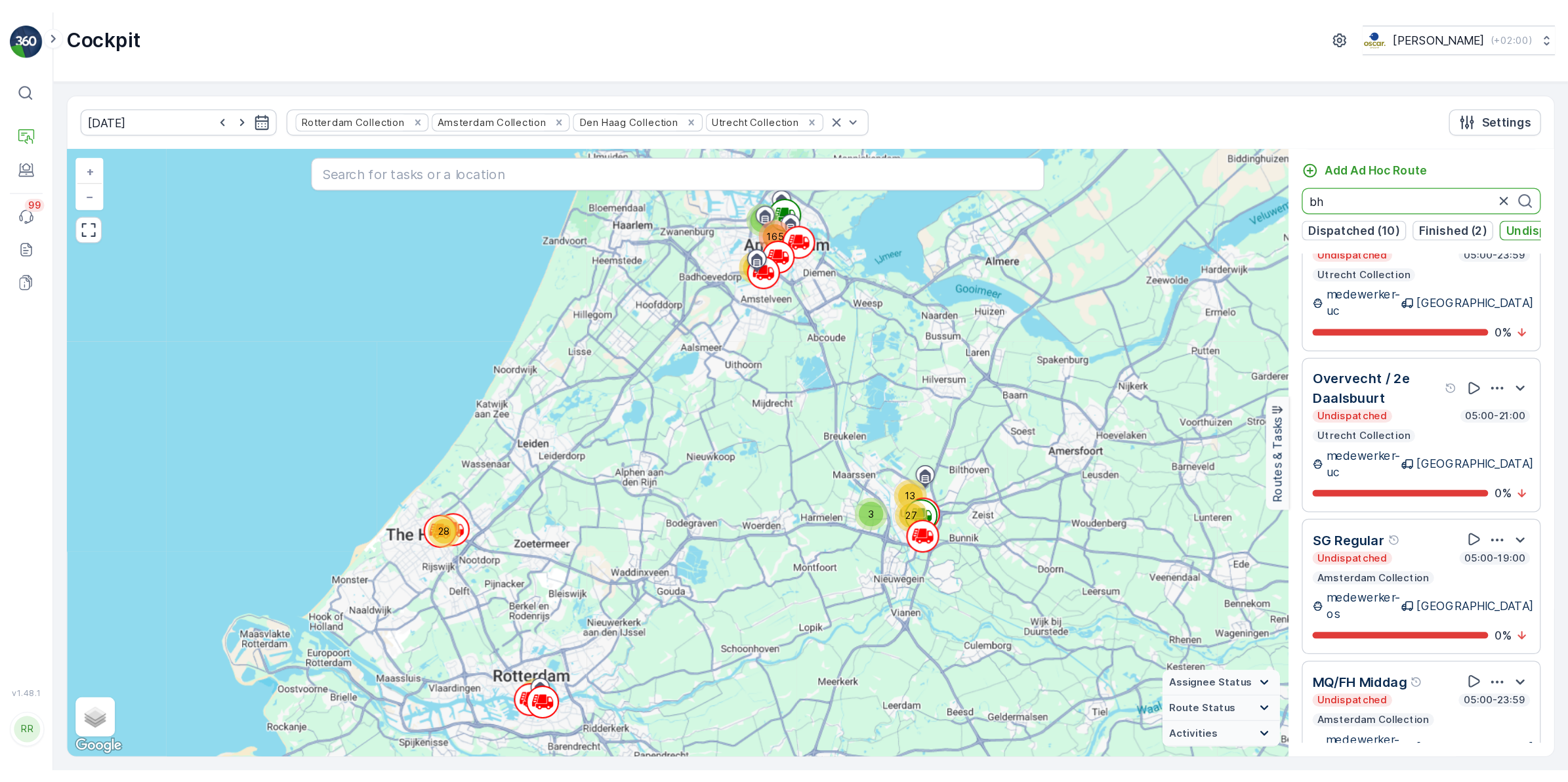
scroll to position [0, 0]
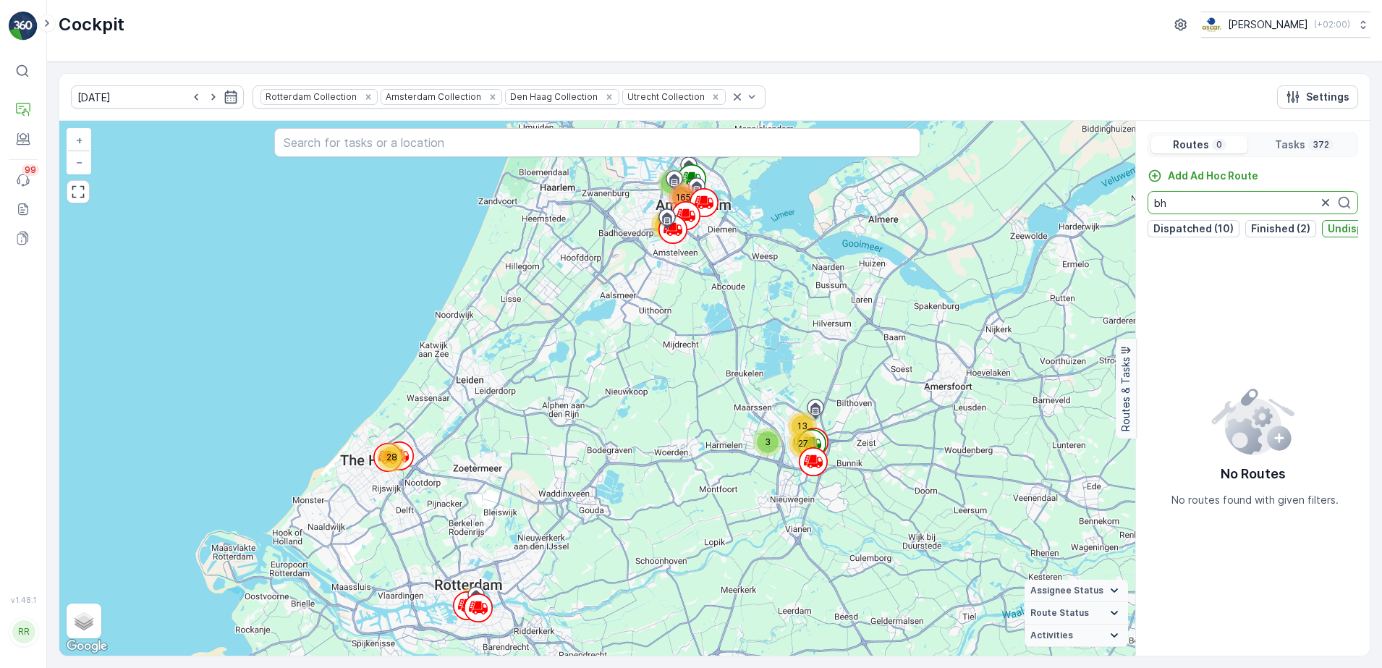
type input "bh"
click at [1335, 227] on p "Undispatched (13)" at bounding box center [1374, 228] width 93 height 14
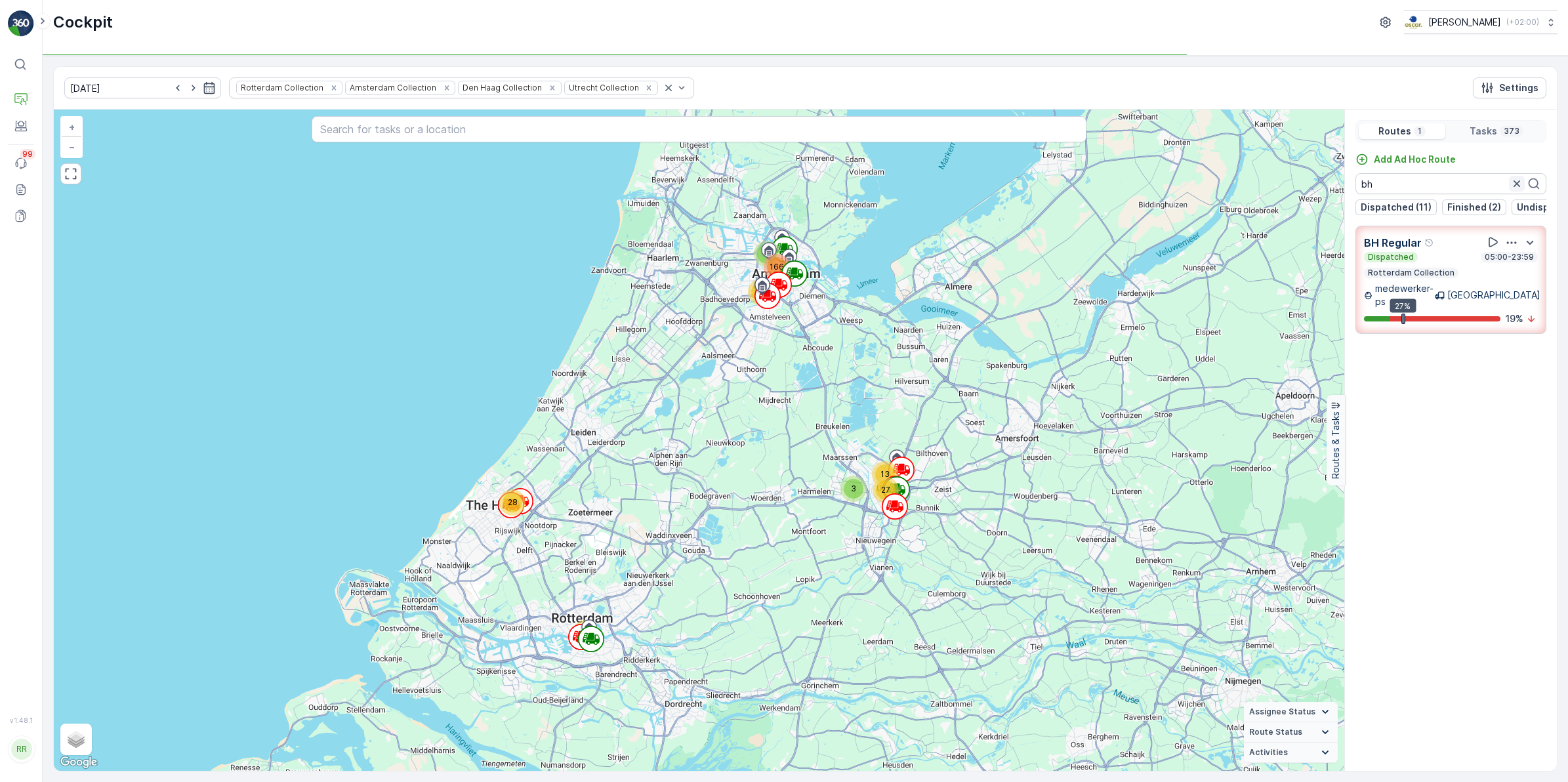
click at [1253, 187] on icon "button" at bounding box center [1516, 183] width 6 height 6
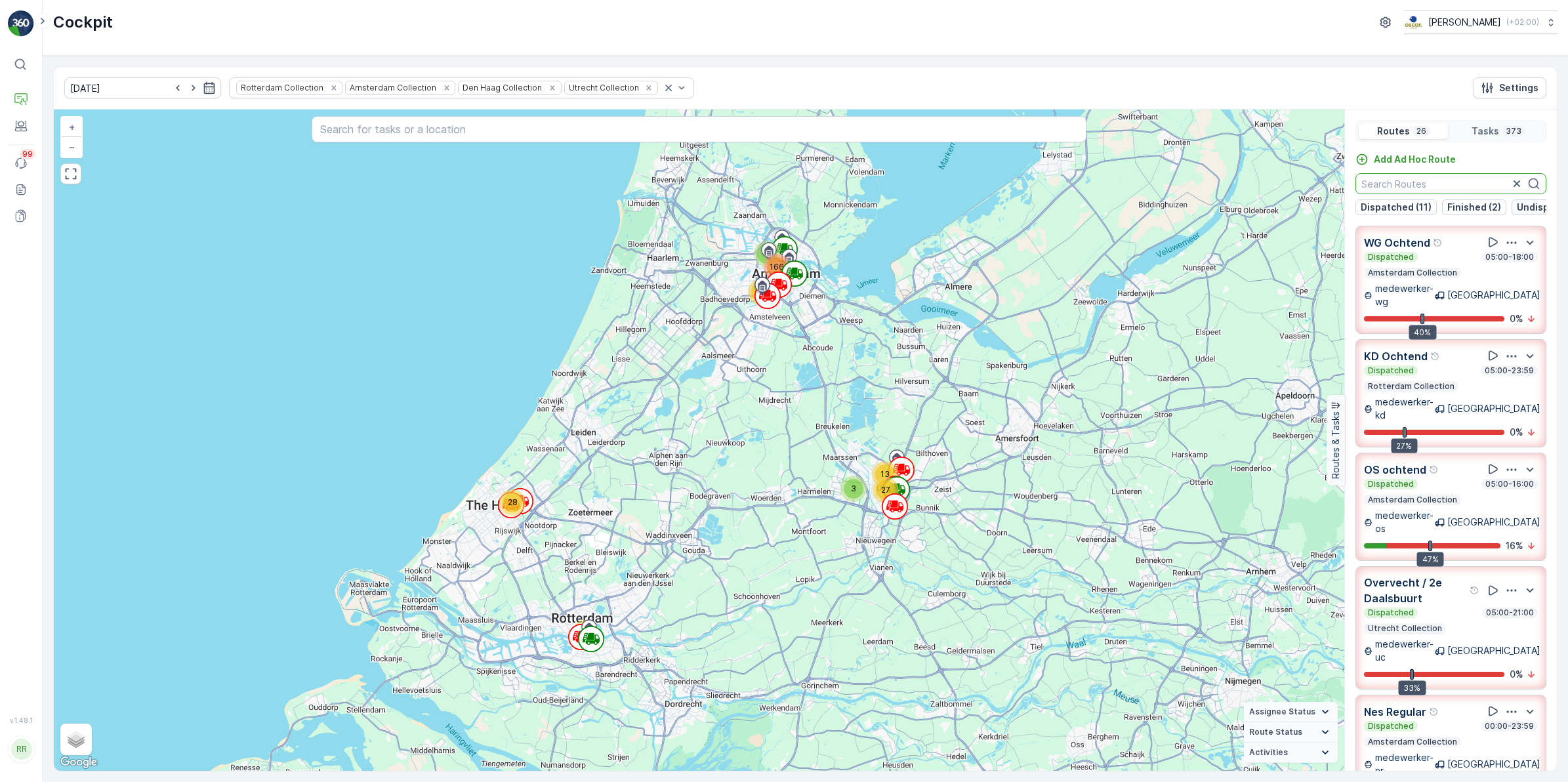
click at [1253, 208] on p "Undispatched (12)" at bounding box center [1558, 207] width 84 height 13
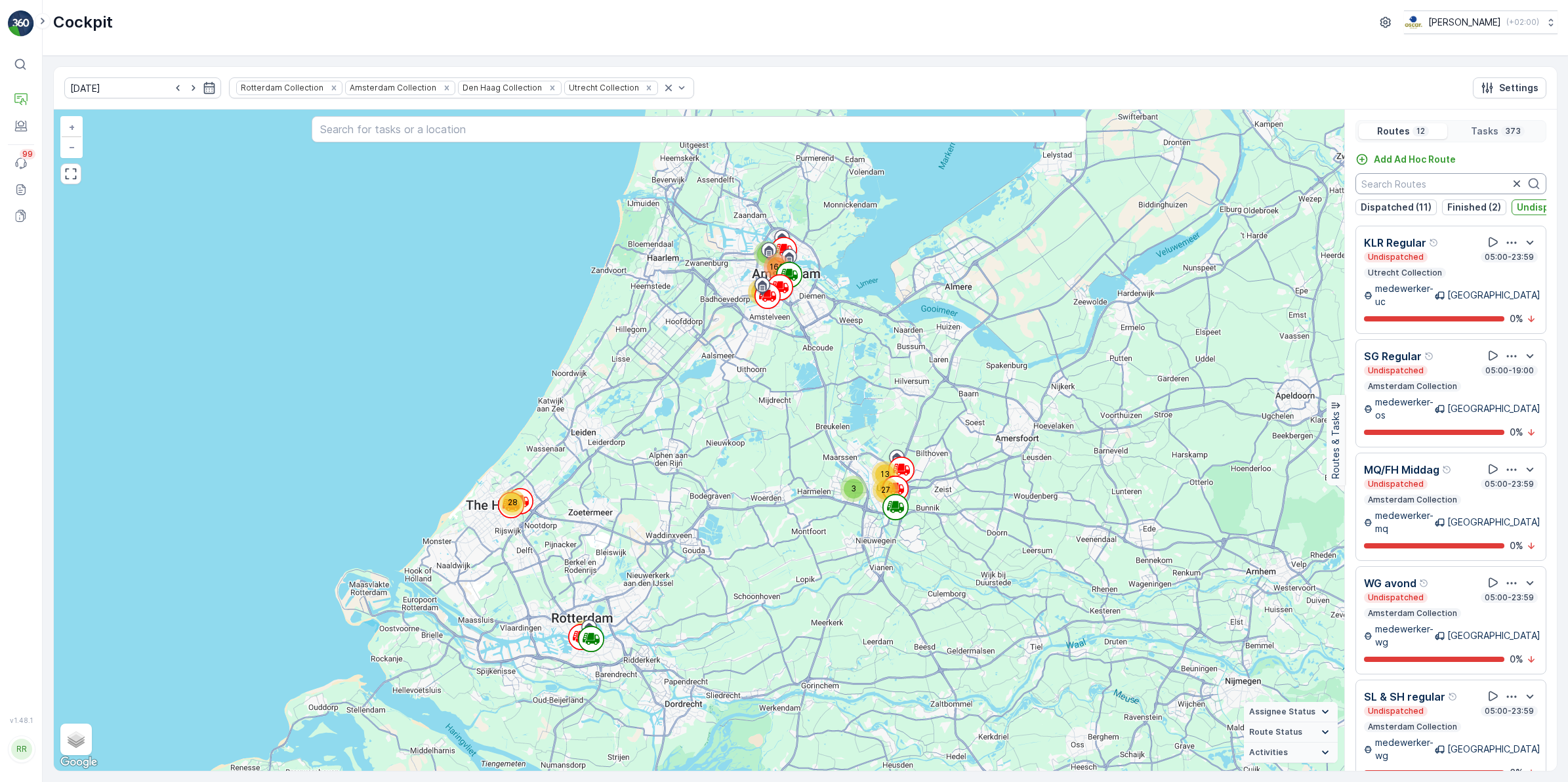
click at [1253, 187] on input "text" at bounding box center [1450, 183] width 191 height 21
click at [1253, 204] on p "Undispatched (12)" at bounding box center [1558, 207] width 84 height 13
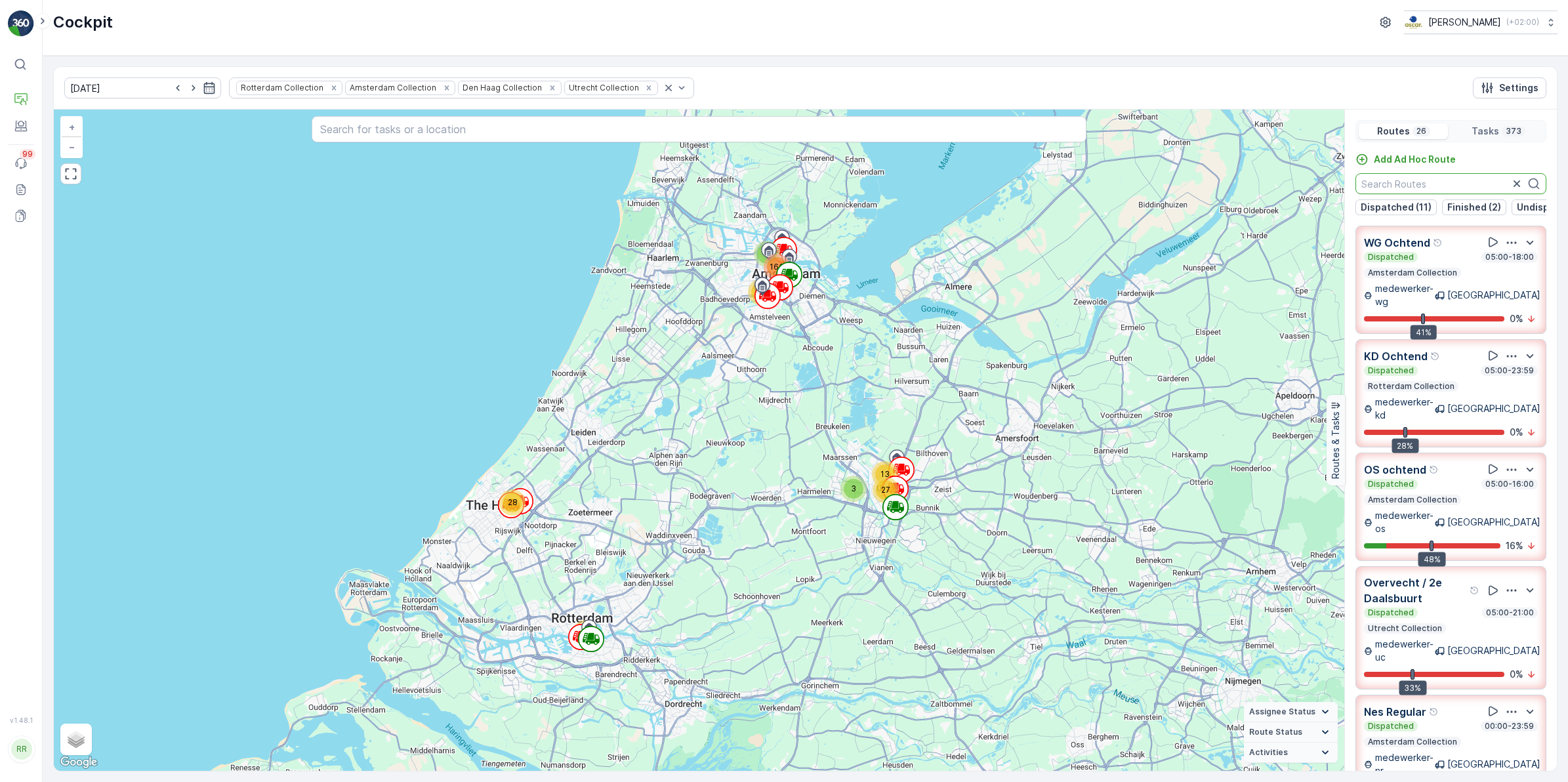
click at [1253, 188] on input "text" at bounding box center [1450, 183] width 191 height 21
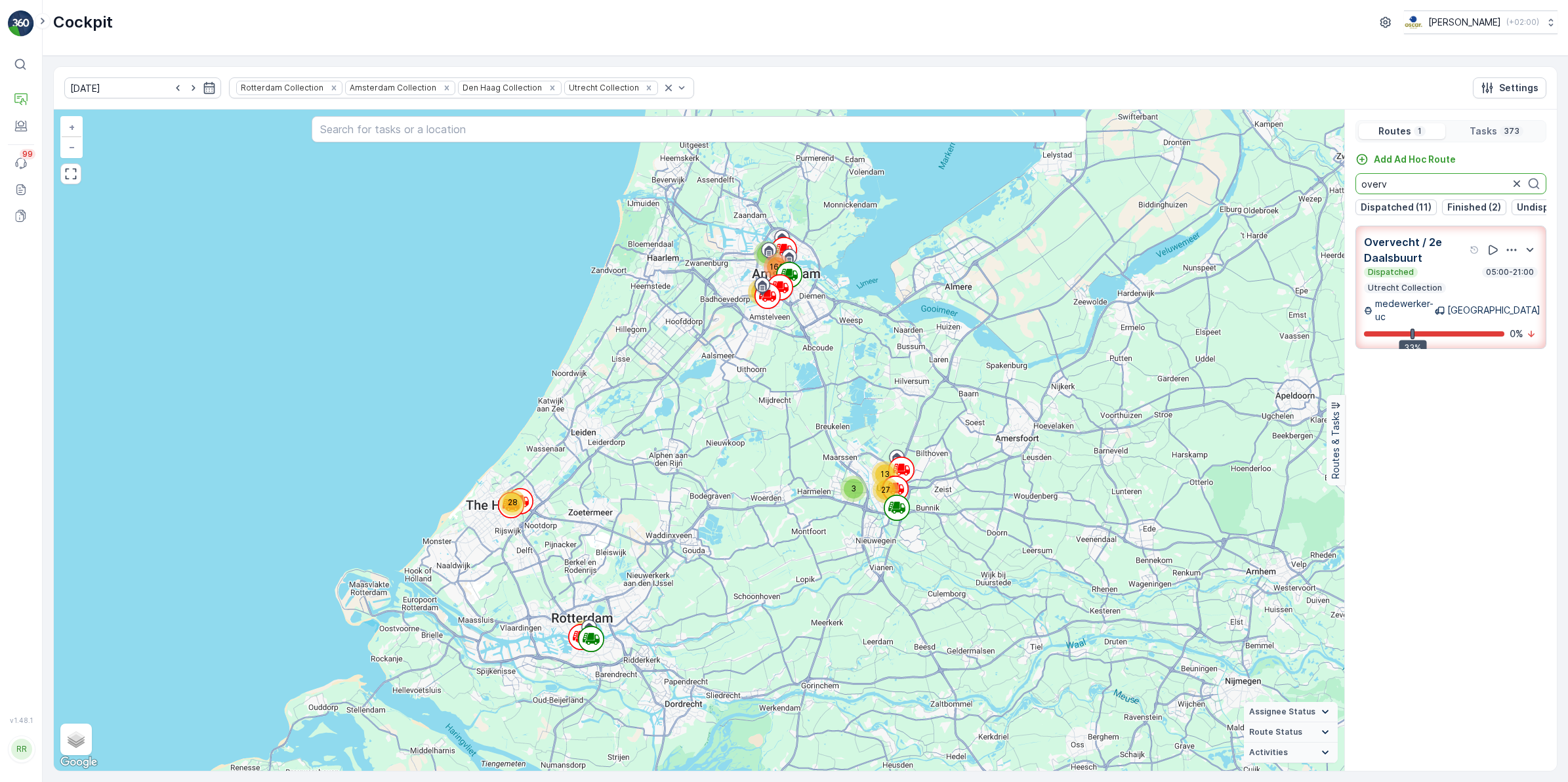
type input "overv"
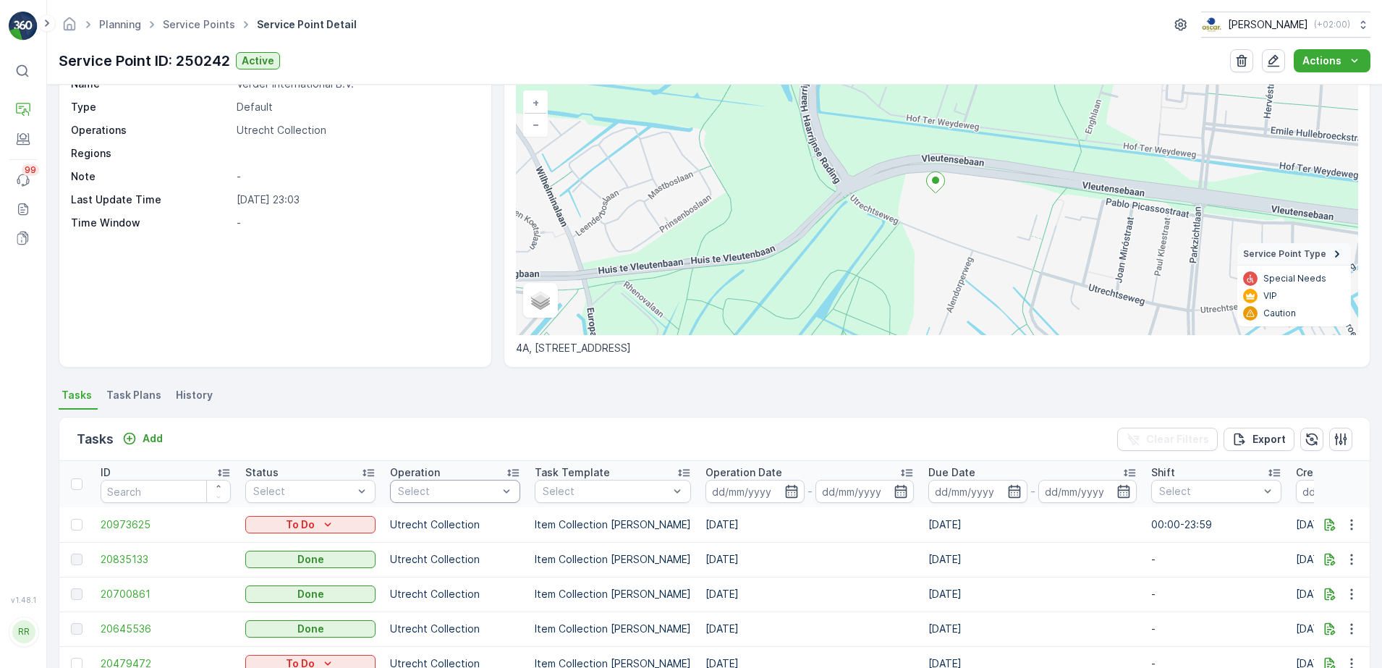
scroll to position [181, 0]
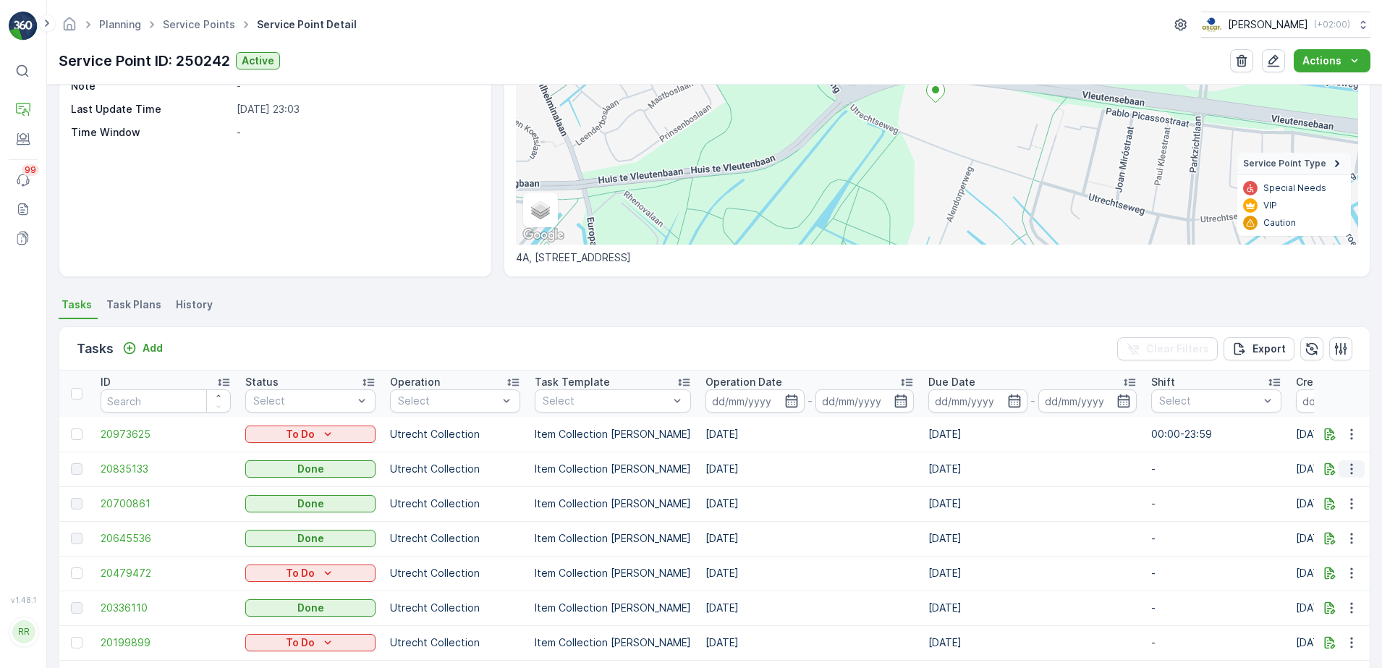
click at [1351, 468] on icon "button" at bounding box center [1352, 469] width 2 height 11
click at [112, 304] on span "Task Plans" at bounding box center [133, 304] width 55 height 14
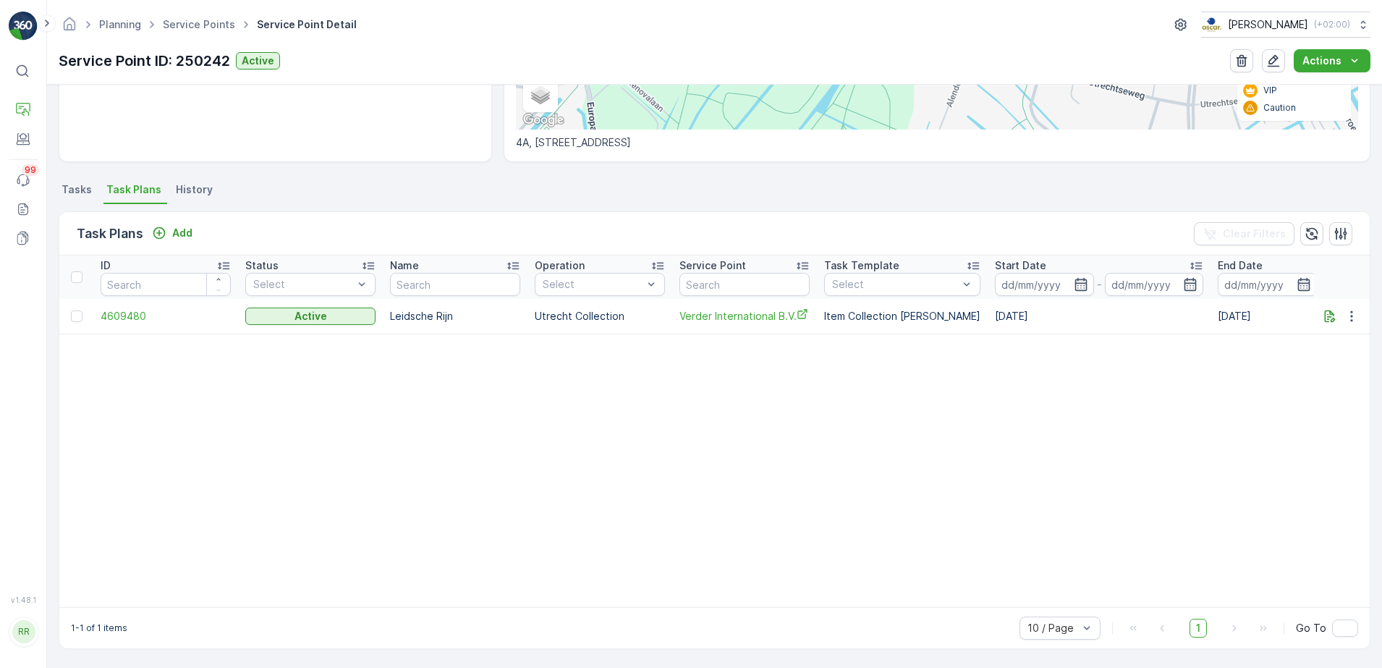
scroll to position [303, 0]
click at [1353, 309] on icon "button" at bounding box center [1352, 316] width 14 height 14
click at [1333, 329] on span "See More Details" at bounding box center [1335, 331] width 84 height 14
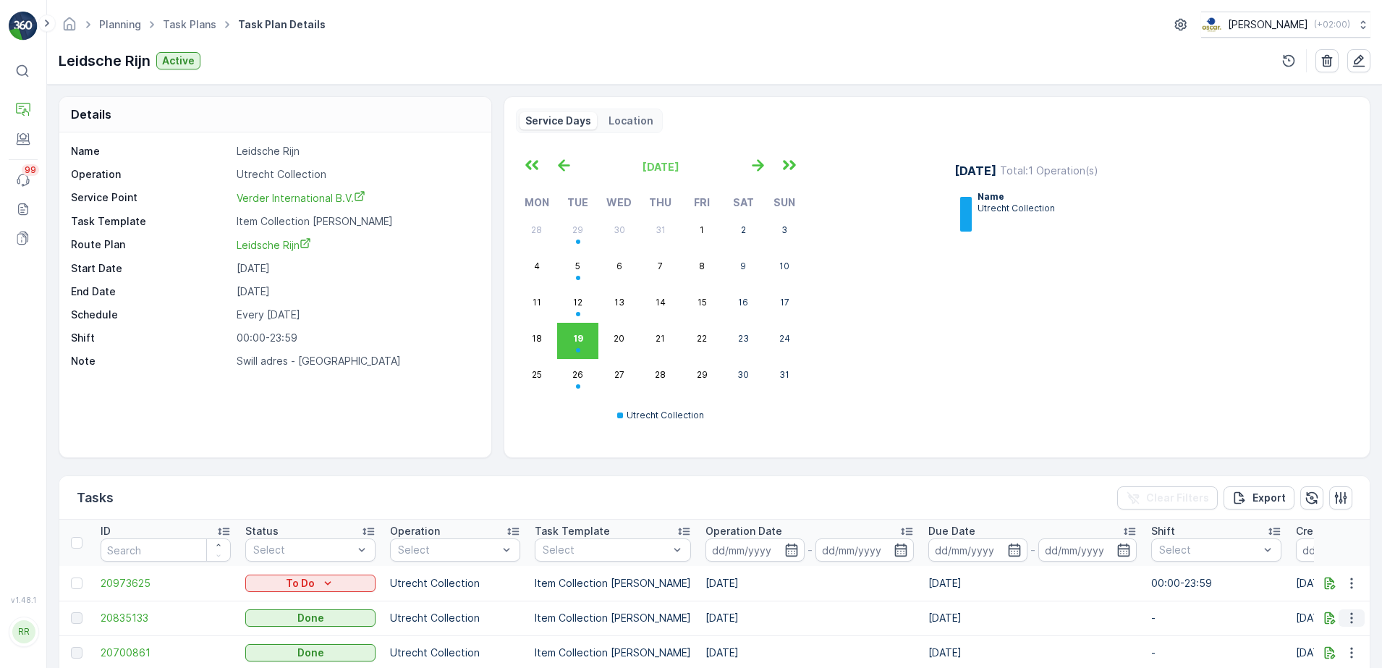
click at [1349, 619] on icon "button" at bounding box center [1352, 618] width 14 height 14
click at [1327, 581] on span "See More Details" at bounding box center [1335, 576] width 84 height 14
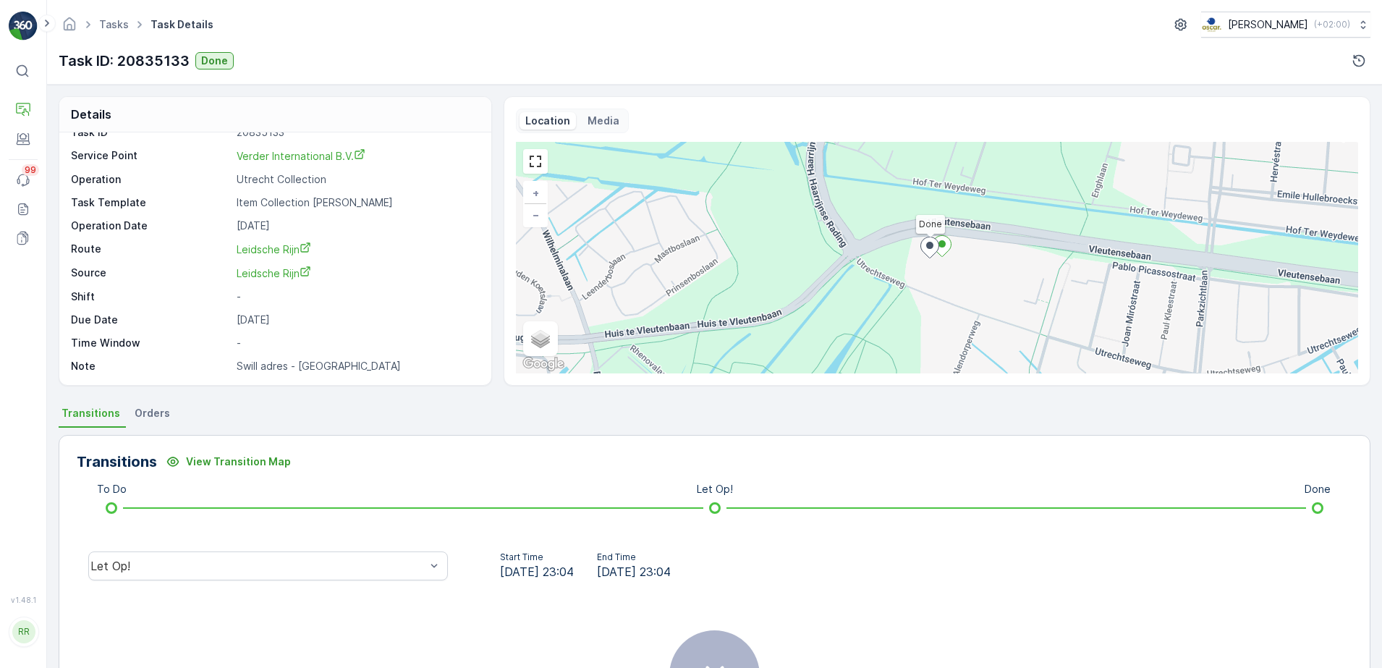
click at [150, 411] on span "Orders" at bounding box center [152, 413] width 35 height 14
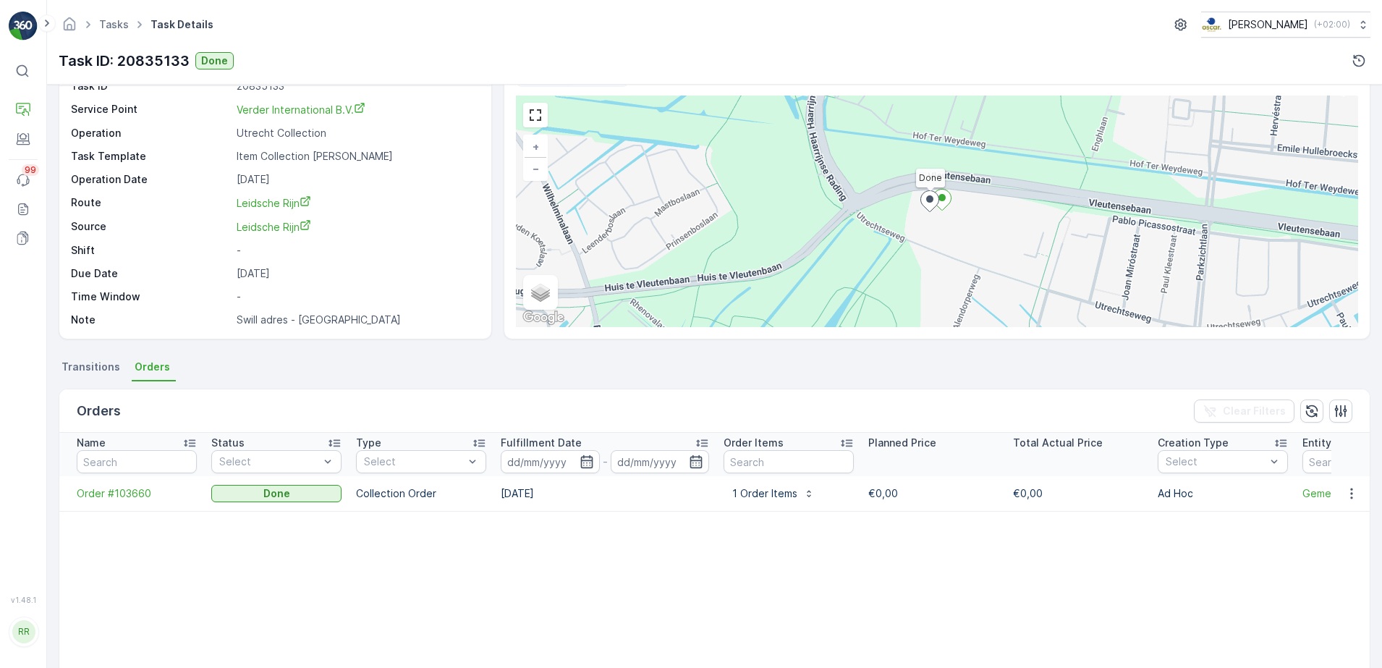
scroll to position [90, 0]
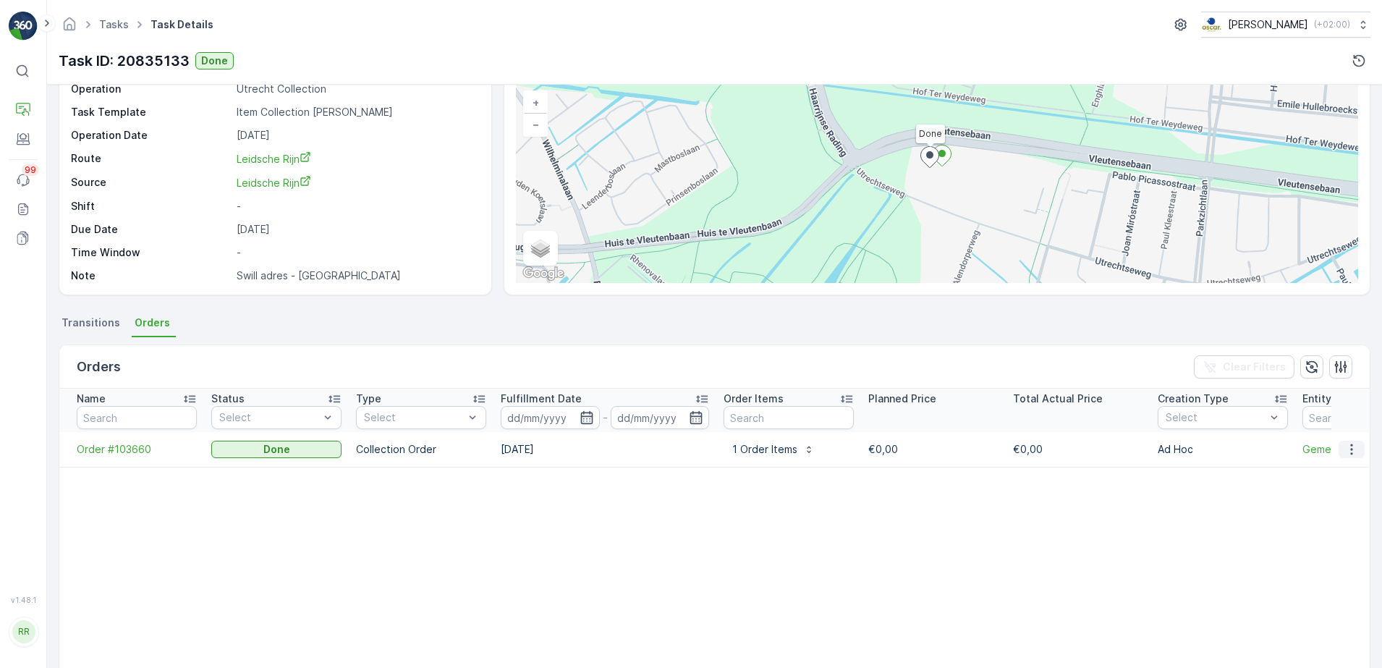
click at [1356, 446] on button "button" at bounding box center [1352, 449] width 26 height 17
click at [1329, 474] on span "See more details" at bounding box center [1334, 471] width 83 height 14
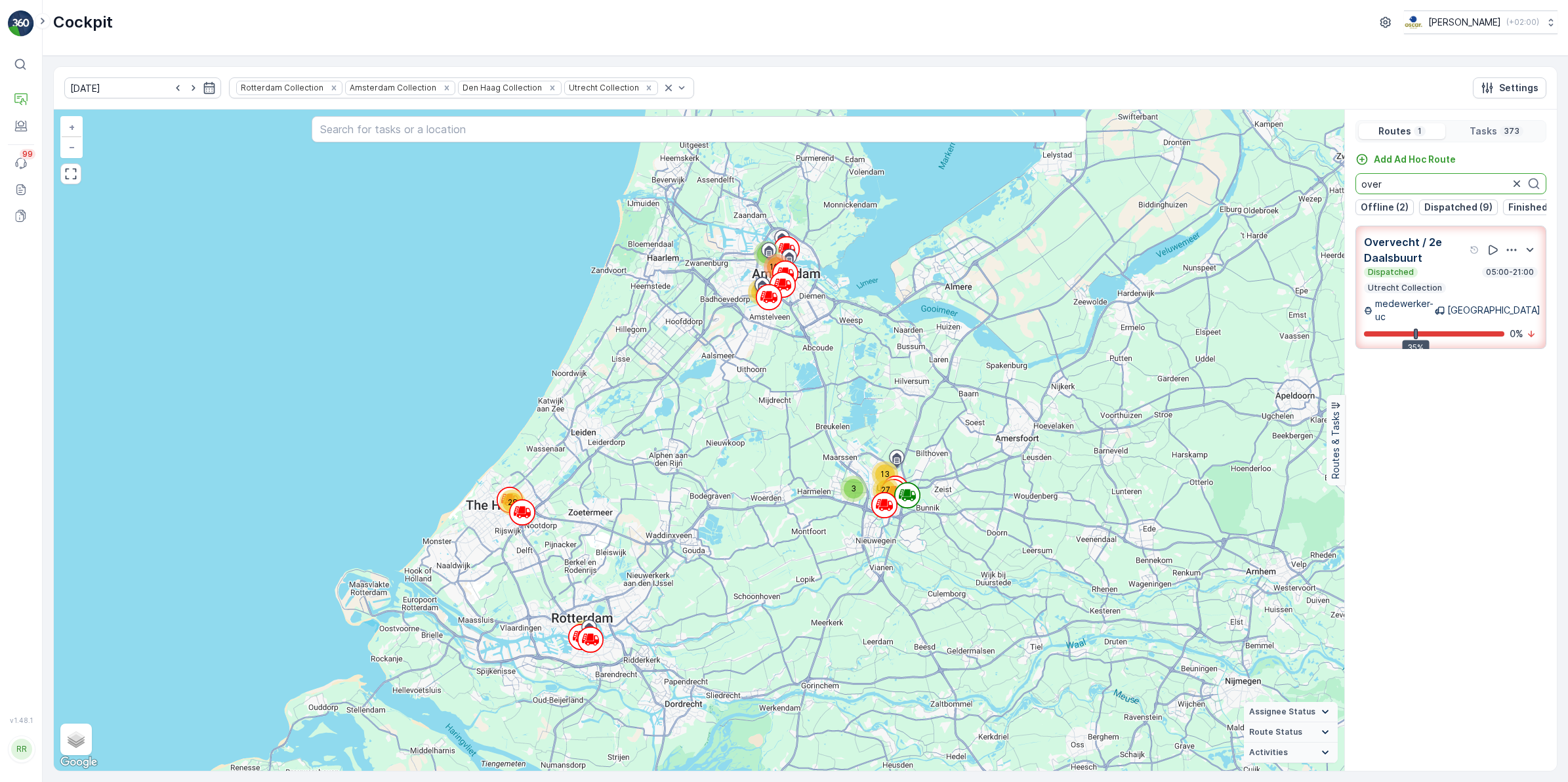
drag, startPoint x: 1399, startPoint y: 185, endPoint x: 1345, endPoint y: 186, distance: 54.0
click at [1345, 186] on div "Add Ad Hoc Route over Offline (2) Dispatched (9) Finished (2) Undispatched (13)" at bounding box center [1451, 184] width 212 height 63
type input "o"
type input "v"
type input "b"
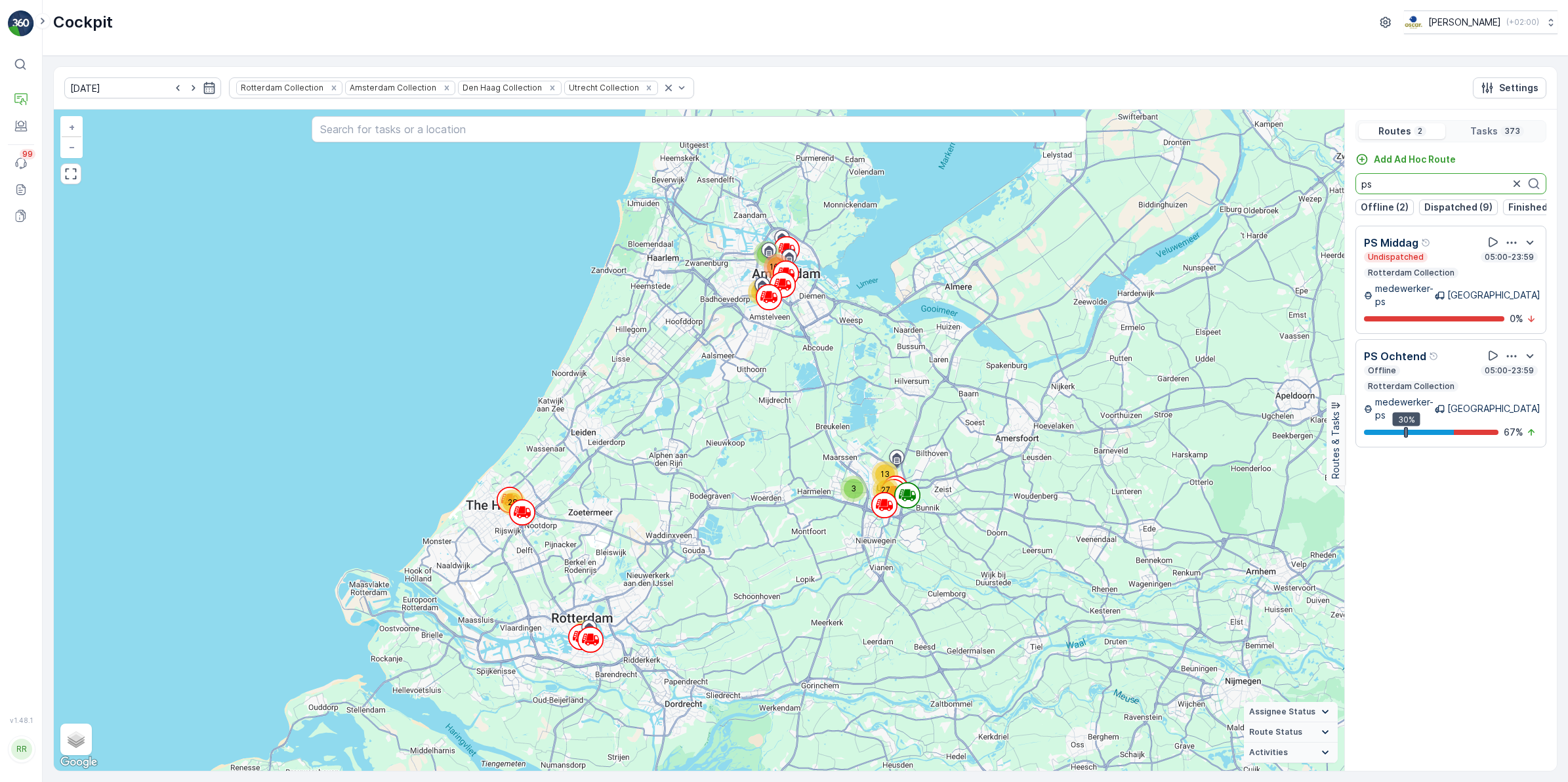
type input "p"
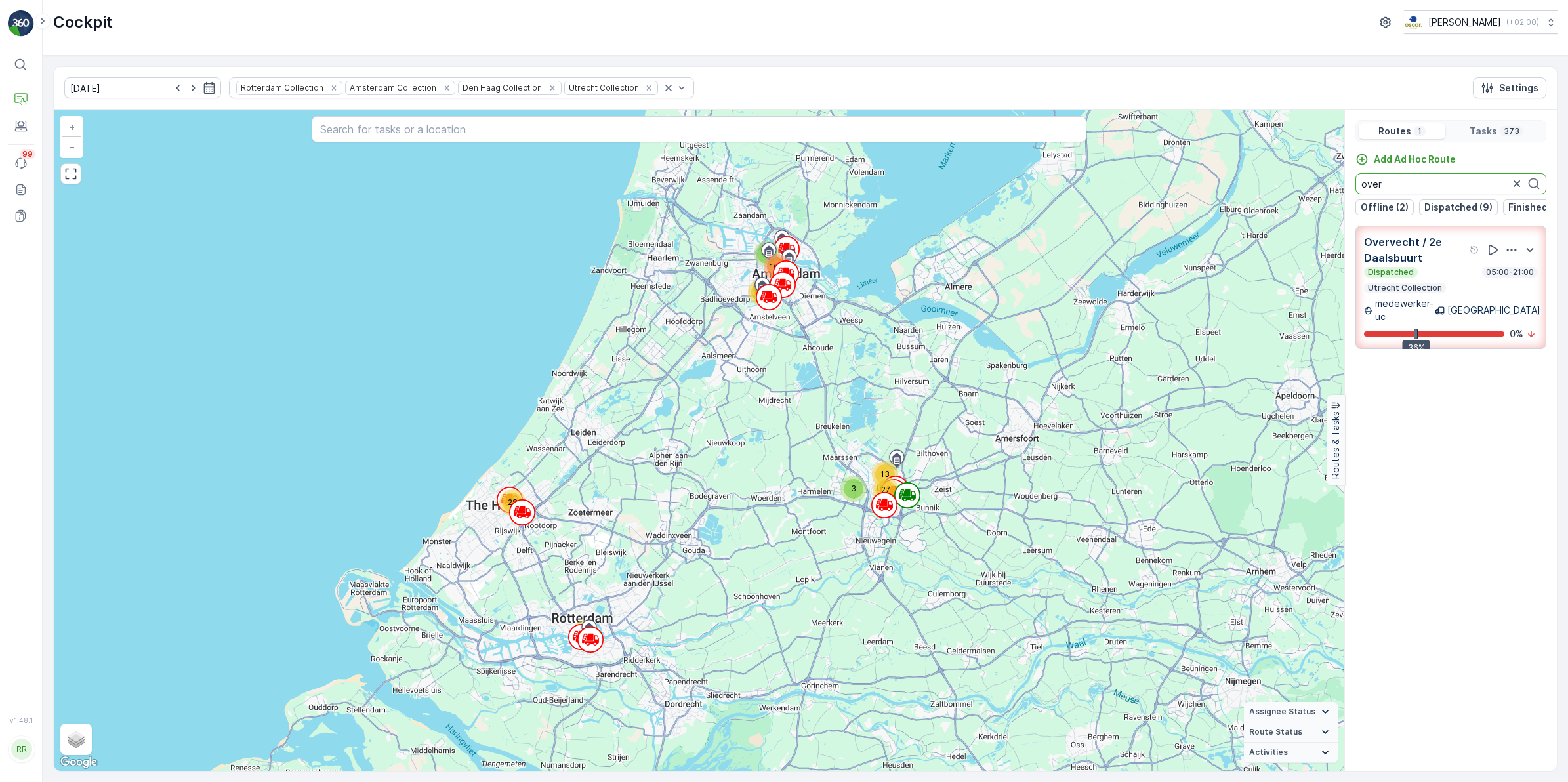
drag, startPoint x: 1401, startPoint y: 180, endPoint x: 1351, endPoint y: 184, distance: 50.2
click at [1351, 184] on div "Add Ad Hoc Route over Offline (2) Dispatched (9) Finished (2) Undispatched (13)" at bounding box center [1451, 184] width 212 height 63
type input "leid"
click at [1516, 180] on icon "button" at bounding box center [1516, 183] width 13 height 13
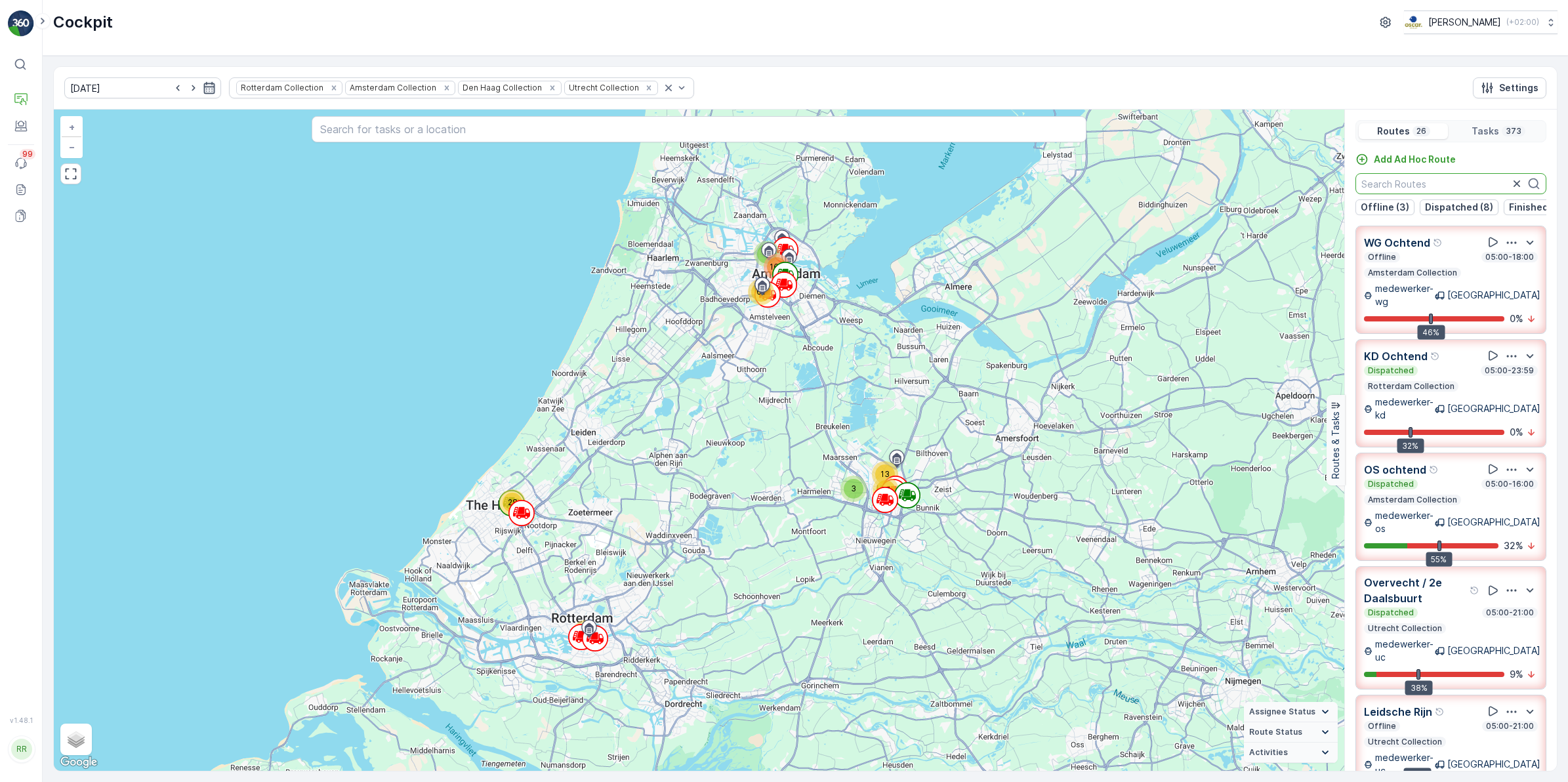
click at [203, 91] on icon "button" at bounding box center [209, 88] width 13 height 13
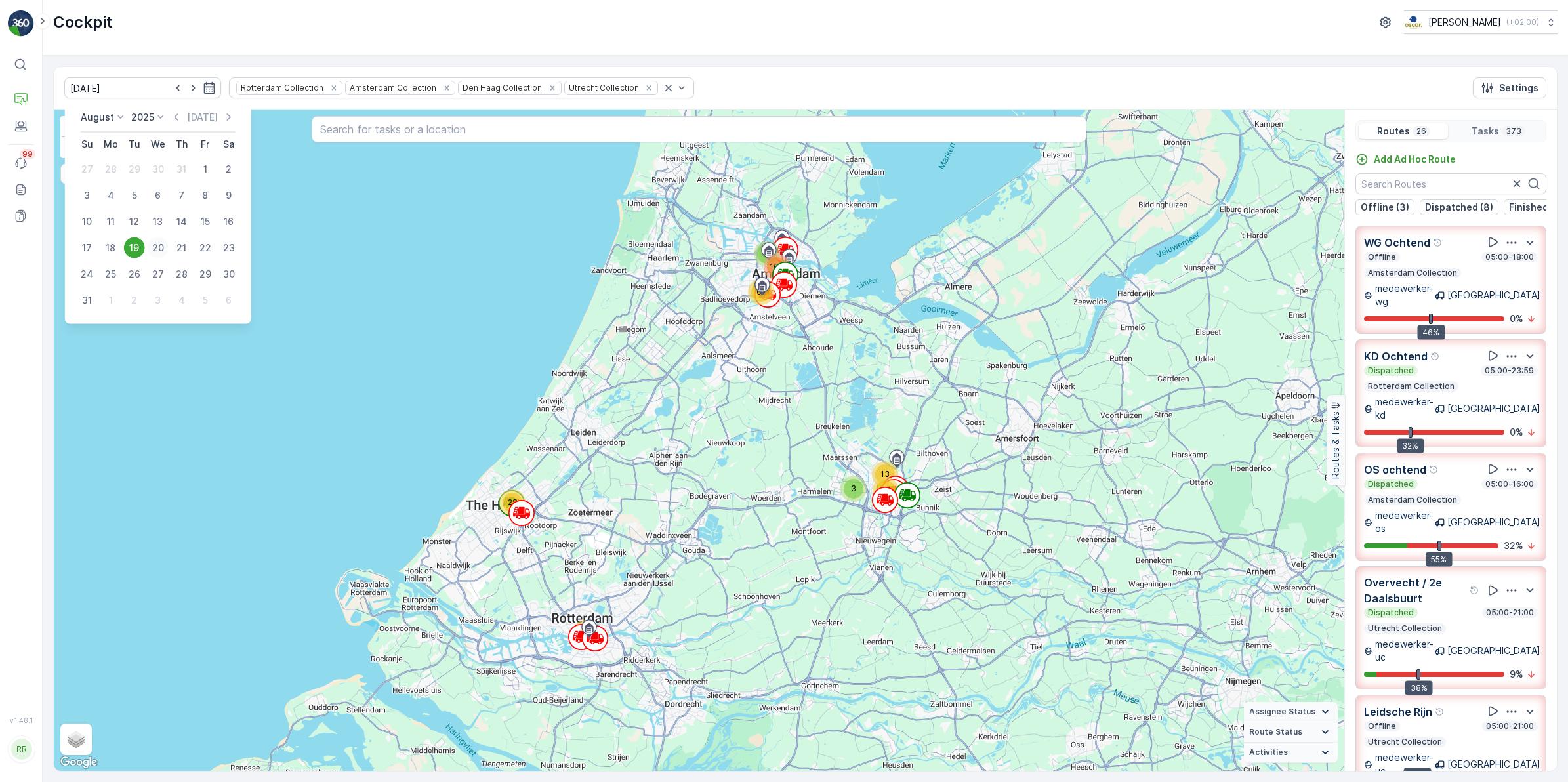
click at [154, 241] on div "20" at bounding box center [158, 247] width 21 height 21
type input "[DATE]"
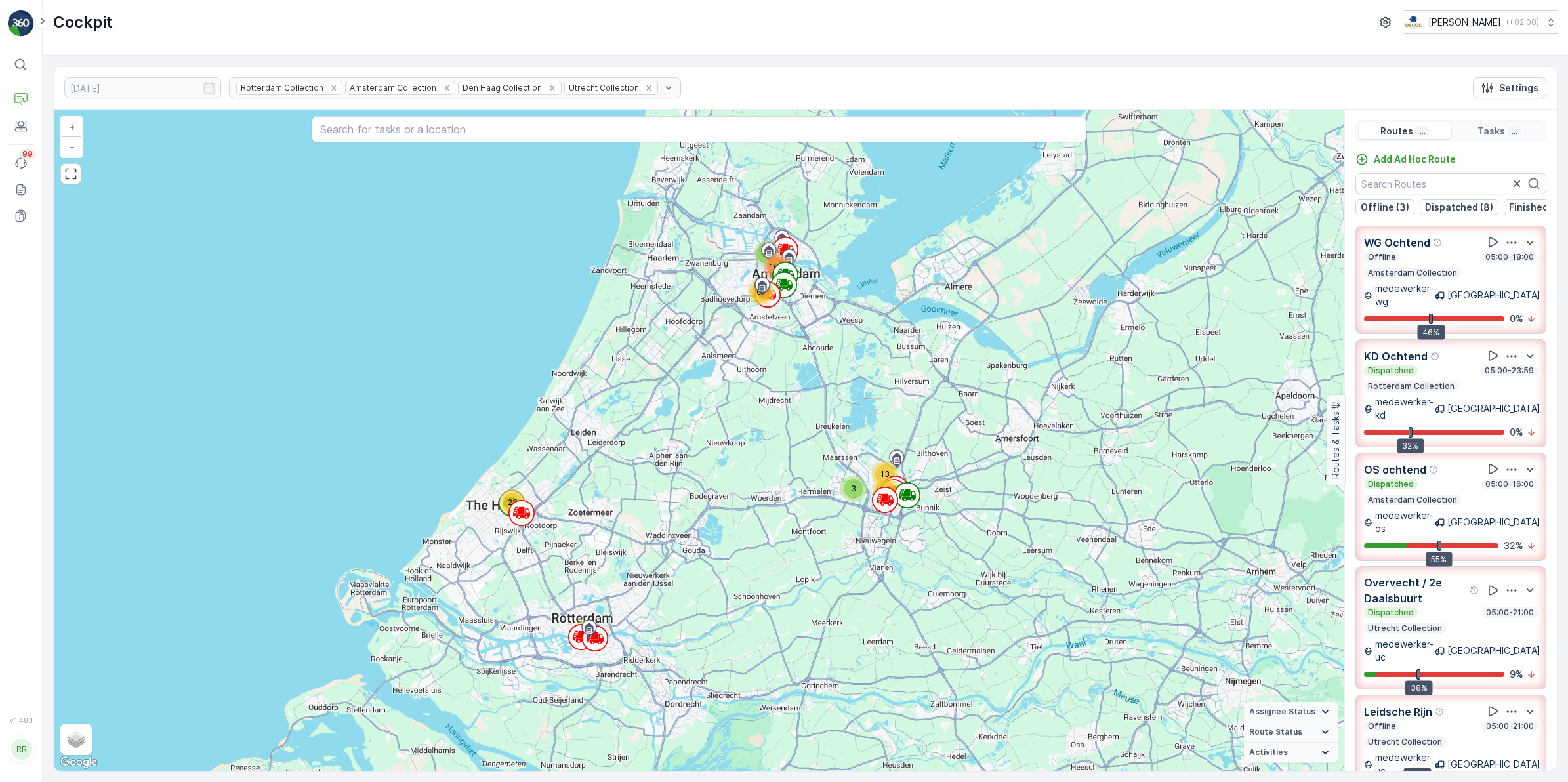
click at [1435, 185] on input "text" at bounding box center [1450, 183] width 191 height 21
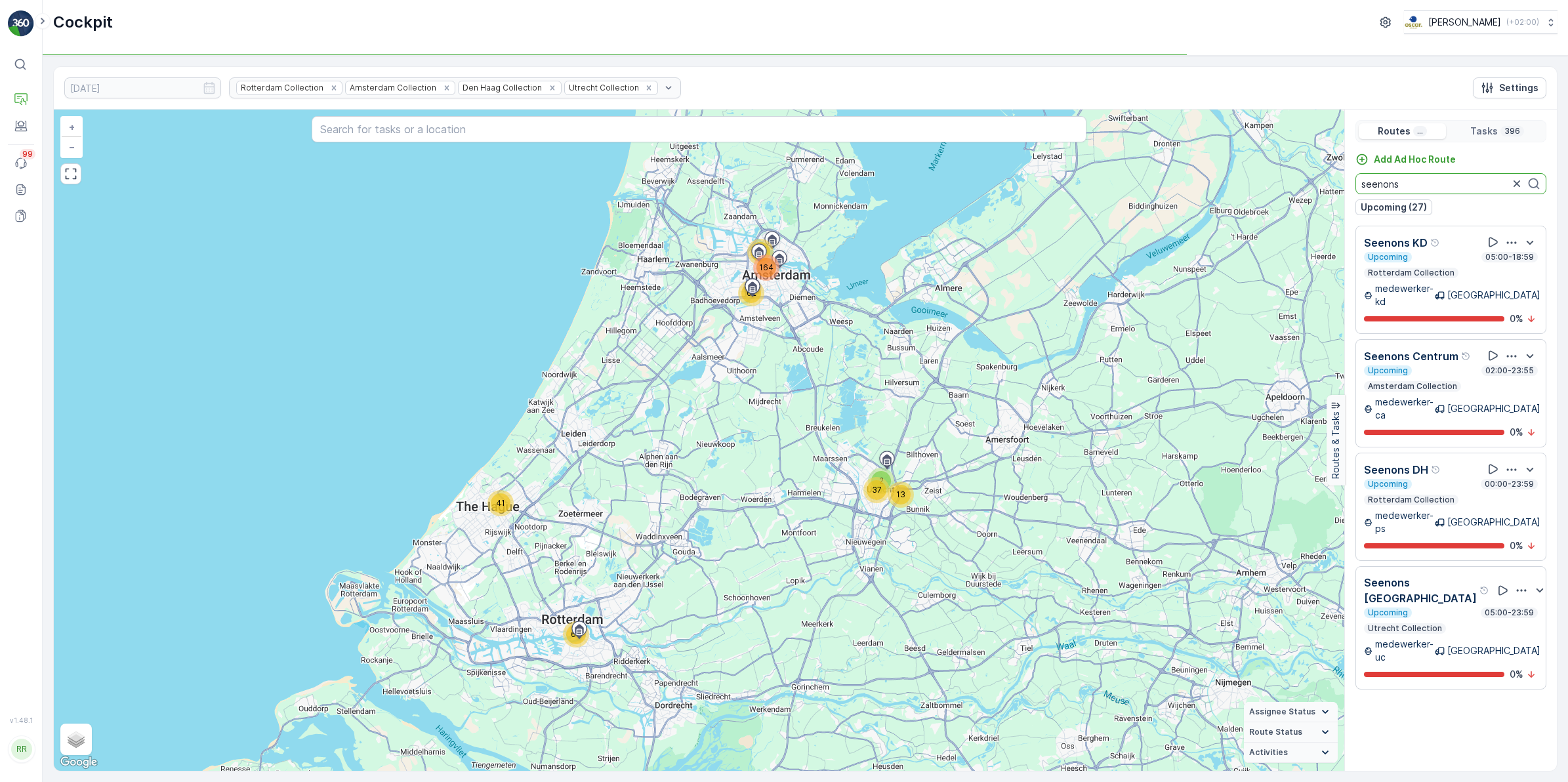
type input "seenons"
click at [1450, 369] on div "Upcoming 02:00-23:55 Amsterdam Collection" at bounding box center [1451, 378] width 174 height 26
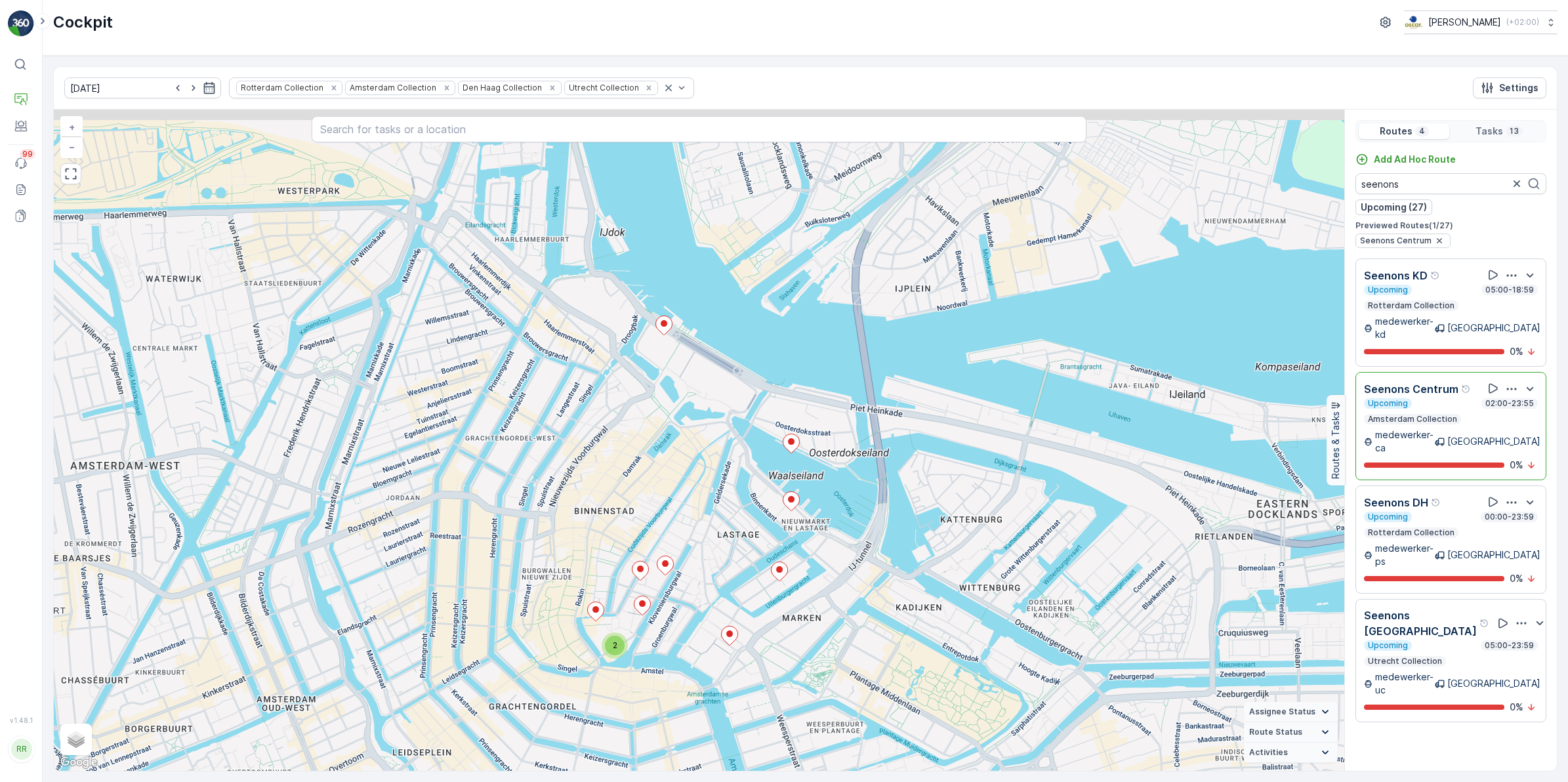
drag, startPoint x: 644, startPoint y: 246, endPoint x: 654, endPoint y: 387, distance: 141.4
click at [654, 387] on div "2 2 + − Satellite Roadmap Terrain Hybrid Leaflet Keyboard shortcuts Map Data Ma…" at bounding box center [699, 440] width 1291 height 661
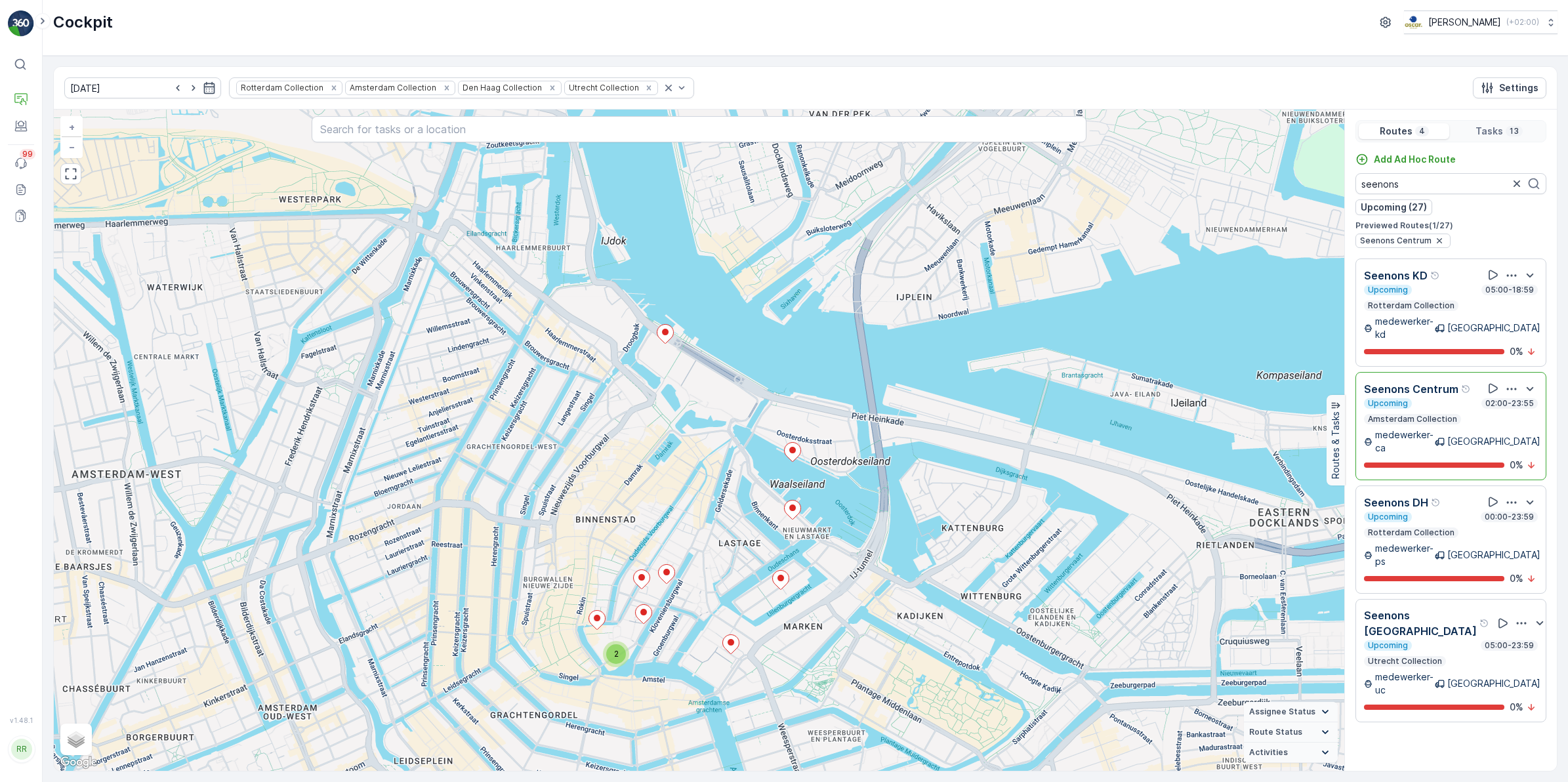
click at [1426, 386] on p "Seenons Centrum" at bounding box center [1411, 389] width 94 height 15
click at [1426, 429] on p "medewerker-ca" at bounding box center [1405, 441] width 60 height 26
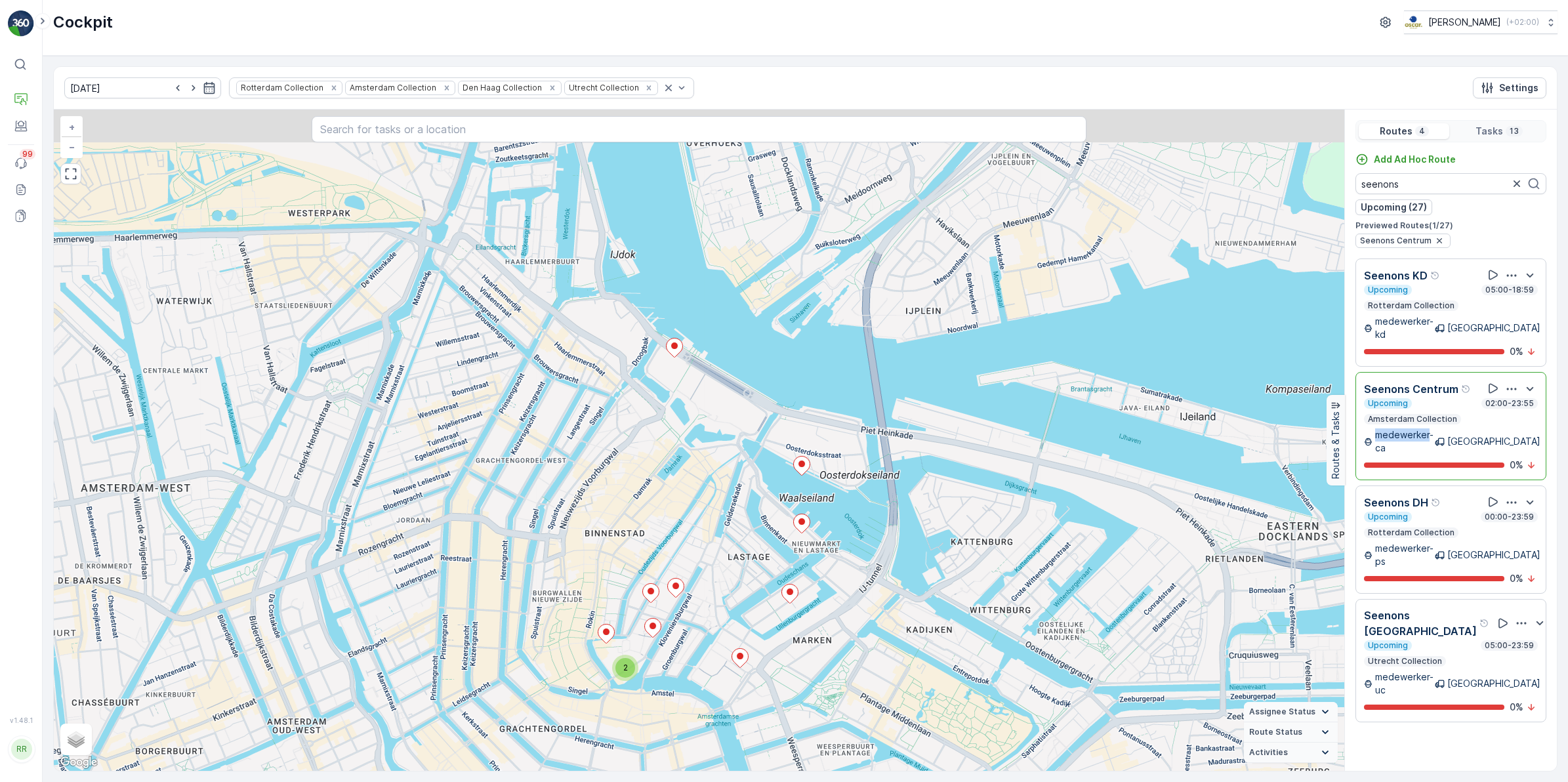
drag, startPoint x: 634, startPoint y: 289, endPoint x: 659, endPoint y: 522, distance: 234.3
click at [659, 522] on div "2 2 + − Satellite Roadmap Terrain Hybrid Leaflet Keyboard shortcuts Map Data Ma…" at bounding box center [699, 440] width 1291 height 661
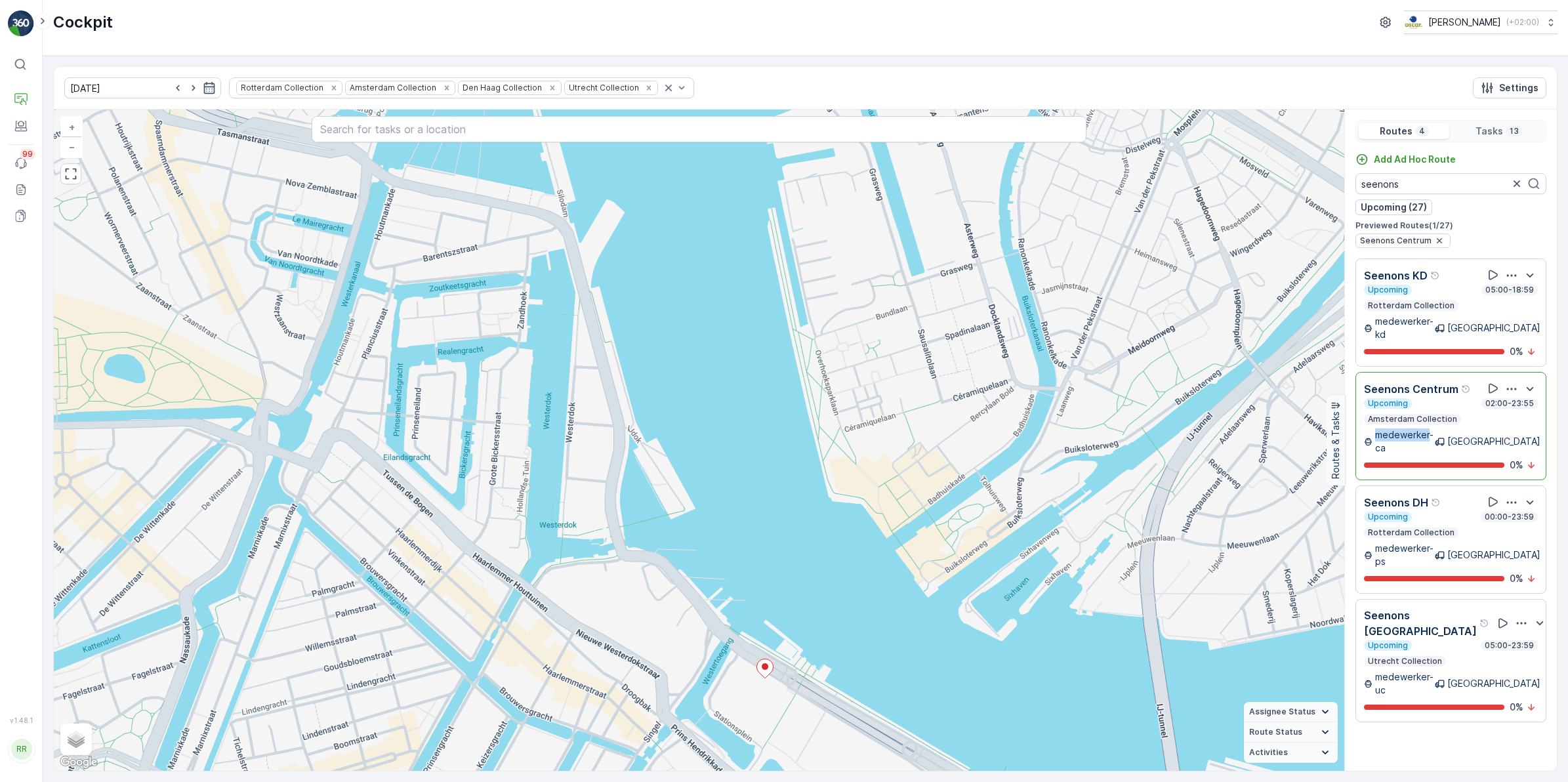
drag, startPoint x: 526, startPoint y: 323, endPoint x: 521, endPoint y: 489, distance: 166.1
click at [521, 489] on div "+ − Satellite Roadmap Terrain Hybrid Leaflet Keyboard shortcuts Map Data Map da…" at bounding box center [699, 440] width 1291 height 661
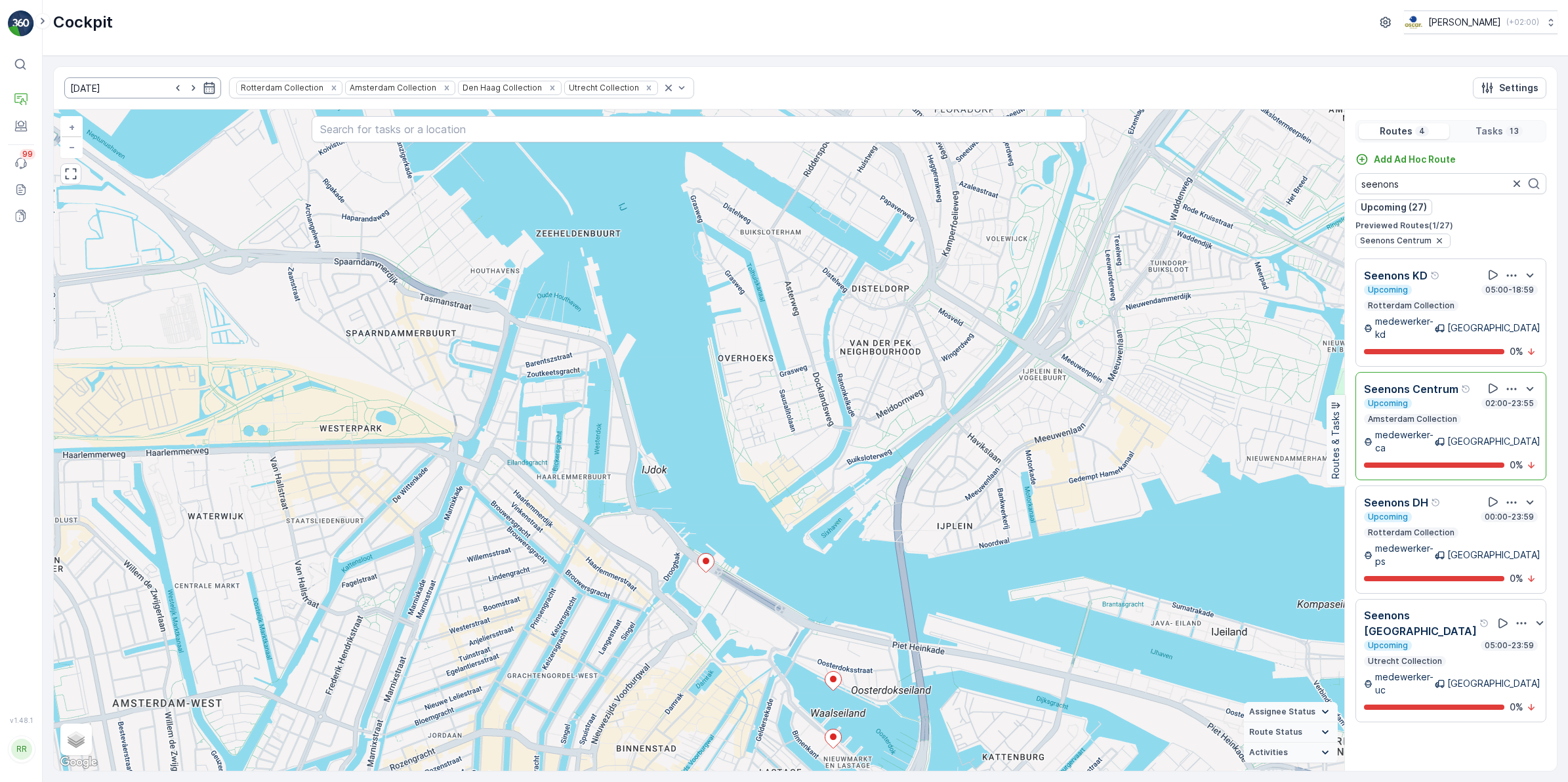
click at [108, 82] on input "[DATE]" at bounding box center [142, 87] width 157 height 21
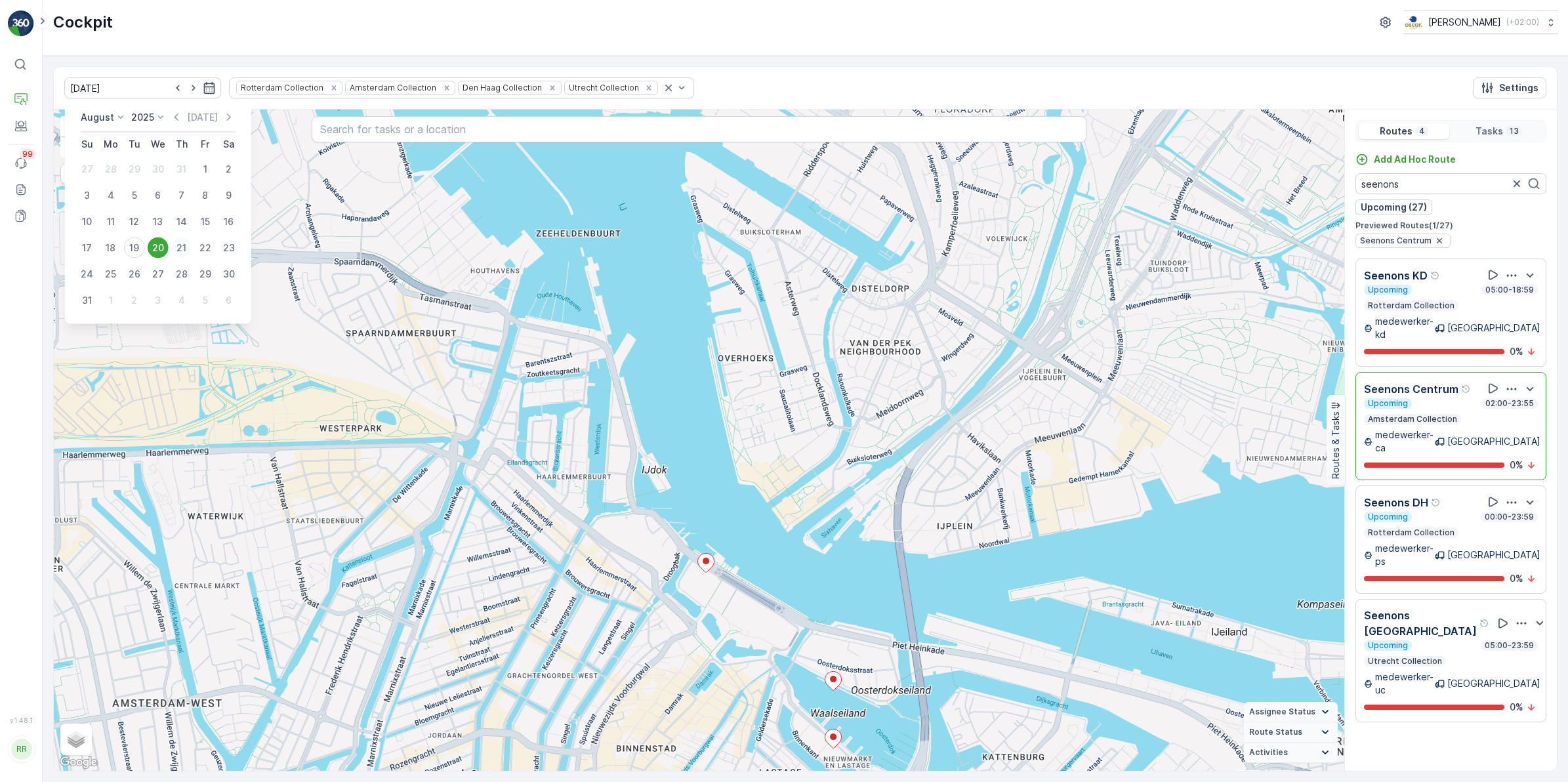
click at [181, 249] on div "21" at bounding box center [181, 247] width 21 height 21
type input "[DATE]"
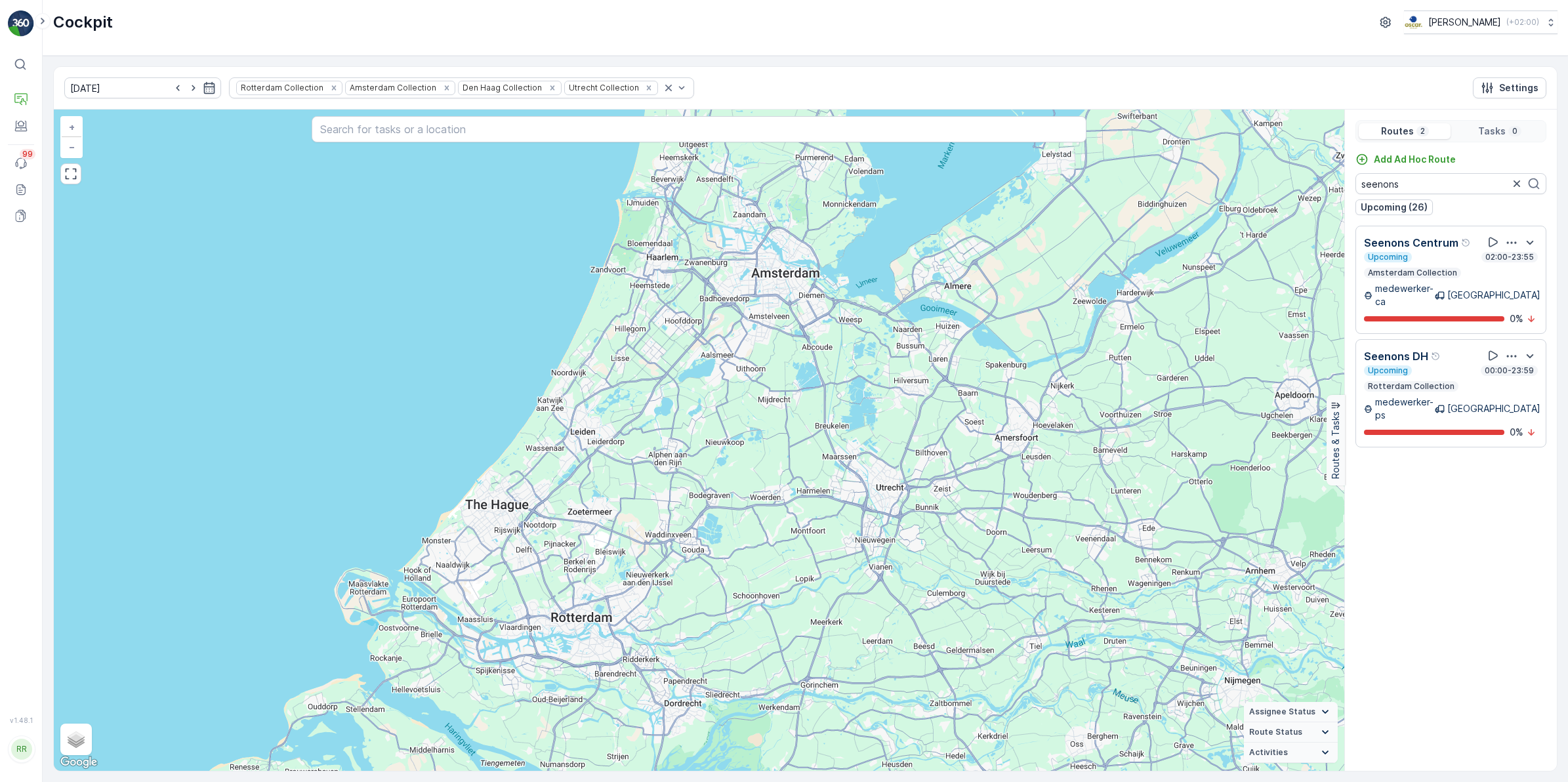
click at [1457, 275] on div "Upcoming 02:00-23:55 Amsterdam Collection" at bounding box center [1451, 265] width 174 height 26
click at [1461, 247] on icon "Help Tooltip Icon" at bounding box center [1466, 243] width 9 height 9
click at [1438, 263] on div "Upcoming 02:00-23:55" at bounding box center [1451, 257] width 174 height 11
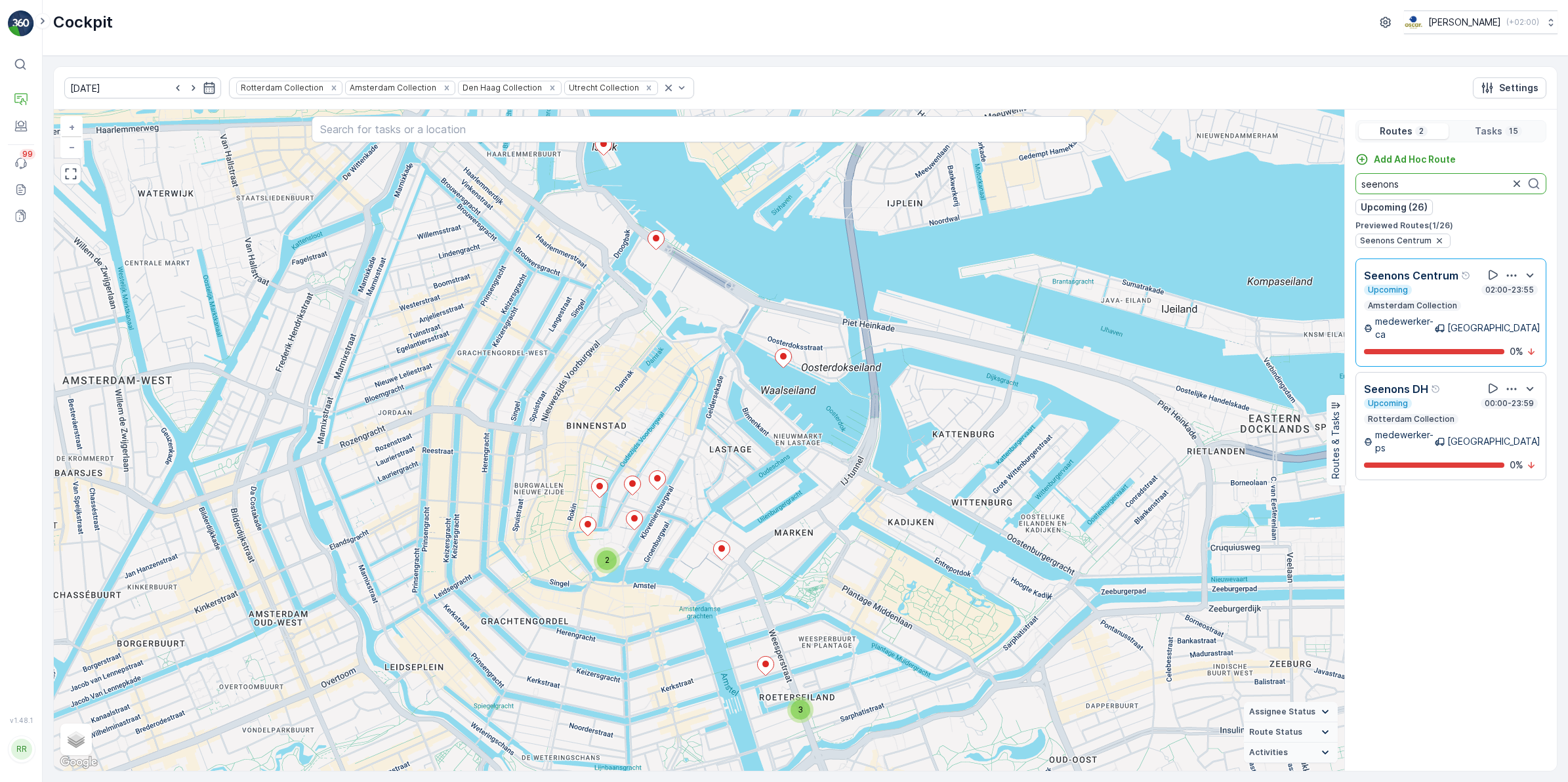
drag, startPoint x: 1408, startPoint y: 181, endPoint x: 1289, endPoint y: 181, distance: 119.0
click at [1289, 181] on div "3 2 + − Satellite Roadmap Terrain Hybrid Leaflet Keyboard shortcuts Map Data Ma…" at bounding box center [805, 440] width 1503 height 661
type input "sl"
click at [1442, 401] on div "Upcoming 05:00-23:59 Amsterdam Collection" at bounding box center [1451, 410] width 174 height 26
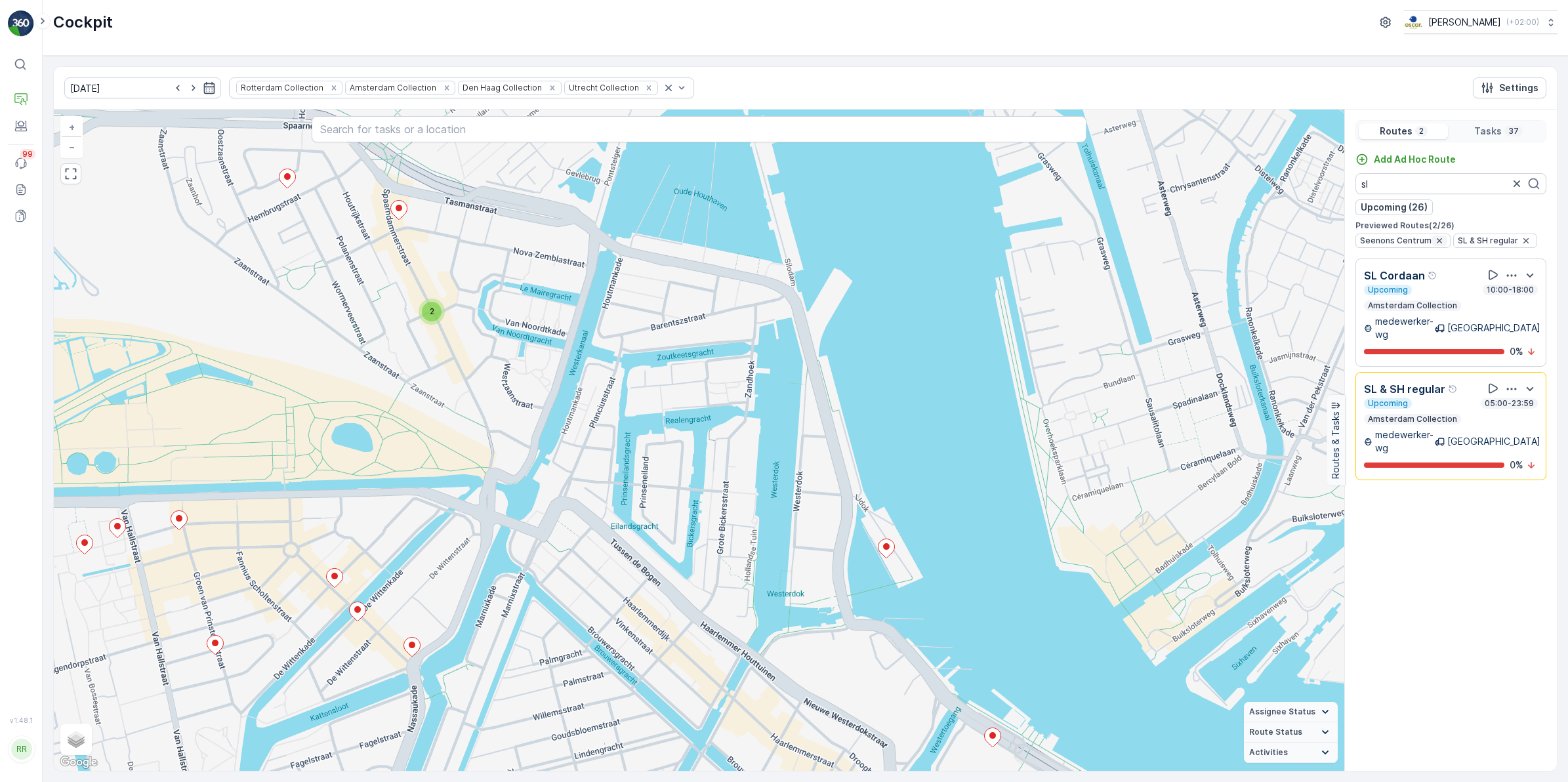
click at [1440, 241] on icon "button" at bounding box center [1439, 241] width 11 height 11
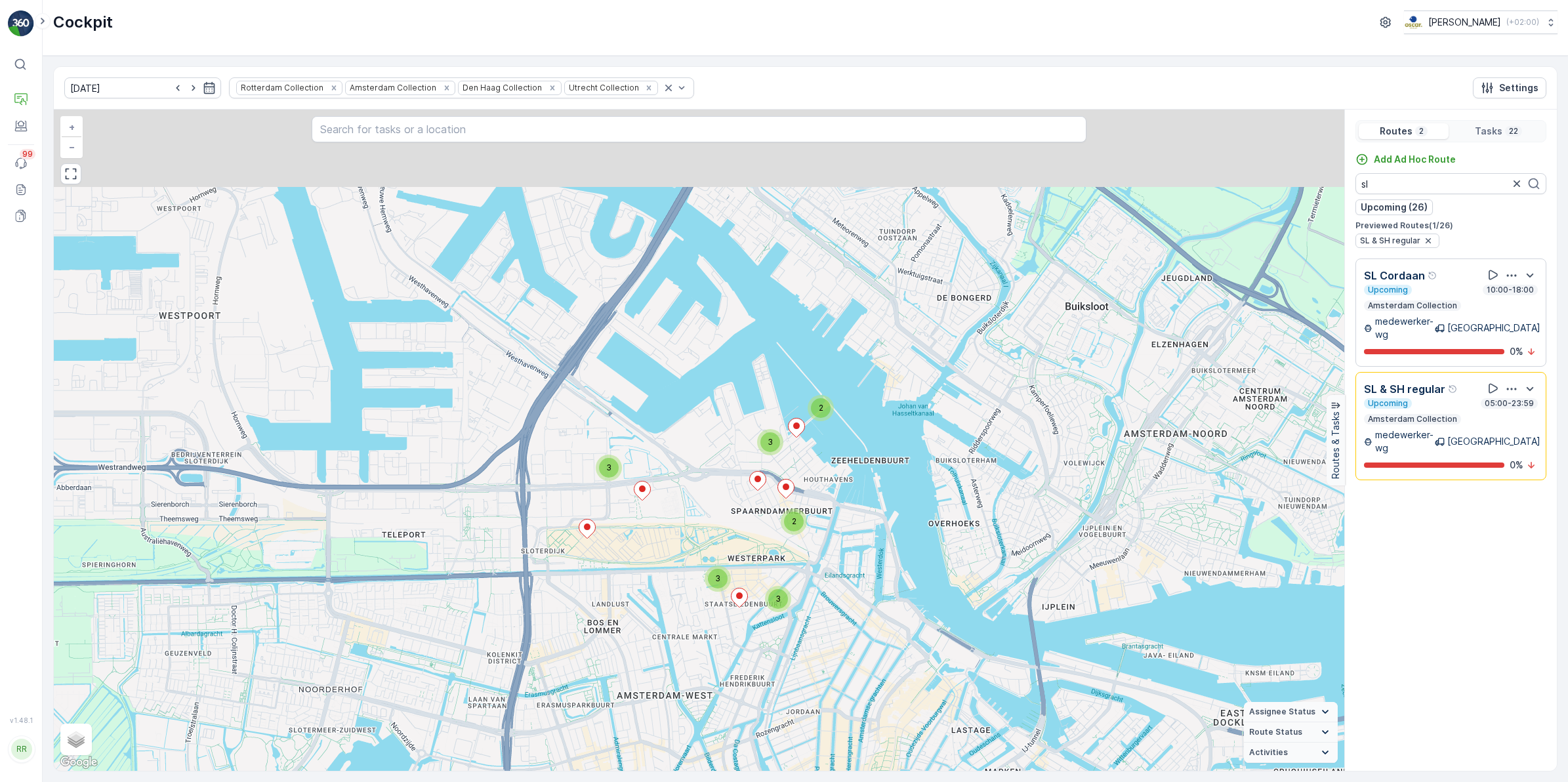
drag, startPoint x: 647, startPoint y: 257, endPoint x: 638, endPoint y: 420, distance: 163.2
click at [638, 420] on div "3 3 3 2 2 3 + − Satellite Roadmap Terrain Hybrid Leaflet Keyboard shortcuts Map…" at bounding box center [699, 440] width 1291 height 661
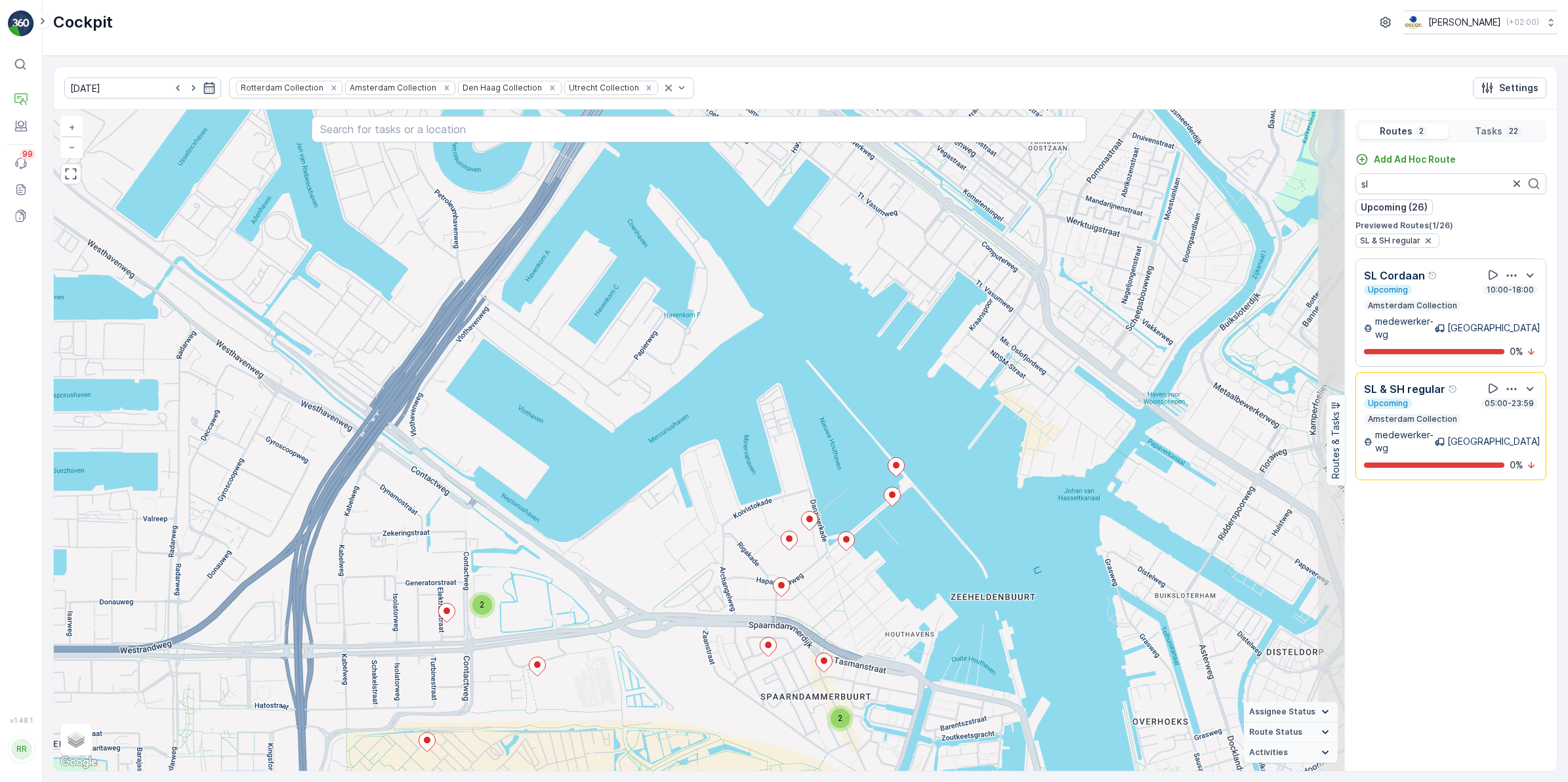
drag, startPoint x: 640, startPoint y: 404, endPoint x: 576, endPoint y: 441, distance: 73.9
click at [576, 441] on div "2 2 2 2 + − Satellite Roadmap Terrain Hybrid Leaflet Keyboard shortcuts Map Dat…" at bounding box center [699, 440] width 1291 height 661
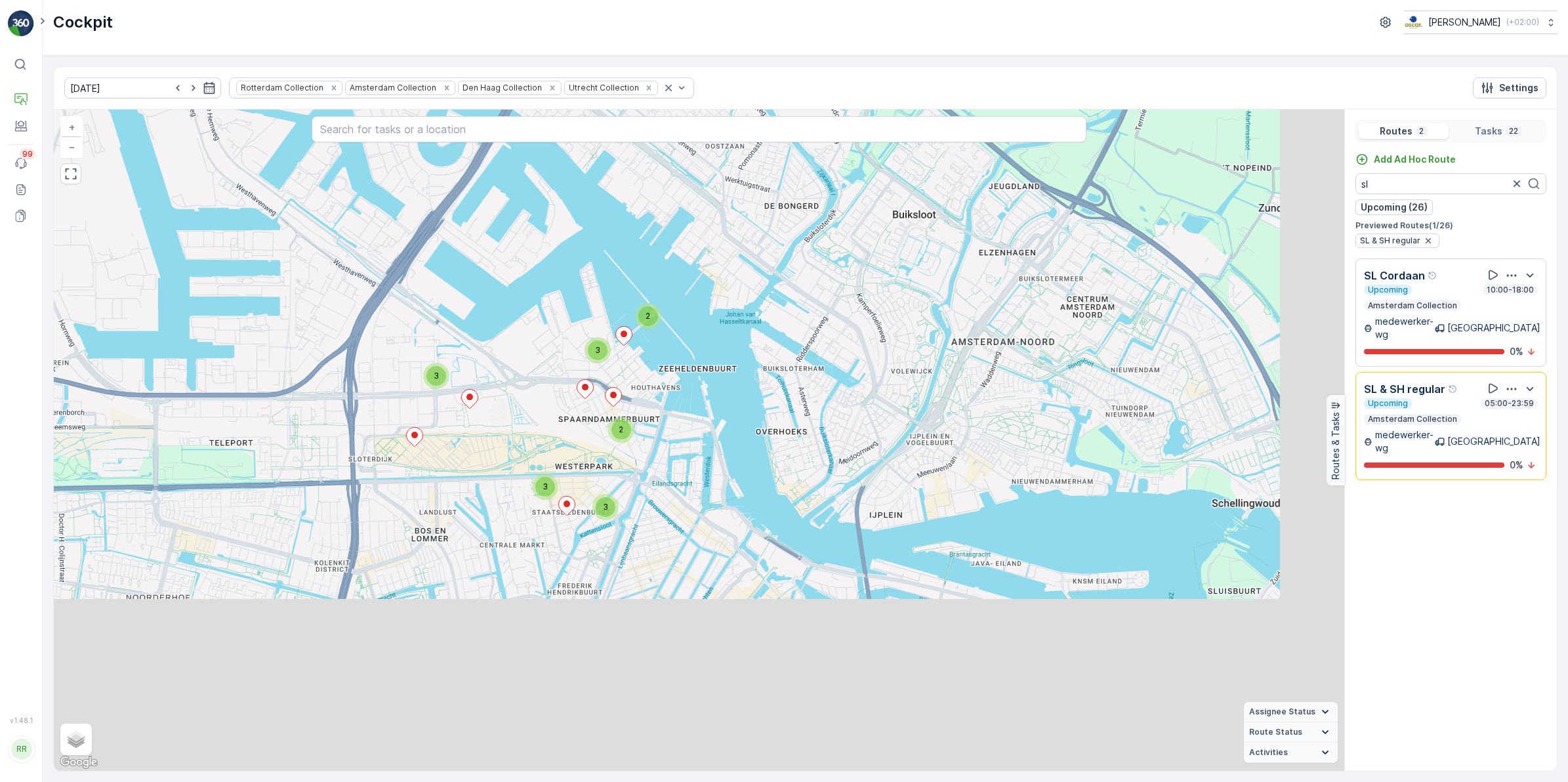
drag, startPoint x: 918, startPoint y: 638, endPoint x: 726, endPoint y: 458, distance: 263.2
click at [729, 459] on div "3 3 3 2 2 3 + − Satellite Roadmap Terrain Hybrid Leaflet Keyboard shortcuts Map…" at bounding box center [699, 440] width 1291 height 661
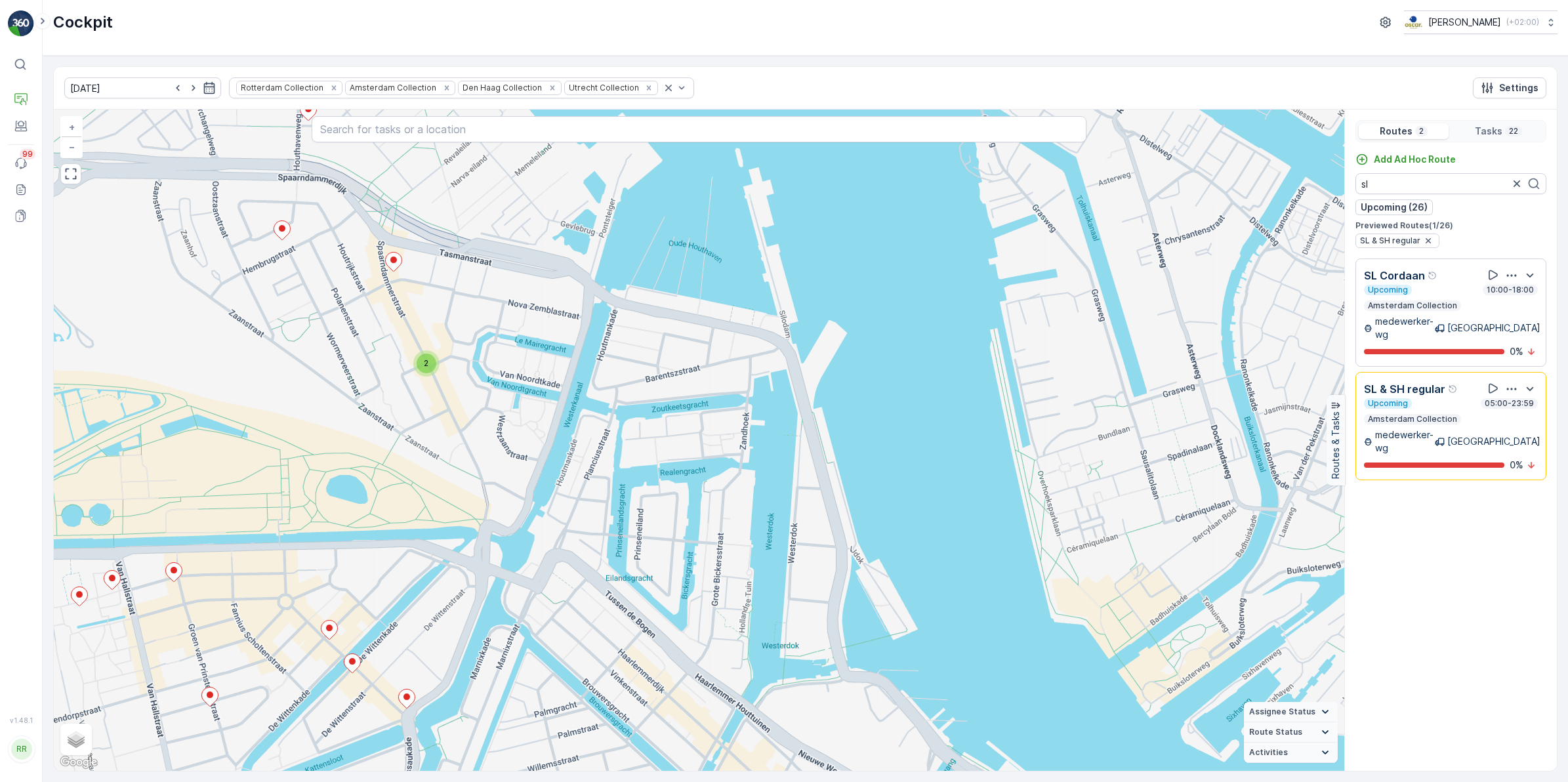
drag, startPoint x: 868, startPoint y: 584, endPoint x: 808, endPoint y: 508, distance: 96.8
click at [808, 508] on div "2 2 + − Satellite Roadmap Terrain Hybrid Leaflet Keyboard shortcuts Map Data Ma…" at bounding box center [699, 440] width 1291 height 661
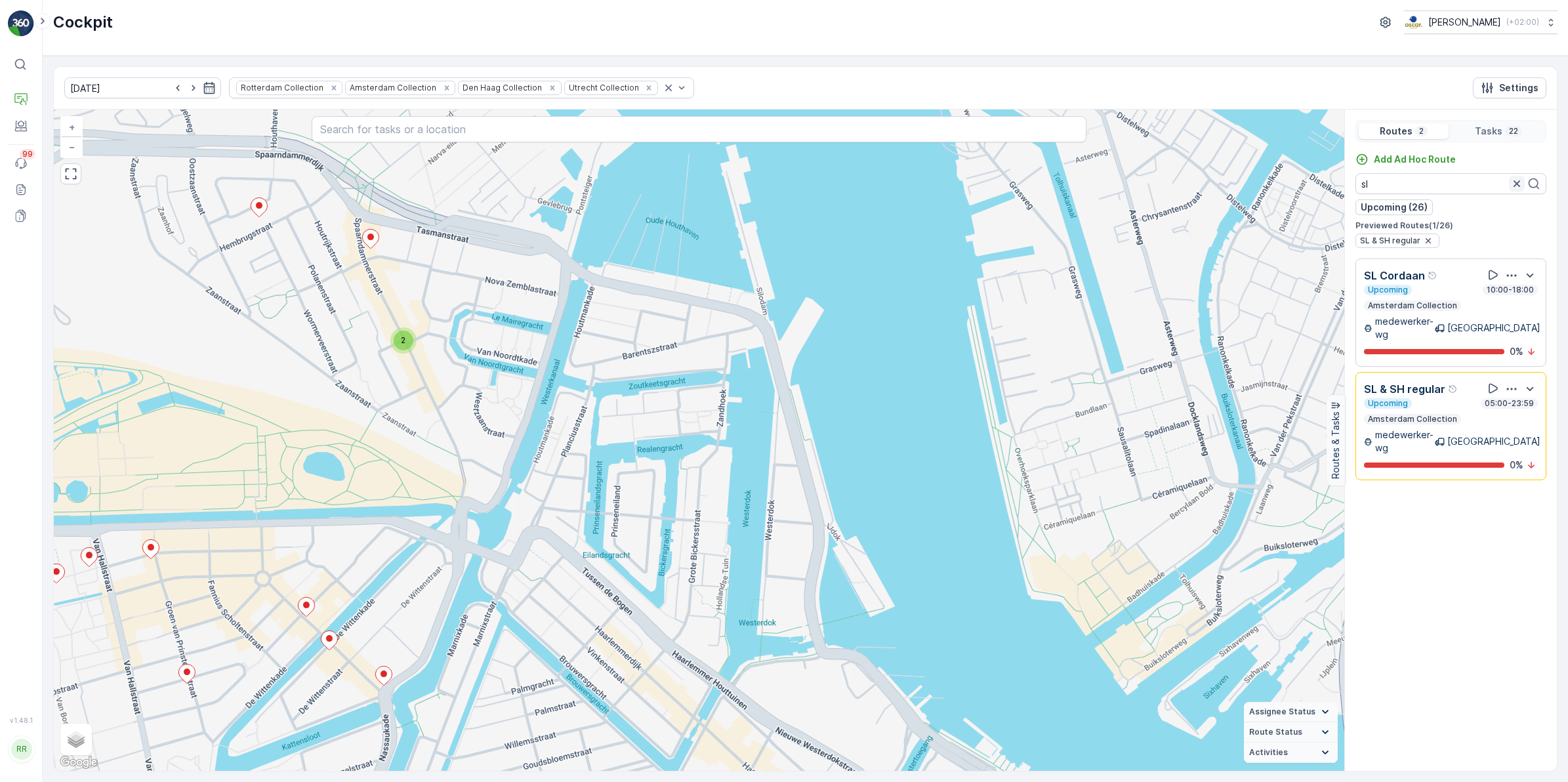
click at [1514, 188] on icon "button" at bounding box center [1516, 183] width 13 height 13
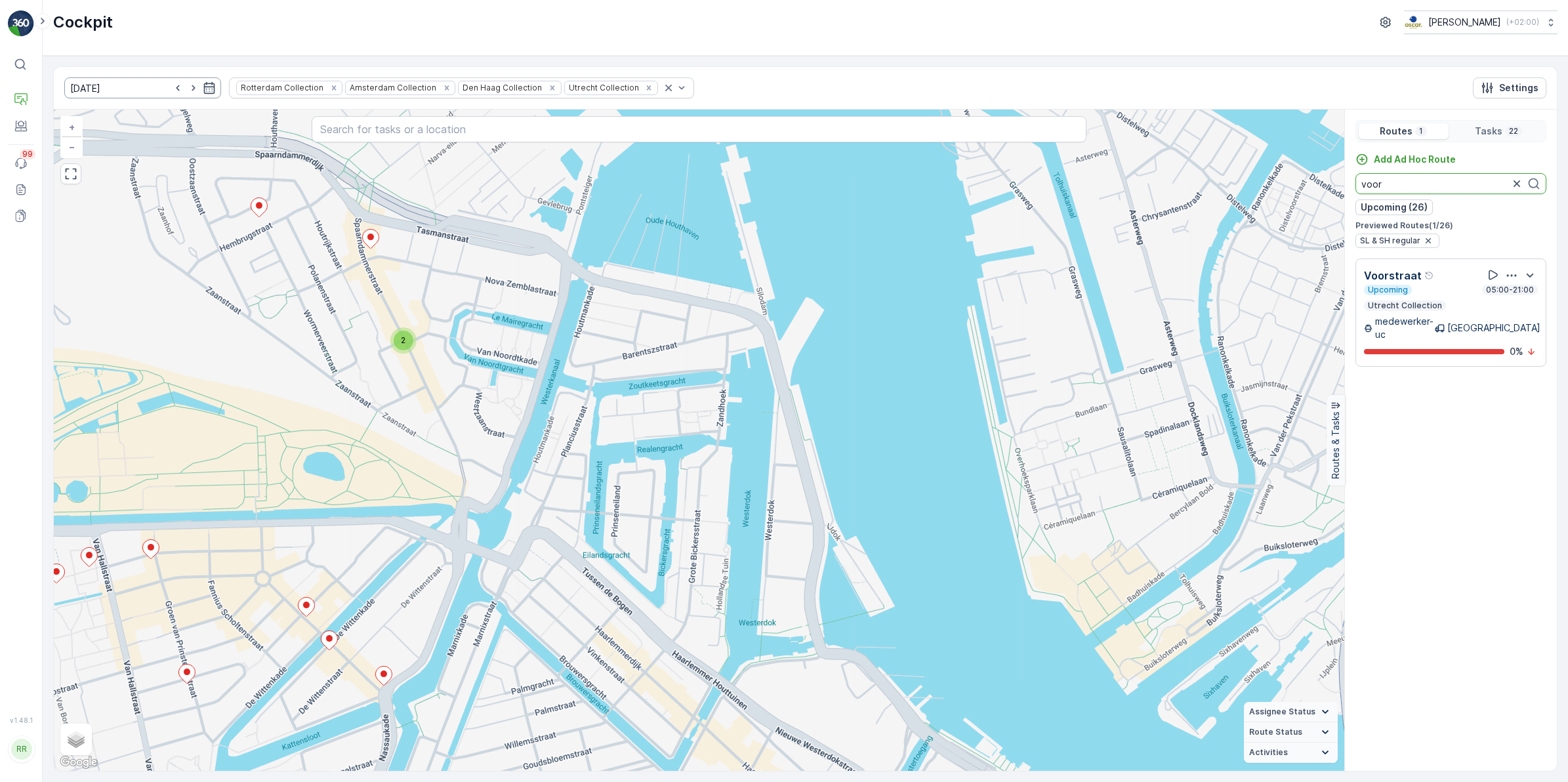
type input "voor"
click at [132, 96] on input "[DATE]" at bounding box center [142, 87] width 157 height 21
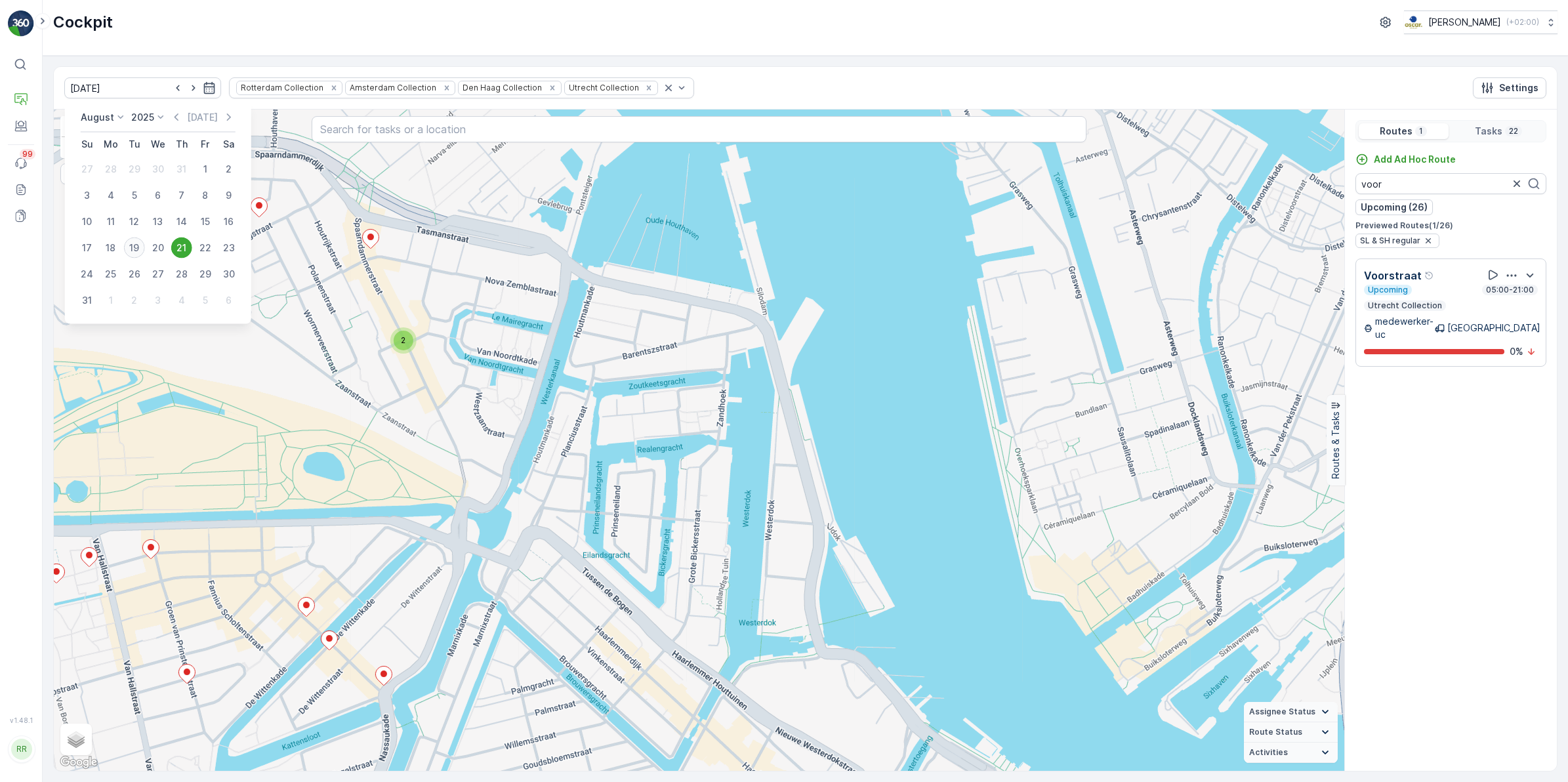
click at [130, 248] on div "19" at bounding box center [134, 247] width 21 height 21
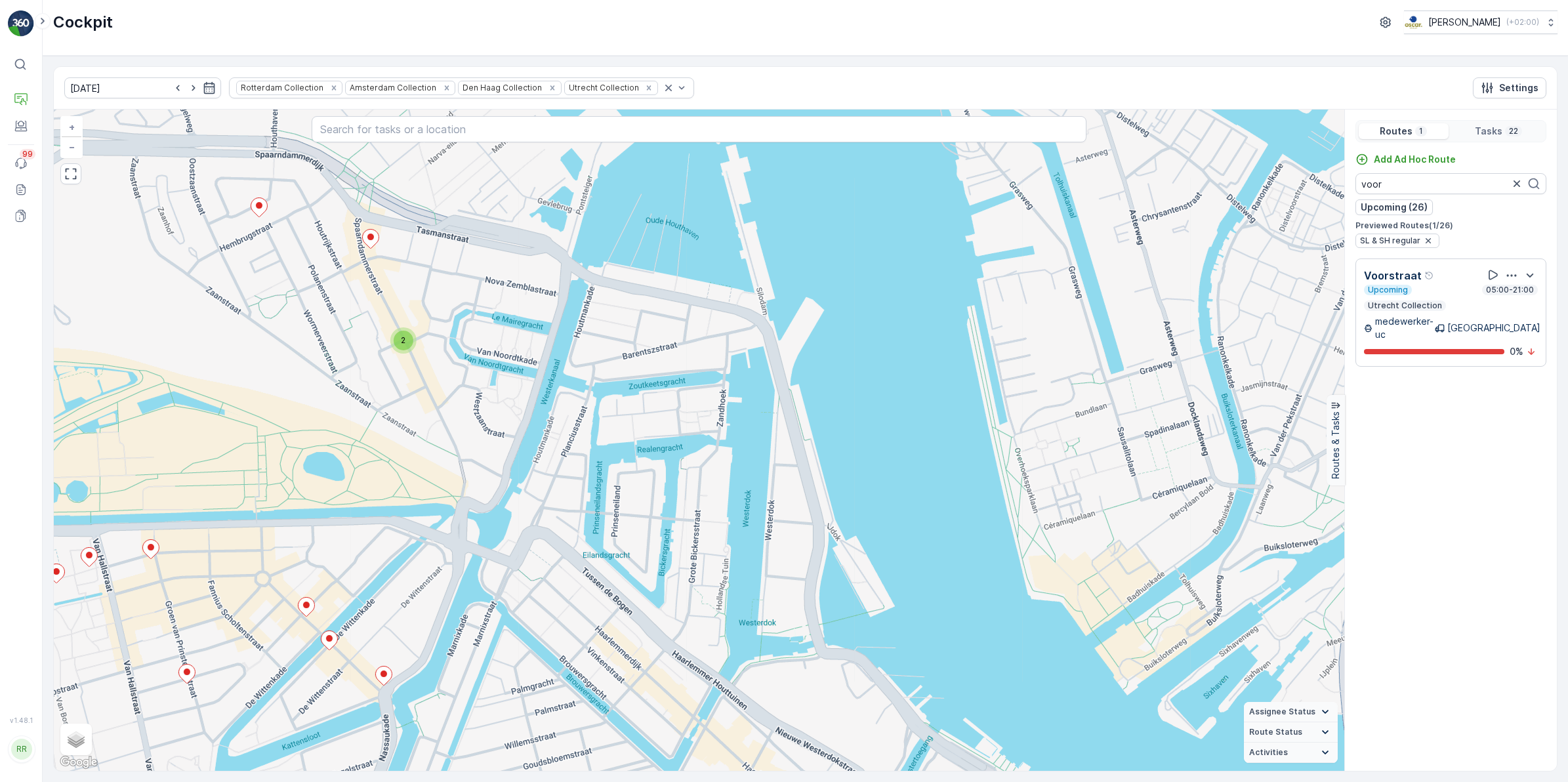
type input "[DATE]"
click at [130, 248] on div "2 2 + − Satellite Roadmap Terrain Hybrid Leaflet Keyboard shortcuts Map Data Ma…" at bounding box center [699, 440] width 1291 height 661
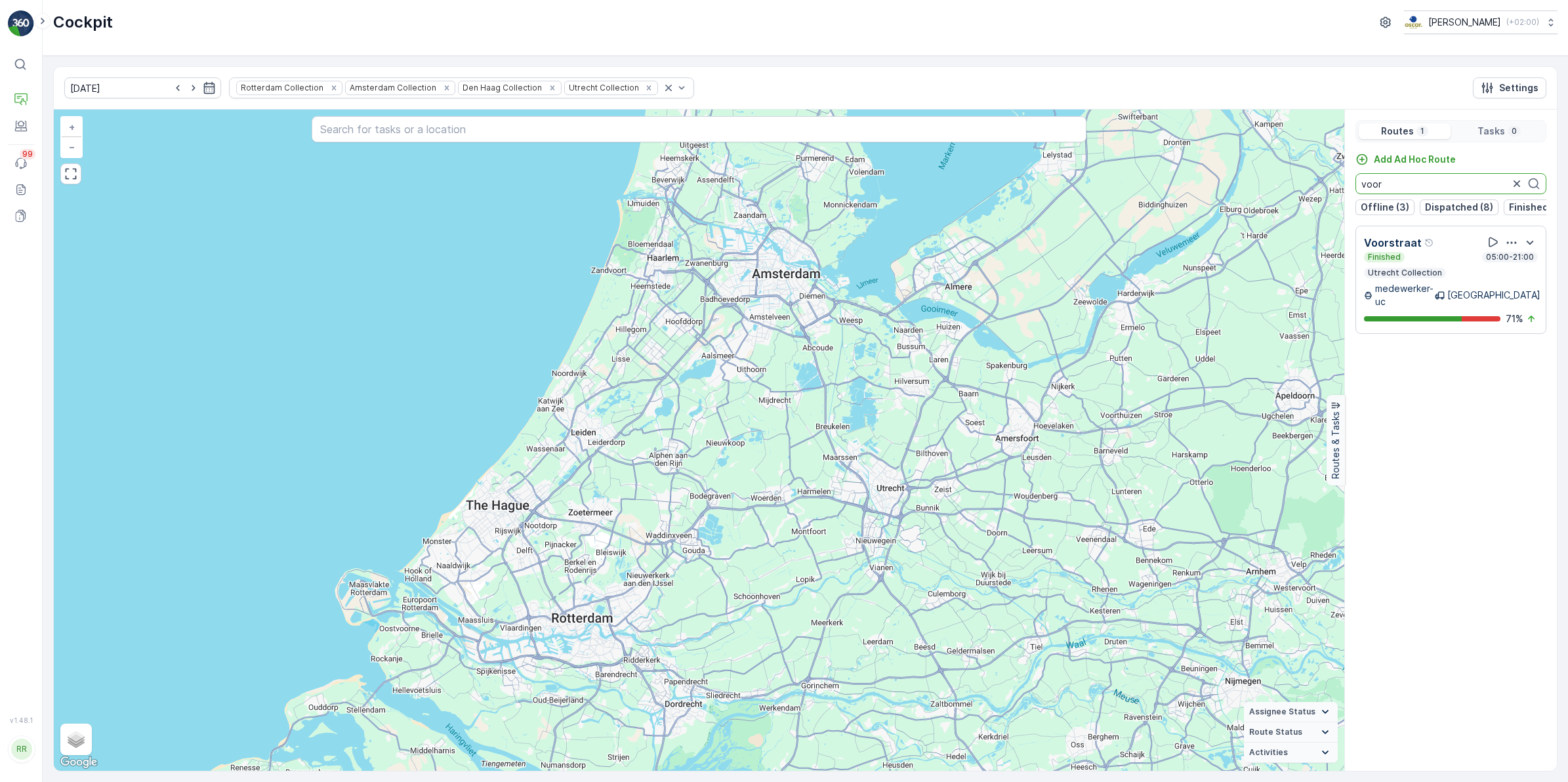
drag, startPoint x: 1415, startPoint y: 185, endPoint x: 1300, endPoint y: 194, distance: 115.4
click at [1300, 194] on div "+ − Satellite Roadmap Terrain Hybrid Leaflet Keyboard shortcuts Map Data Map da…" at bounding box center [805, 440] width 1503 height 661
drag, startPoint x: 1389, startPoint y: 188, endPoint x: 1324, endPoint y: 195, distance: 65.4
click at [1324, 195] on div "+ − Satellite Roadmap Terrain Hybrid Leaflet Keyboard shortcuts Map Data Map da…" at bounding box center [805, 440] width 1503 height 661
drag, startPoint x: 1392, startPoint y: 186, endPoint x: 1347, endPoint y: 187, distance: 45.0
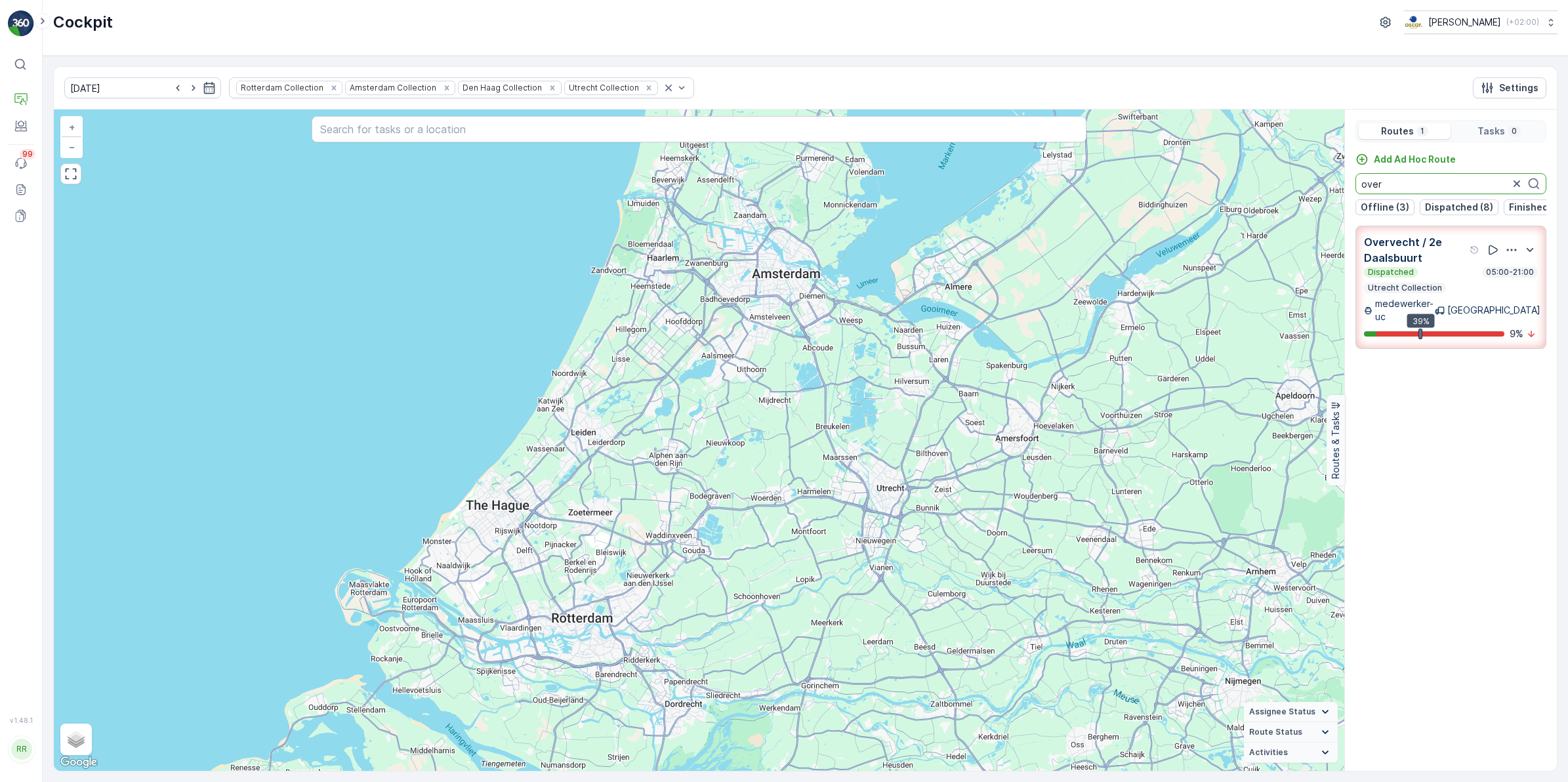
click at [1347, 187] on div "Add Ad Hoc Route over Offline (3) Dispatched (8) Finished (2) Undispatched (13)" at bounding box center [1451, 184] width 212 height 63
drag, startPoint x: 1381, startPoint y: 182, endPoint x: 1345, endPoint y: 184, distance: 36.1
click at [1345, 184] on div "Add Ad Hoc Route binn Offline (3) Dispatched (8) Finished (2) Undispatched (13)" at bounding box center [1451, 184] width 212 height 63
drag, startPoint x: 1375, startPoint y: 184, endPoint x: 1348, endPoint y: 181, distance: 27.2
click at [1348, 181] on div "Add Ad Hoc Route [PERSON_NAME] Offline (3) Dispatched (8) Finished (2) Undispat…" at bounding box center [1451, 184] width 212 height 63
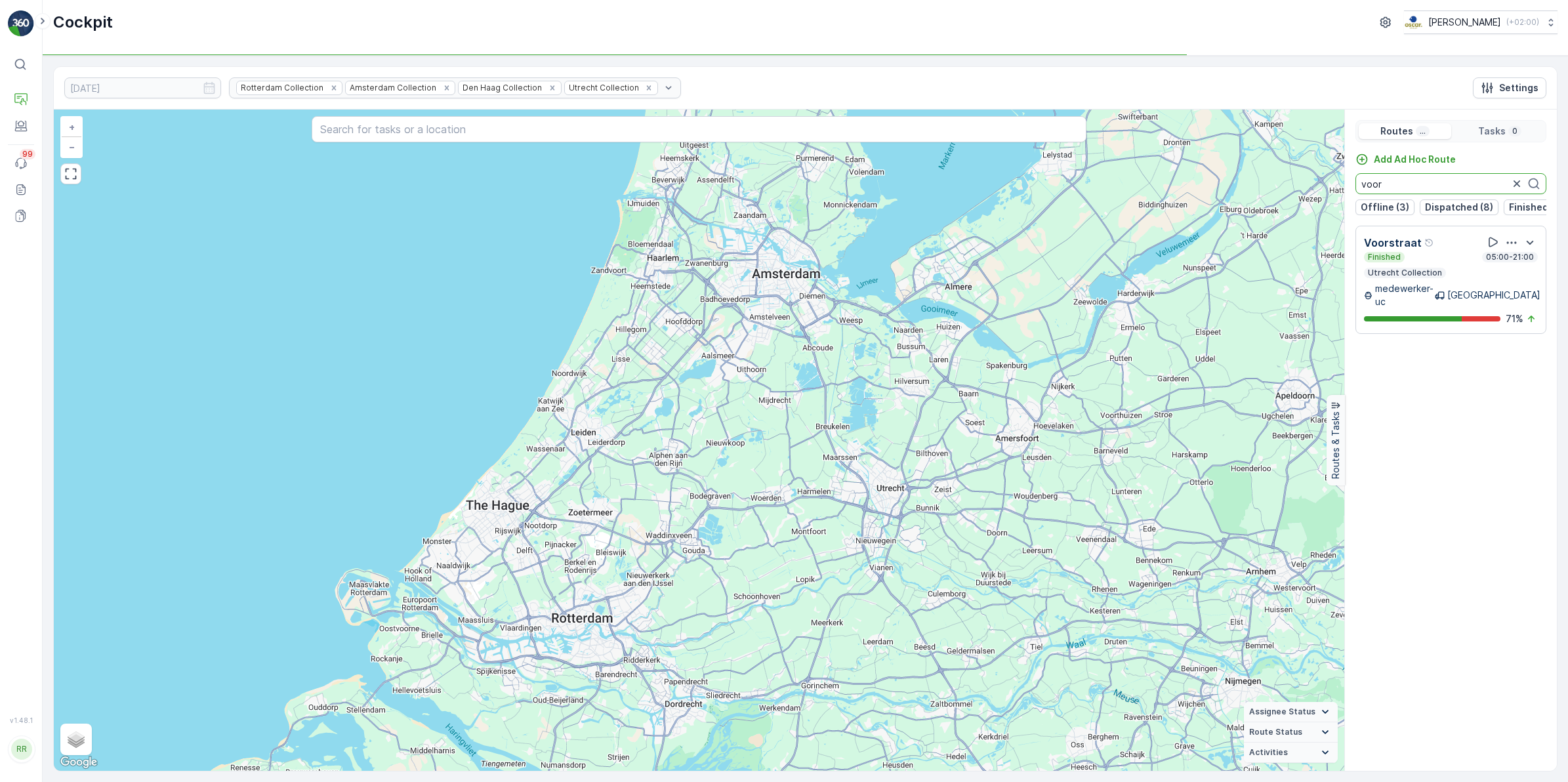
type input "voor"
